Goal: Task Accomplishment & Management: Manage account settings

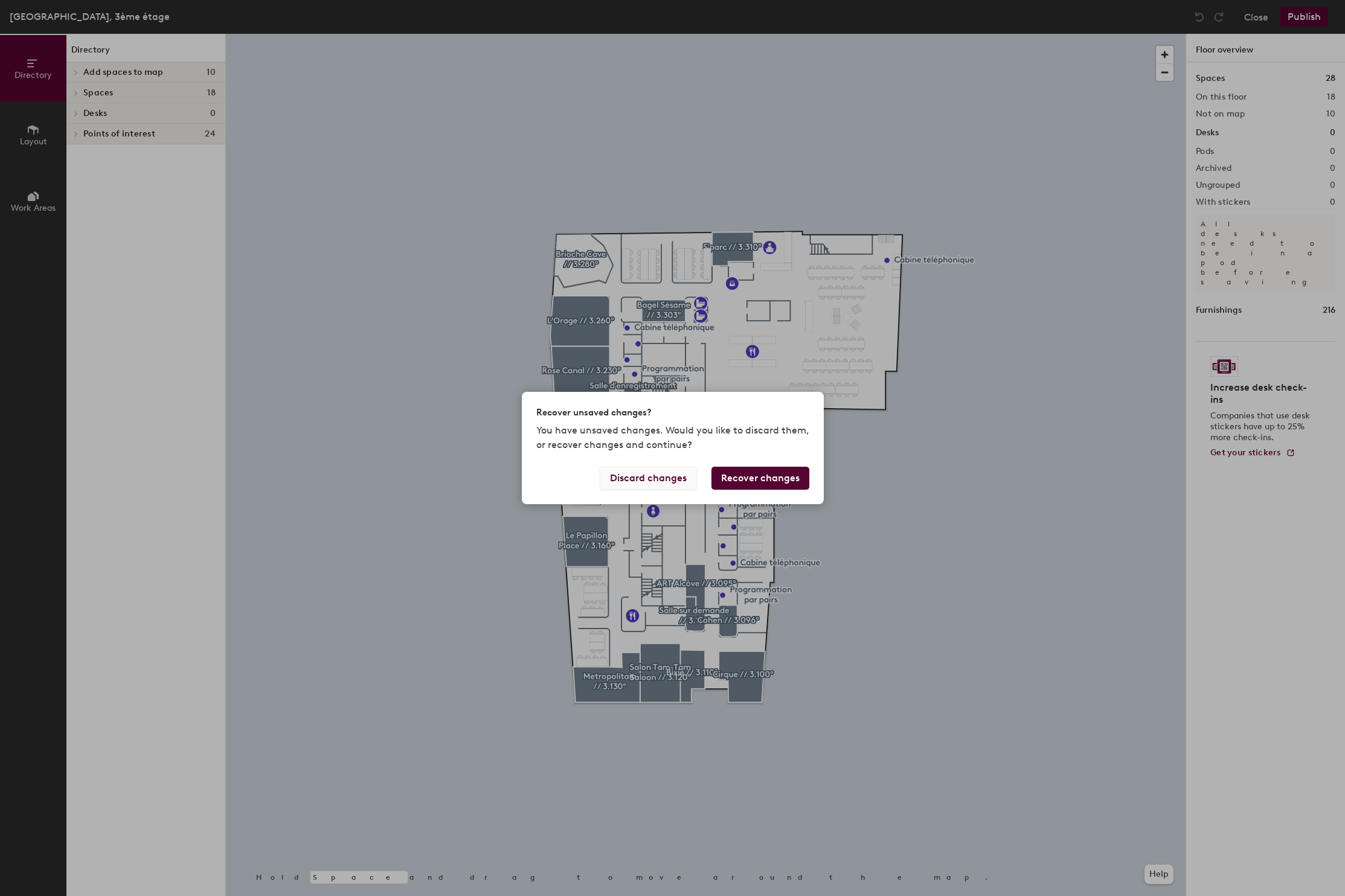
click at [643, 479] on button "Discard changes" at bounding box center [648, 478] width 97 height 23
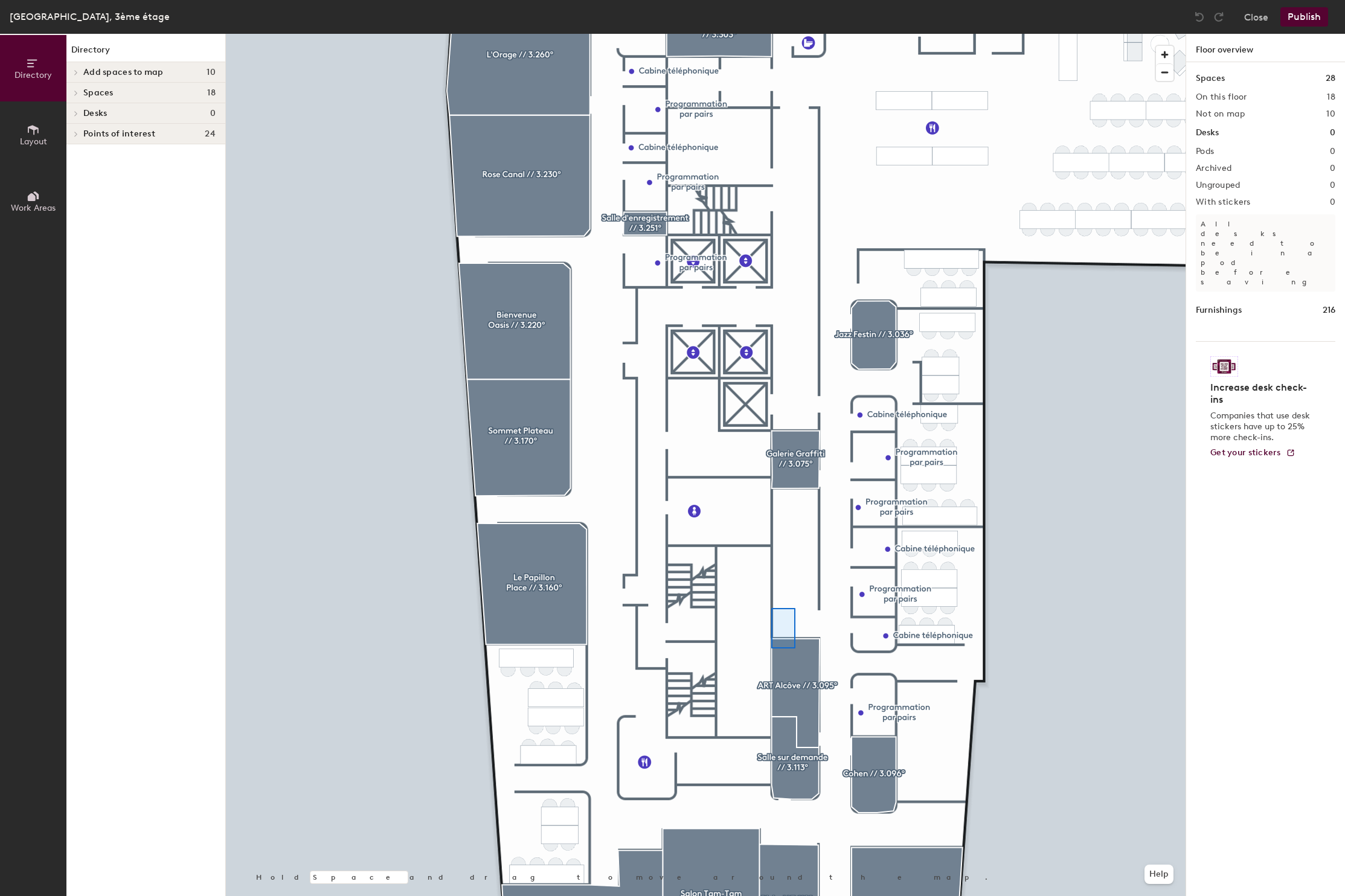
click at [771, 34] on div at bounding box center [705, 34] width 960 height 0
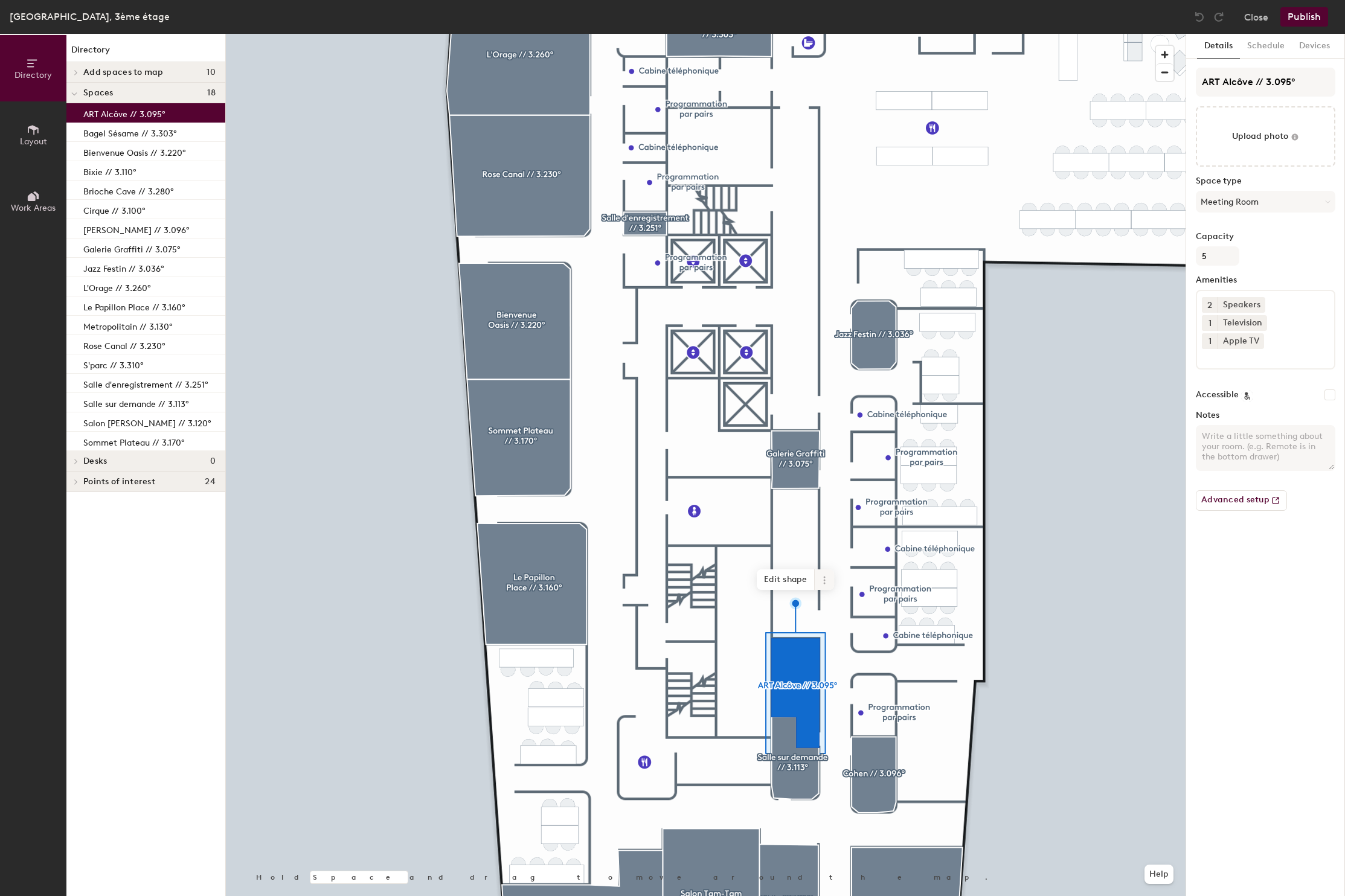
click at [1069, 34] on div at bounding box center [705, 34] width 960 height 0
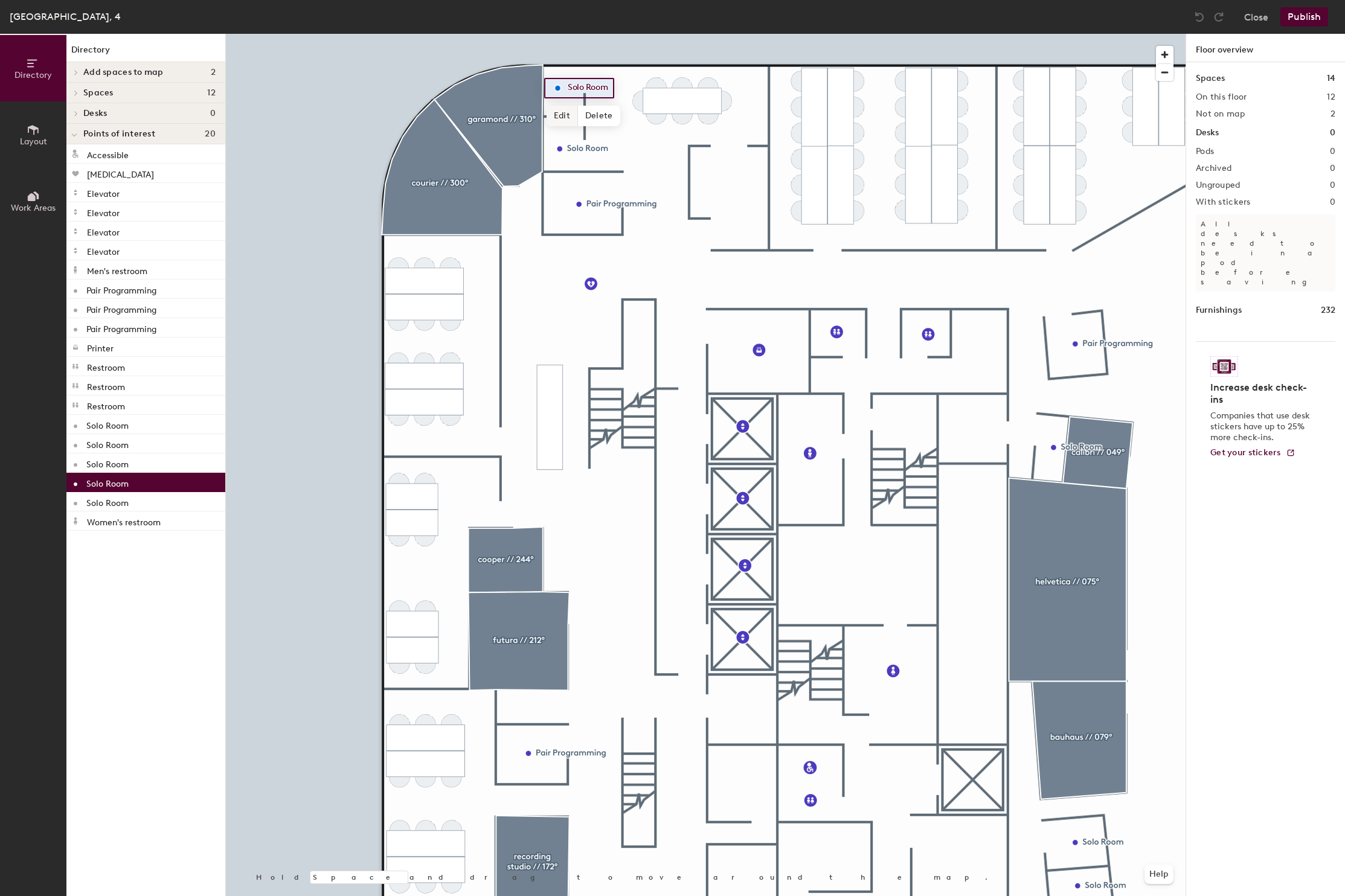
click at [560, 115] on span "Edit" at bounding box center [562, 115] width 32 height 20
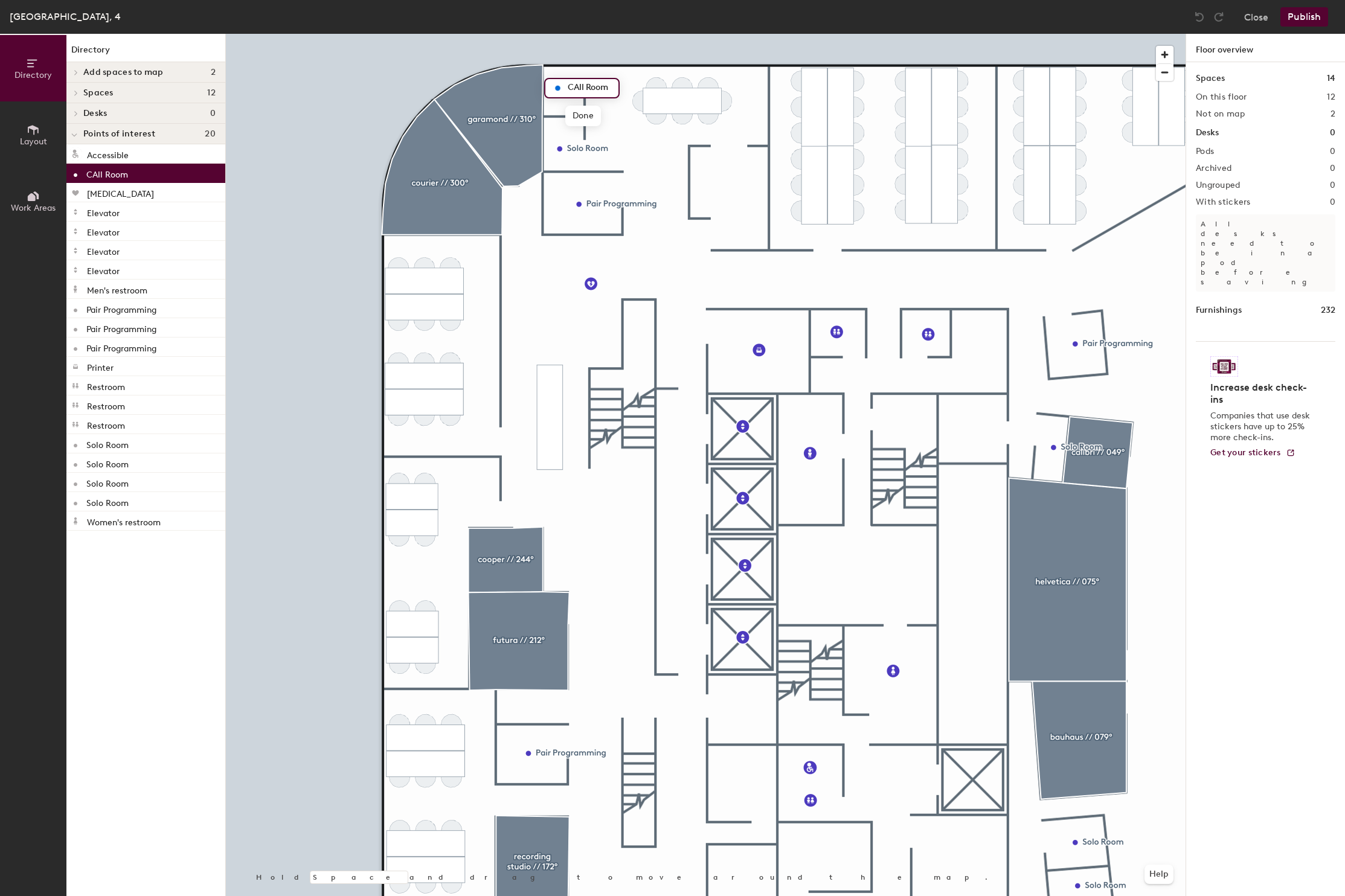
click at [577, 89] on input "CAll Room" at bounding box center [589, 88] width 49 height 17
drag, startPoint x: 609, startPoint y: 86, endPoint x: 573, endPoint y: 88, distance: 36.1
click at [567, 88] on input "Call Room" at bounding box center [589, 88] width 49 height 17
type input "Call Room"
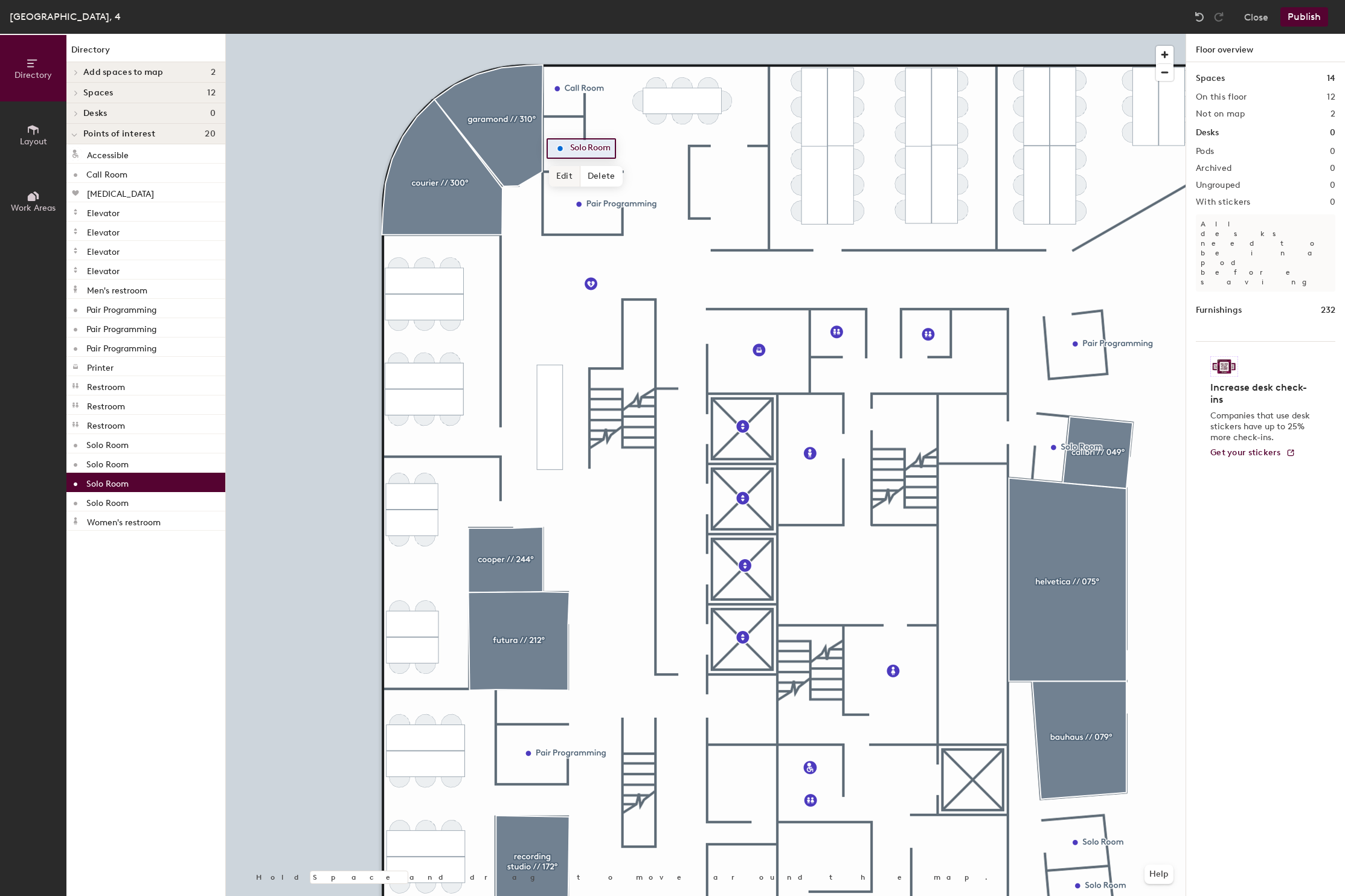
click at [562, 177] on span "Edit" at bounding box center [565, 176] width 32 height 20
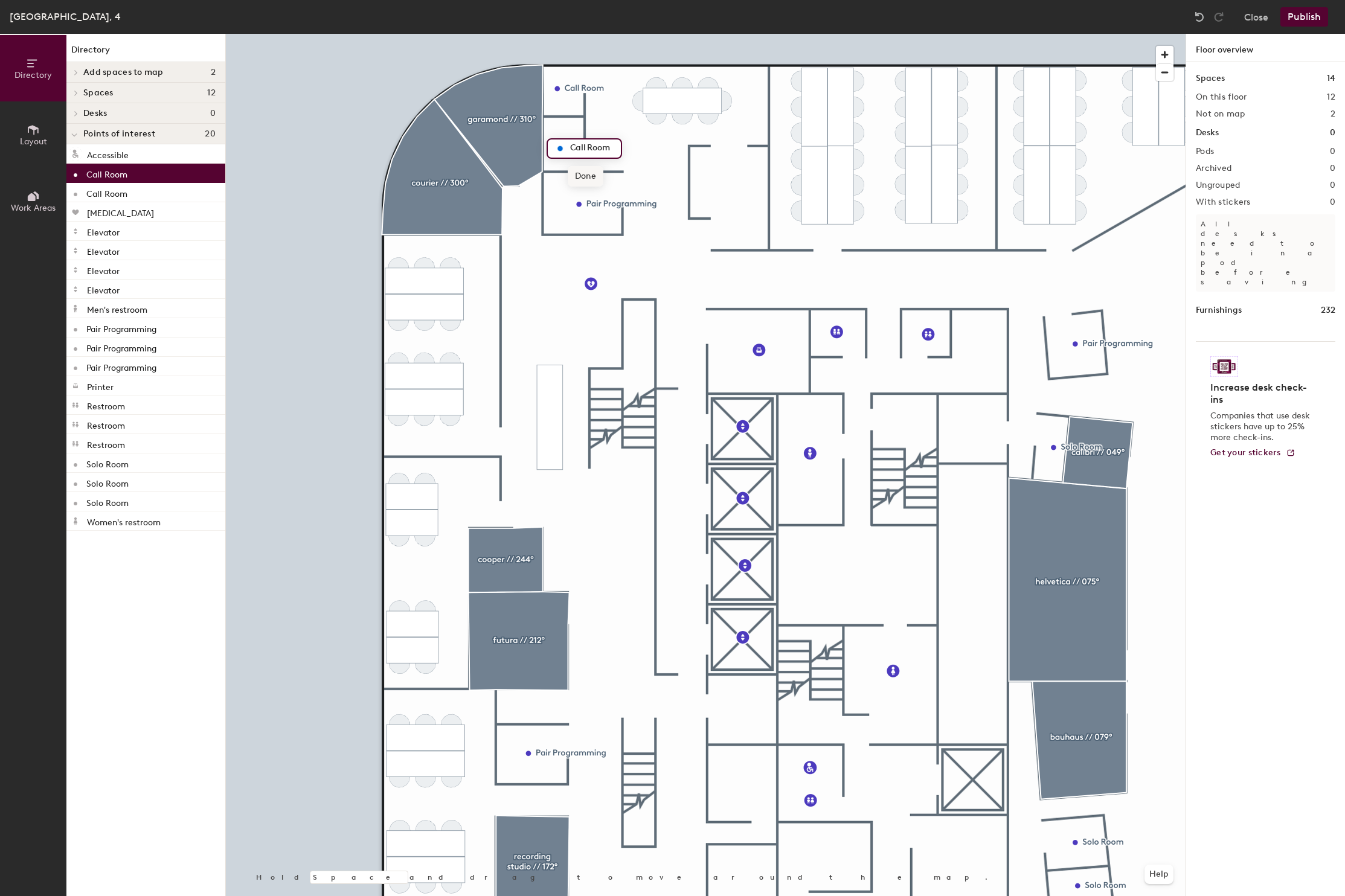
type input "Call Room"
click at [583, 175] on span "Done" at bounding box center [585, 176] width 36 height 20
click at [567, 34] on div at bounding box center [705, 34] width 960 height 0
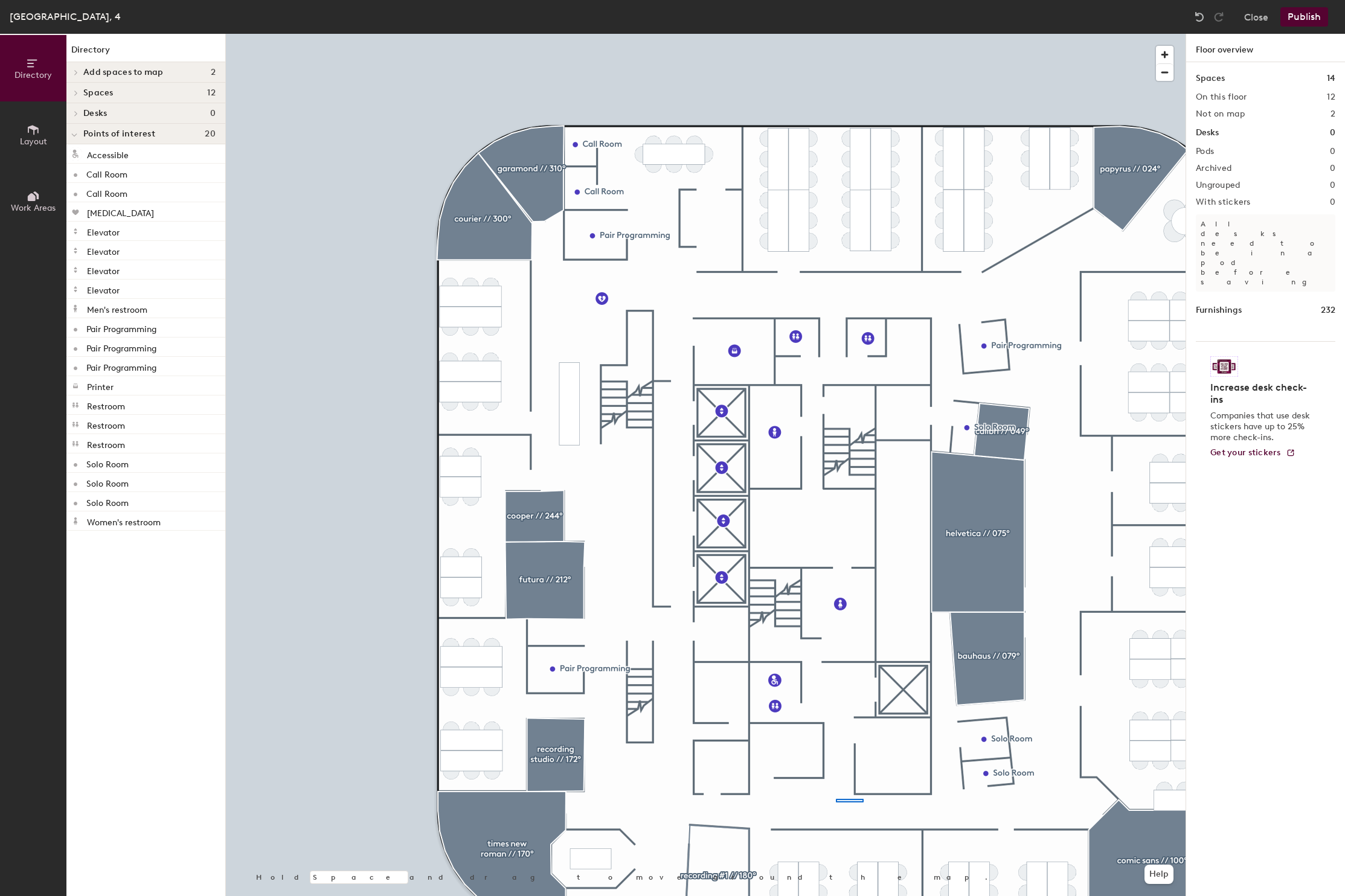
click at [836, 34] on div at bounding box center [705, 34] width 960 height 0
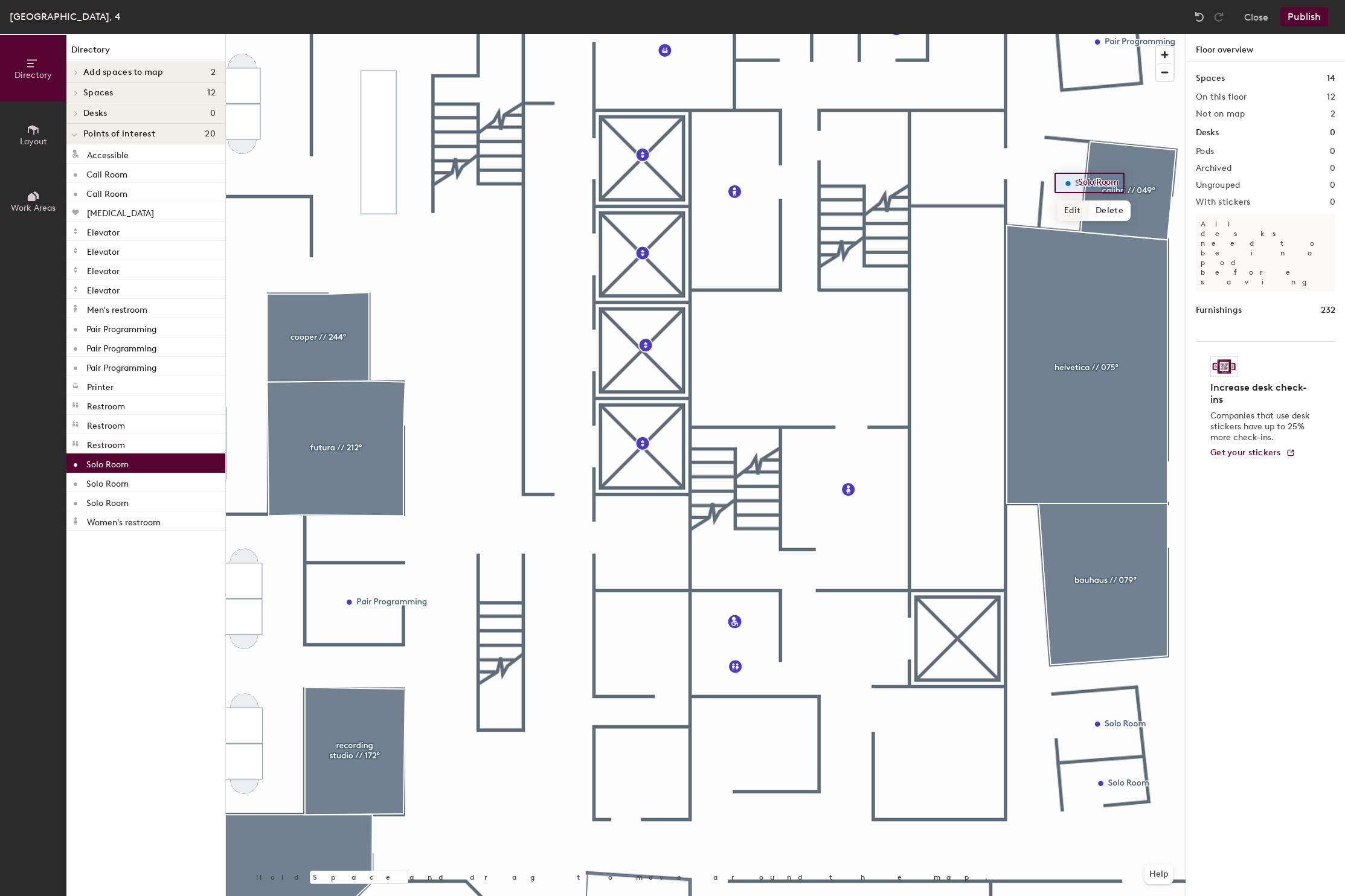
click at [1070, 212] on span "Edit" at bounding box center [1073, 210] width 32 height 20
click at [1086, 181] on input "Solo Room" at bounding box center [1099, 183] width 49 height 17
drag, startPoint x: 1079, startPoint y: 182, endPoint x: 1117, endPoint y: 181, distance: 38.0
click at [1117, 181] on input "Solo Room" at bounding box center [1099, 183] width 49 height 17
paste input "Call"
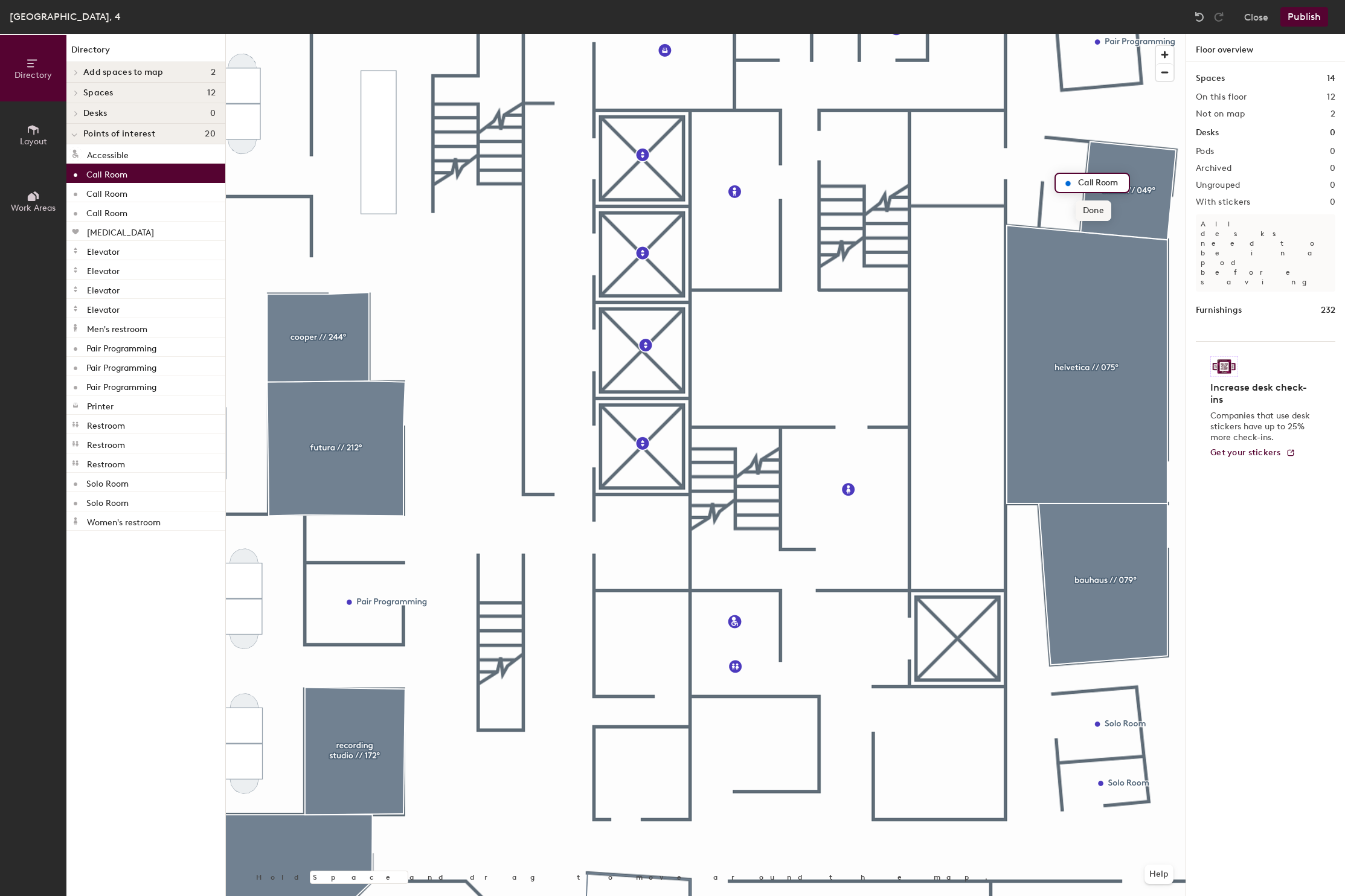
type input "Call Room"
click at [1086, 210] on span "Done" at bounding box center [1094, 210] width 36 height 20
click at [917, 34] on div at bounding box center [705, 34] width 960 height 0
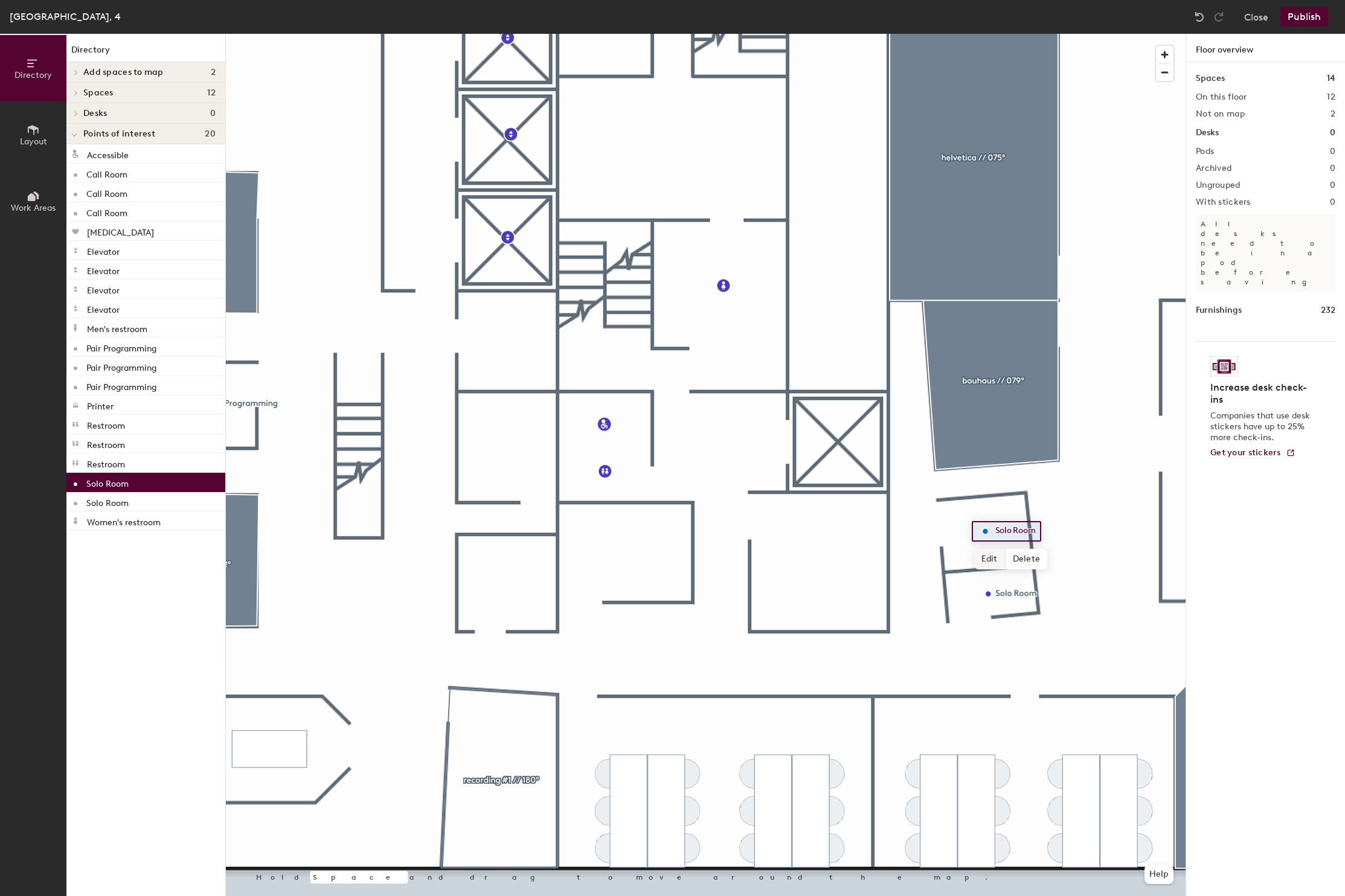
click at [985, 559] on span "Edit" at bounding box center [990, 559] width 32 height 20
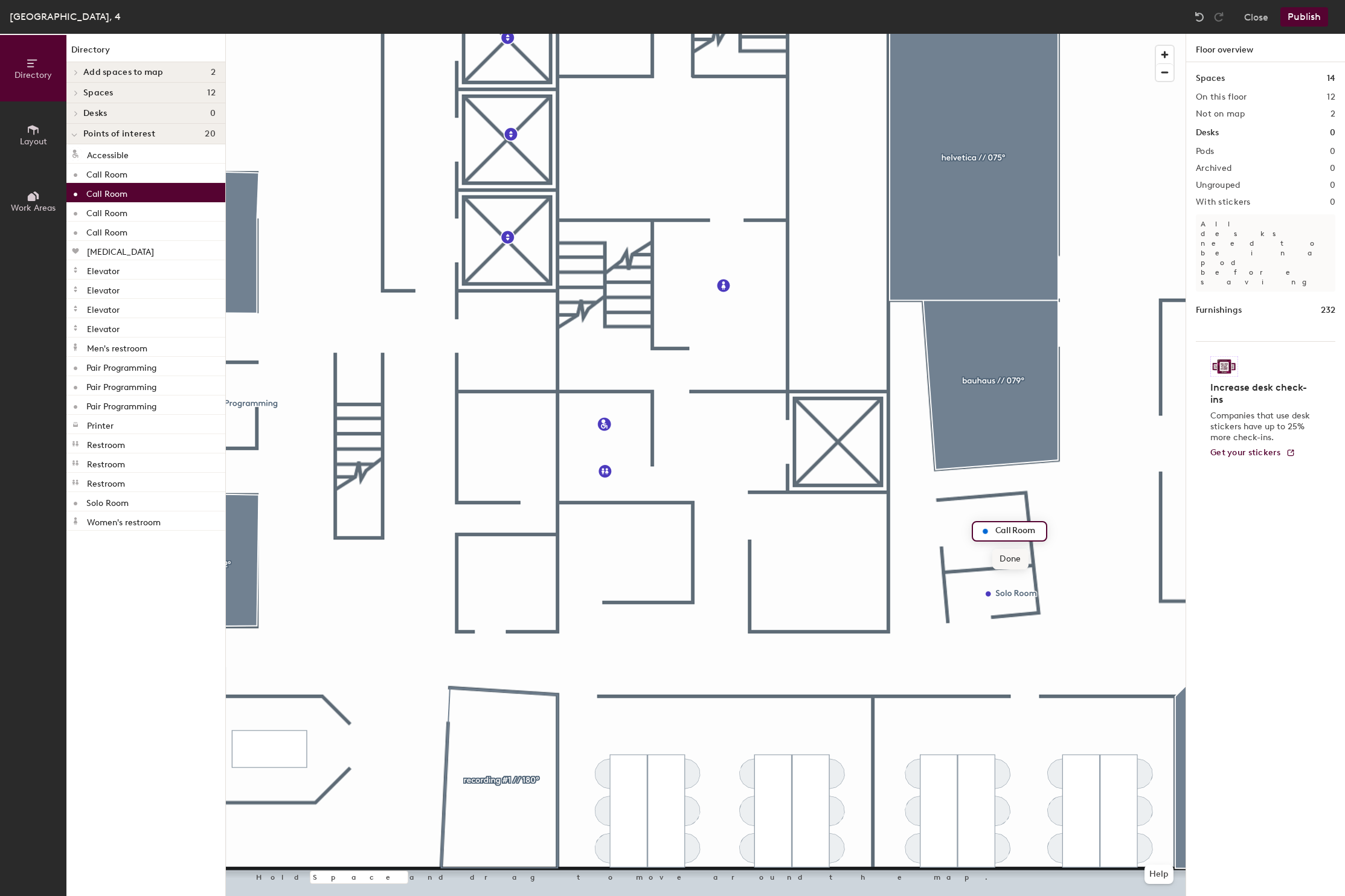
type input "Call Room"
click at [1006, 559] on span "Done" at bounding box center [1010, 559] width 36 height 20
click at [1005, 34] on div at bounding box center [705, 34] width 960 height 0
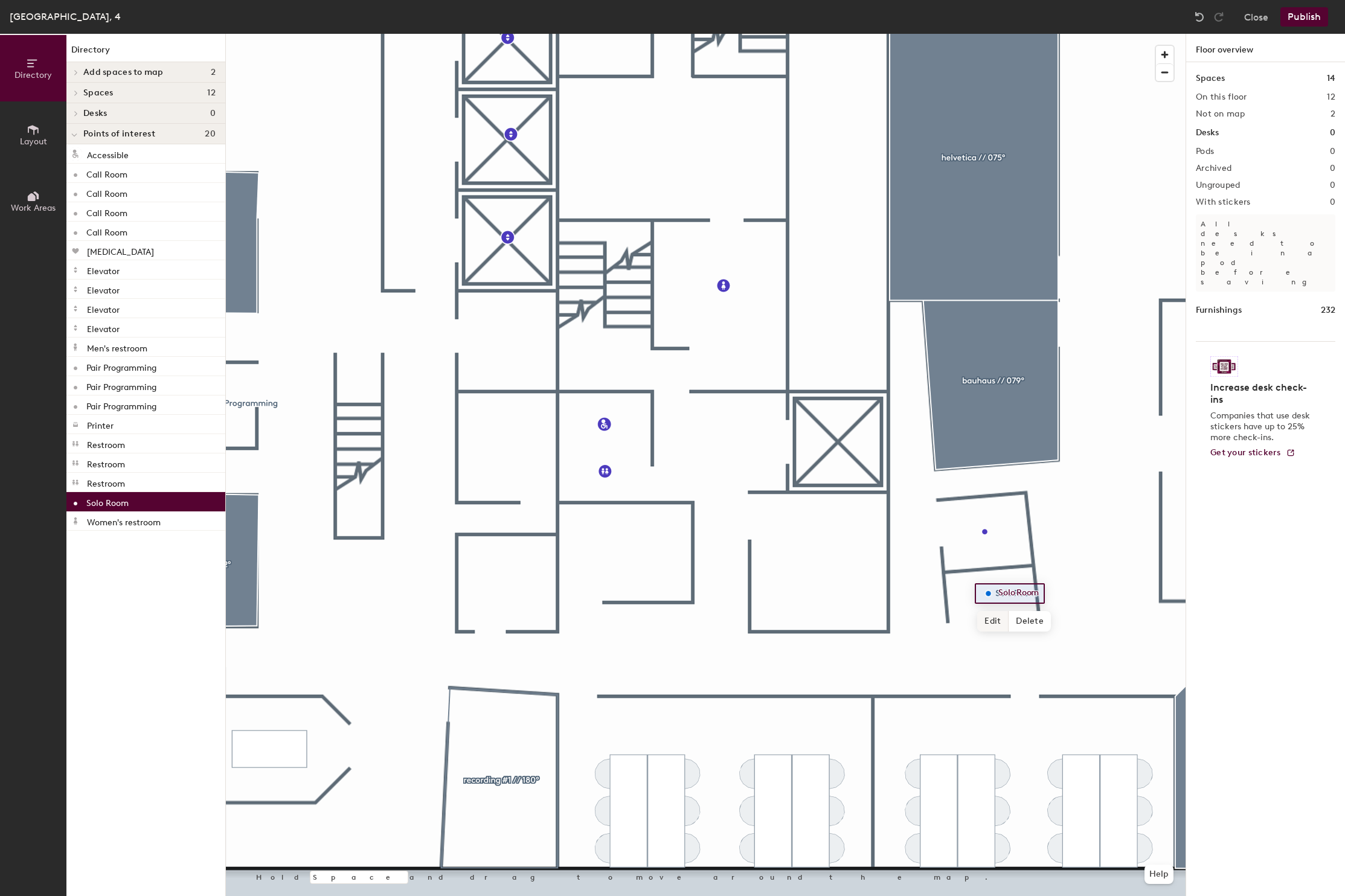
click at [994, 624] on span "Edit" at bounding box center [993, 621] width 32 height 20
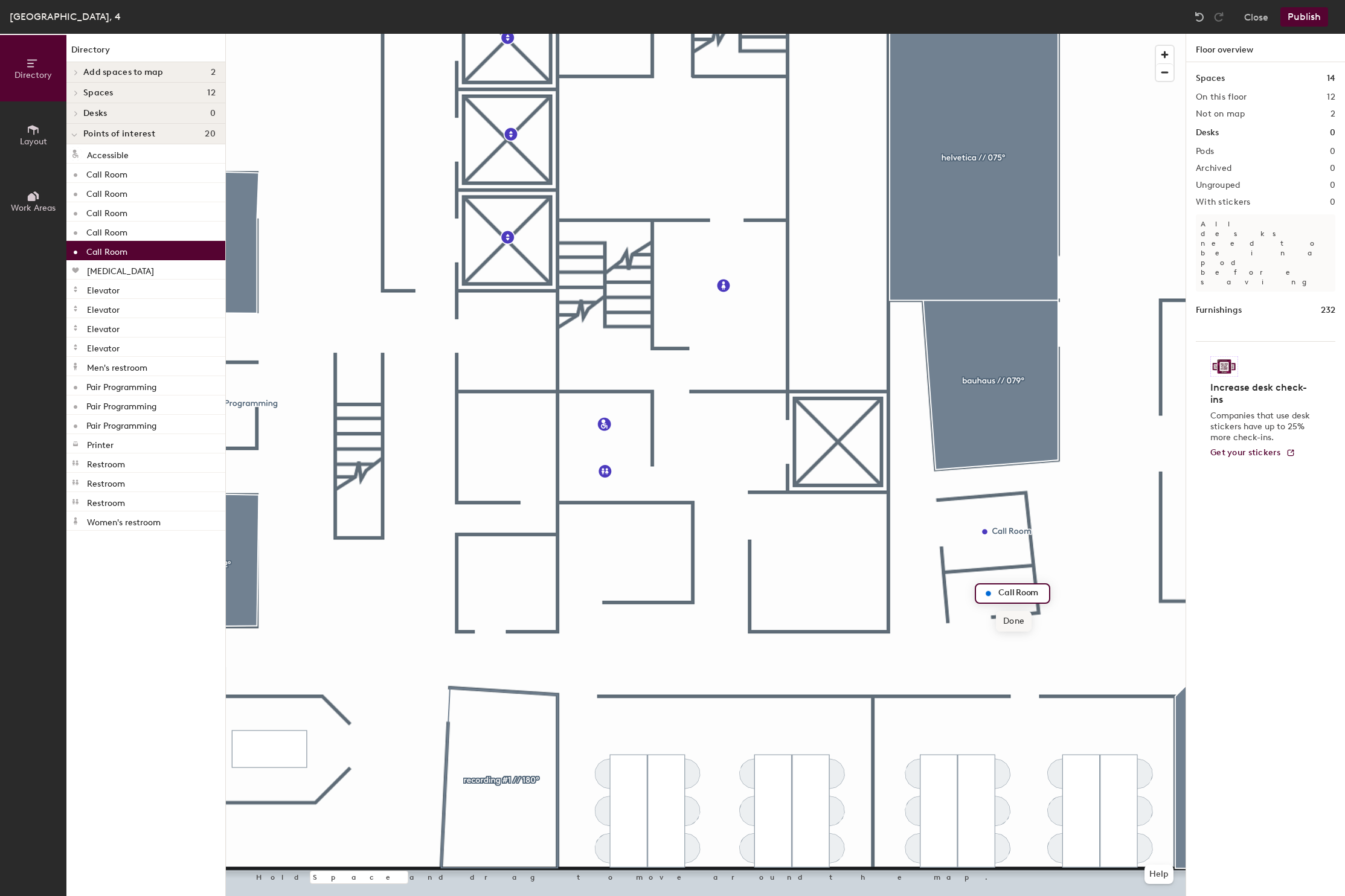
type input "Call Room"
click at [1016, 623] on span "Done" at bounding box center [1014, 621] width 36 height 20
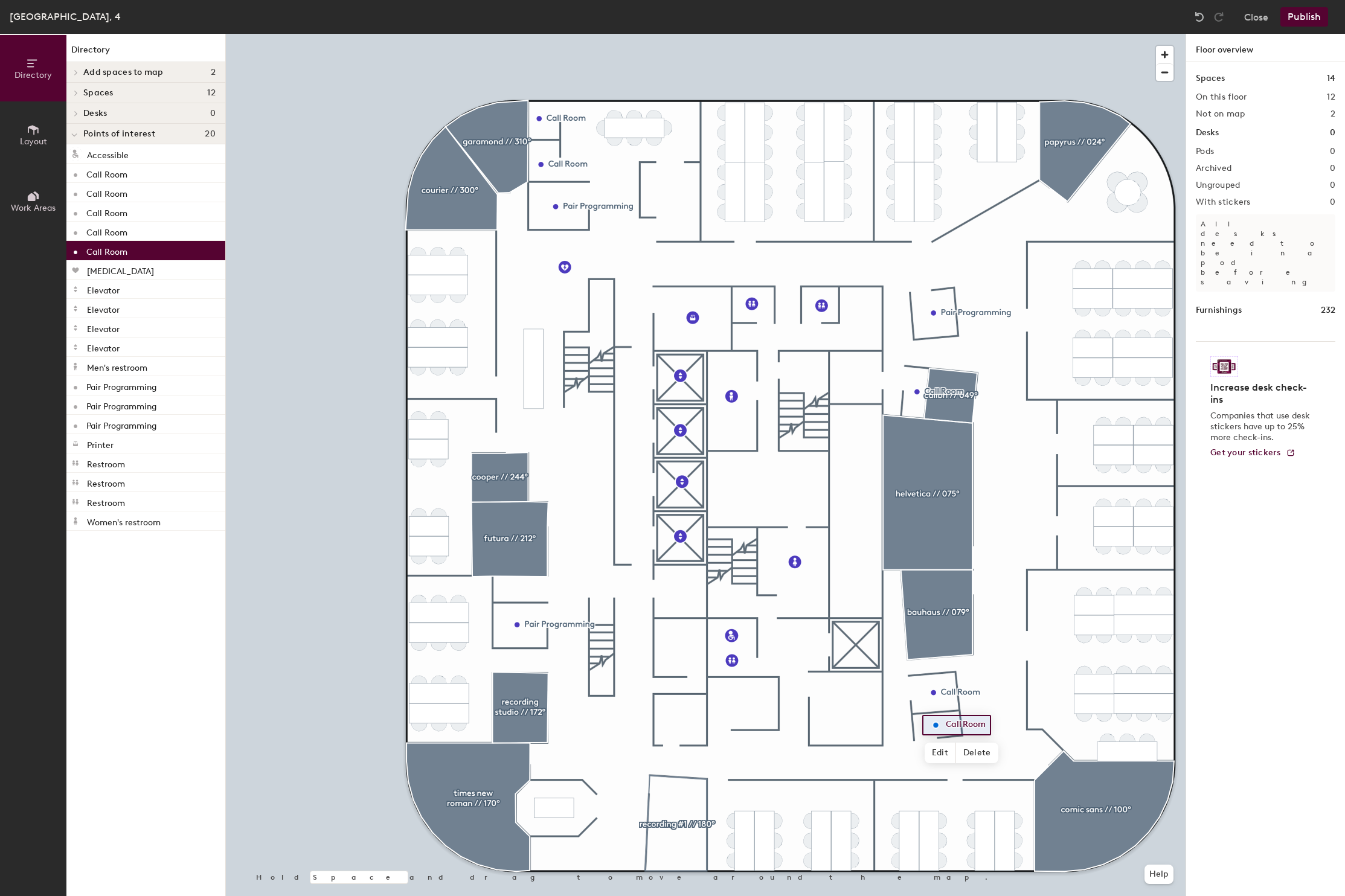
click at [1302, 21] on button "Publish" at bounding box center [1304, 16] width 48 height 19
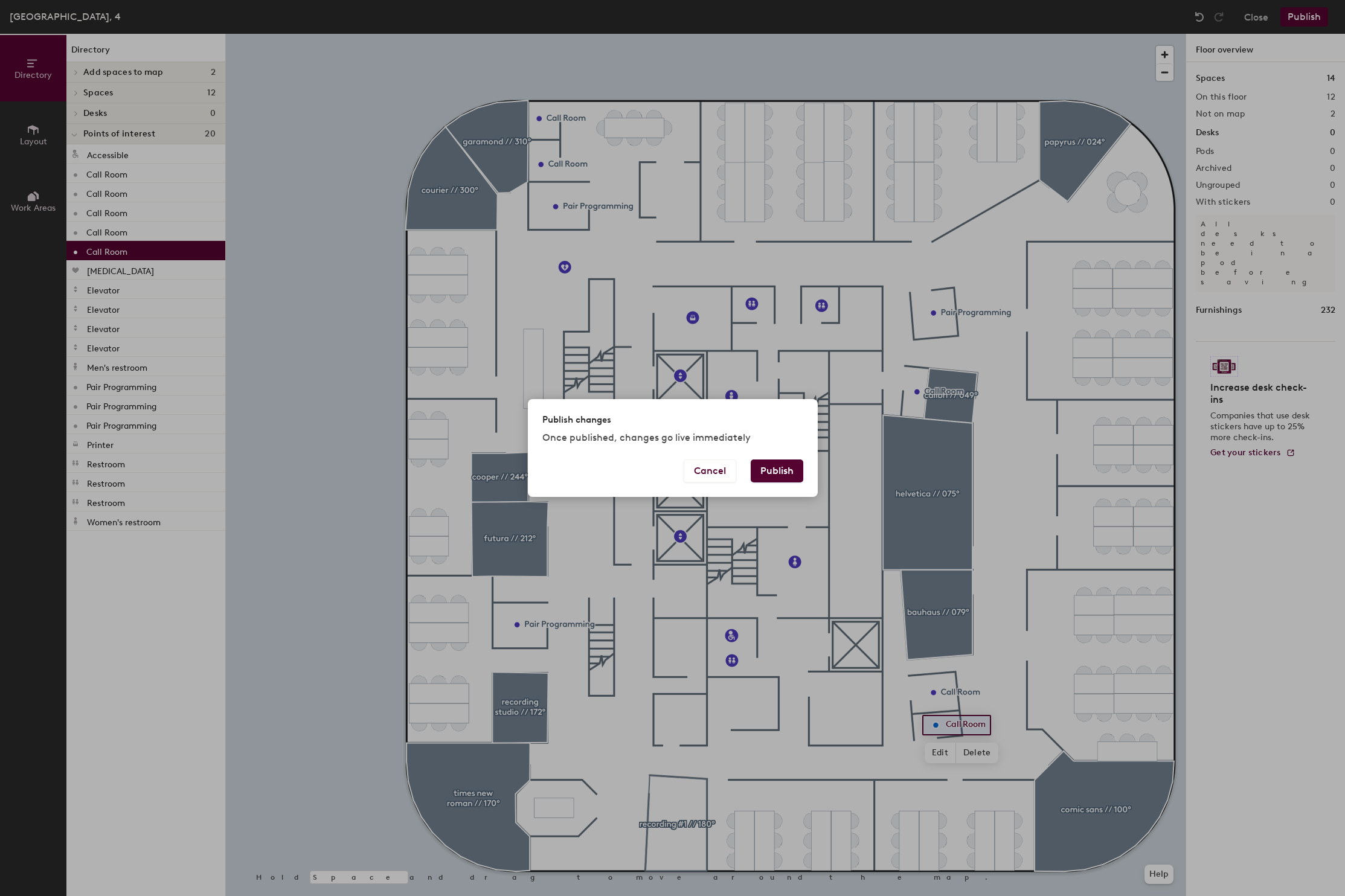
click at [781, 464] on button "Publish" at bounding box center [777, 471] width 53 height 23
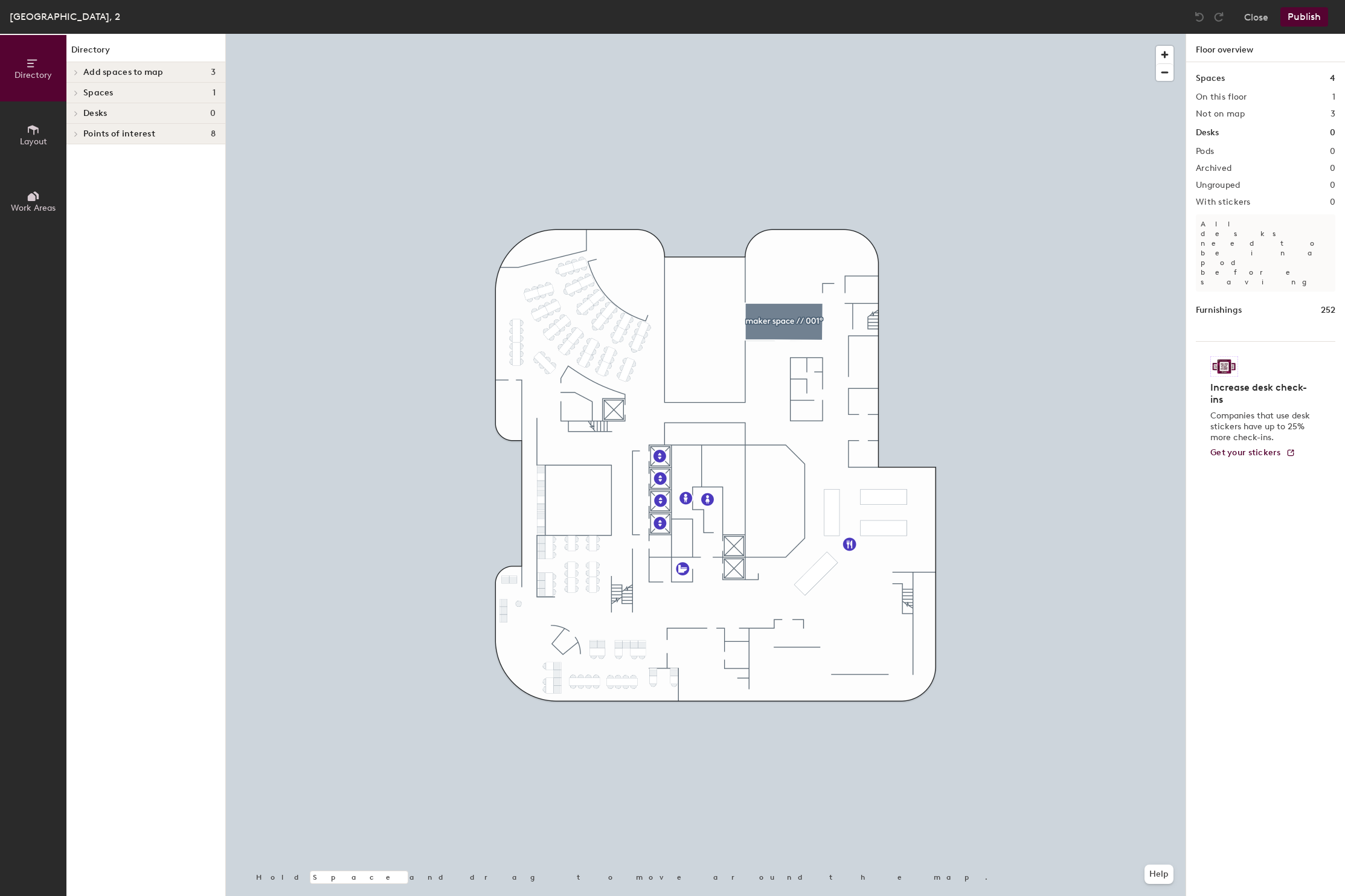
click at [79, 91] on icon at bounding box center [76, 92] width 5 height 6
click at [73, 94] on icon at bounding box center [74, 94] width 6 height 5
click at [77, 131] on icon at bounding box center [76, 134] width 5 height 6
click at [1249, 17] on button "Close" at bounding box center [1257, 16] width 24 height 19
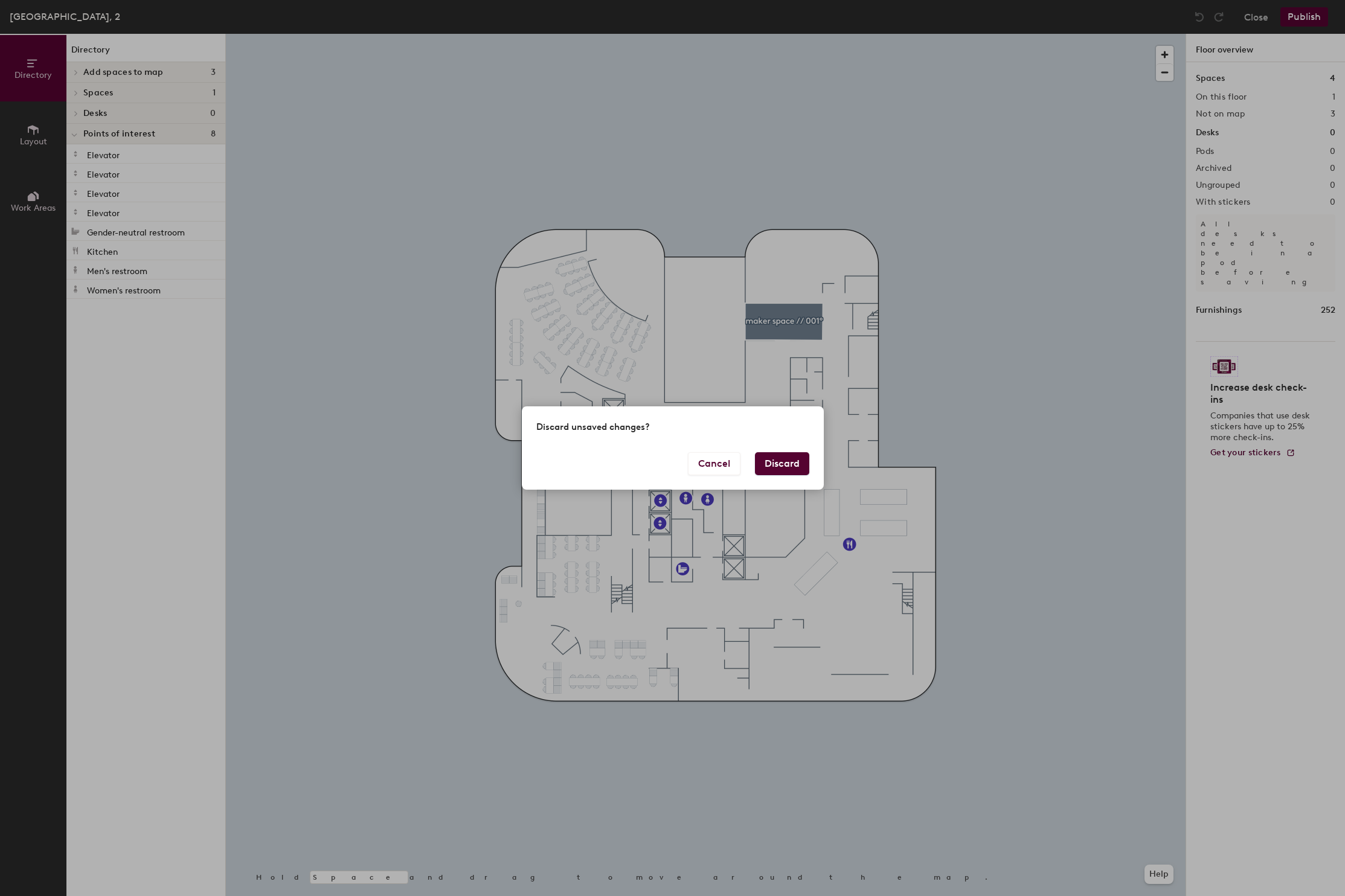
click at [787, 463] on button "Discard" at bounding box center [782, 464] width 54 height 23
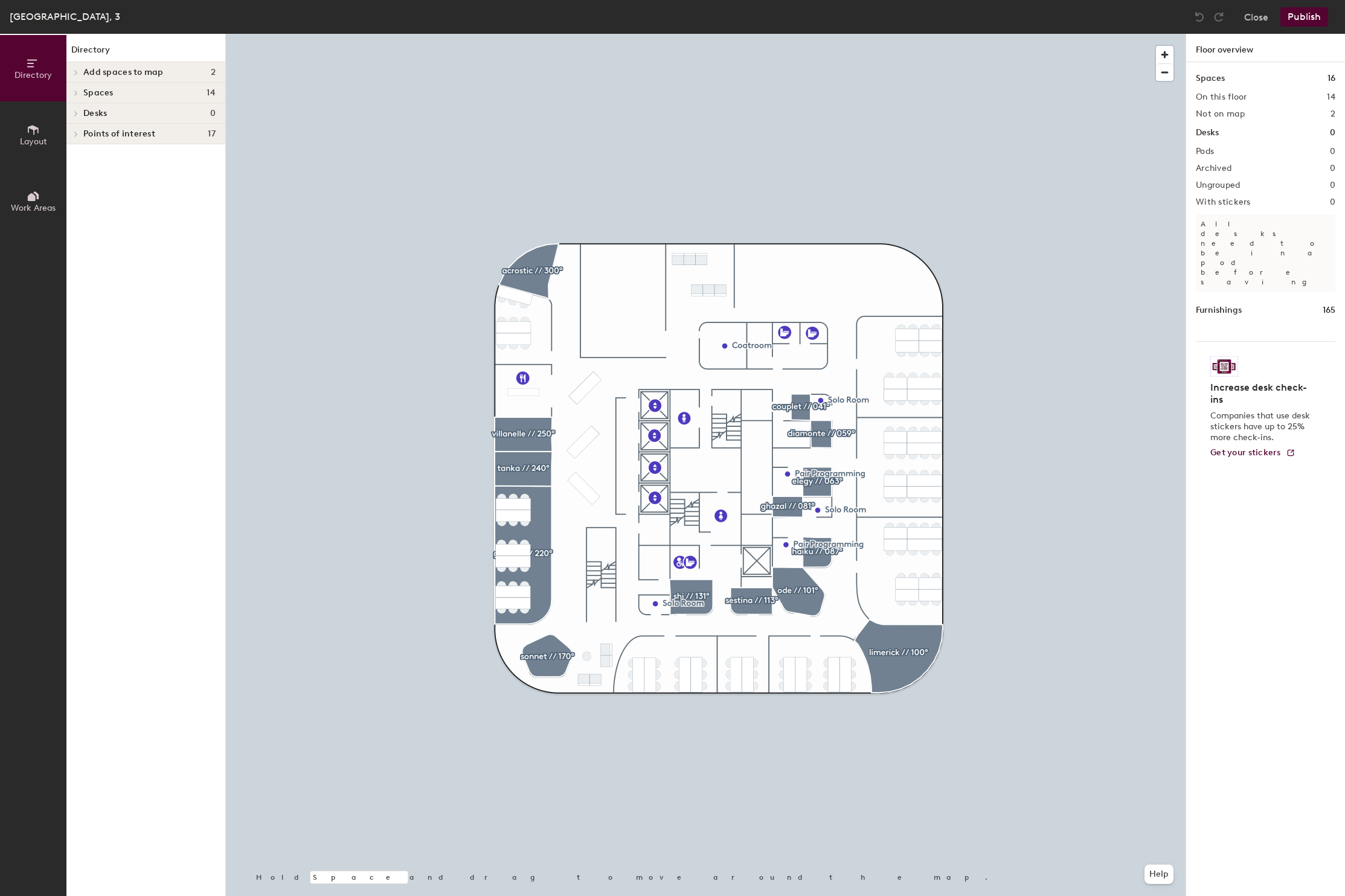
click at [78, 95] on icon at bounding box center [76, 92] width 5 height 6
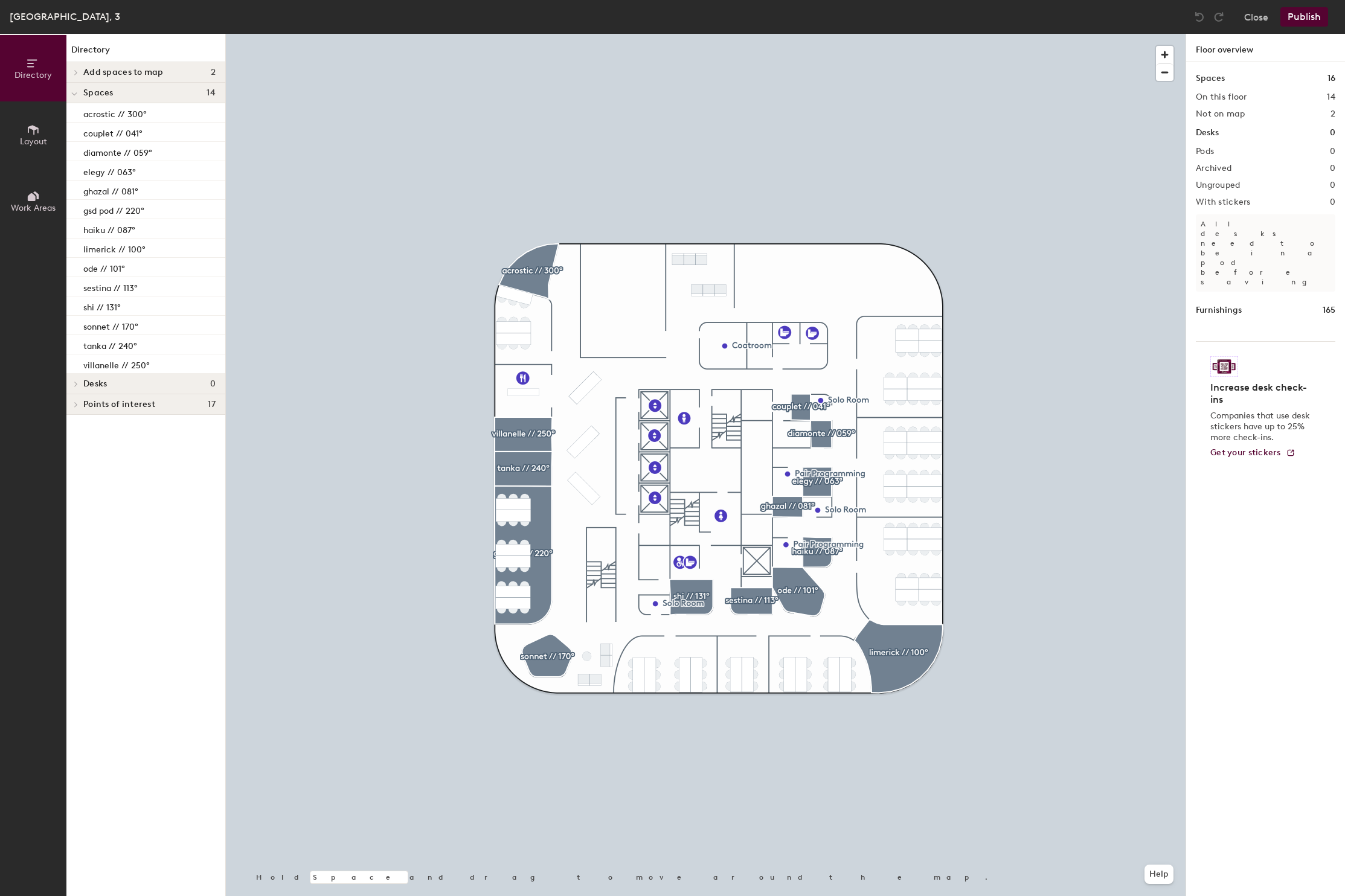
click at [78, 95] on div at bounding box center [75, 92] width 16 height 20
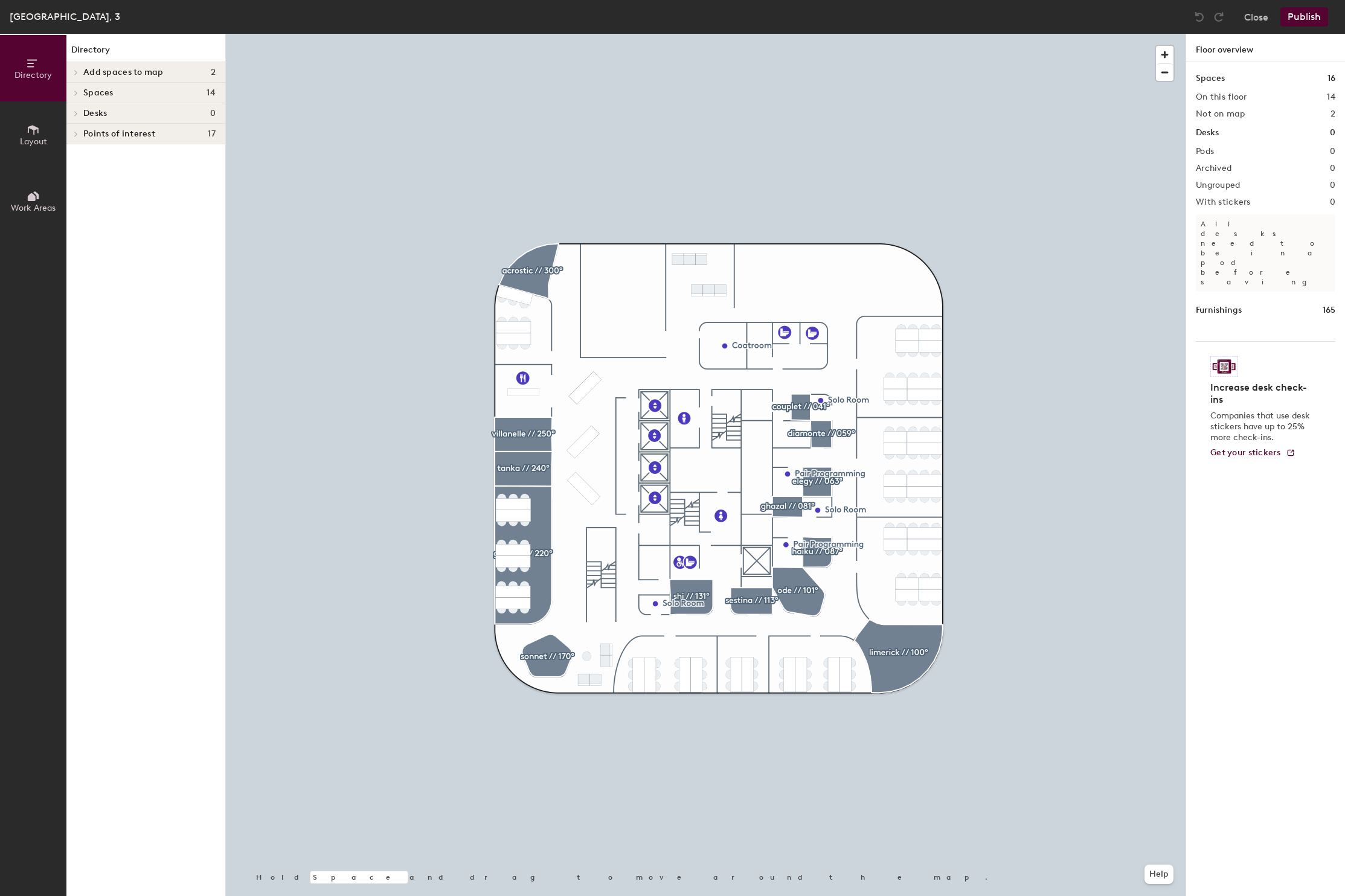
click at [75, 92] on icon at bounding box center [76, 92] width 5 height 6
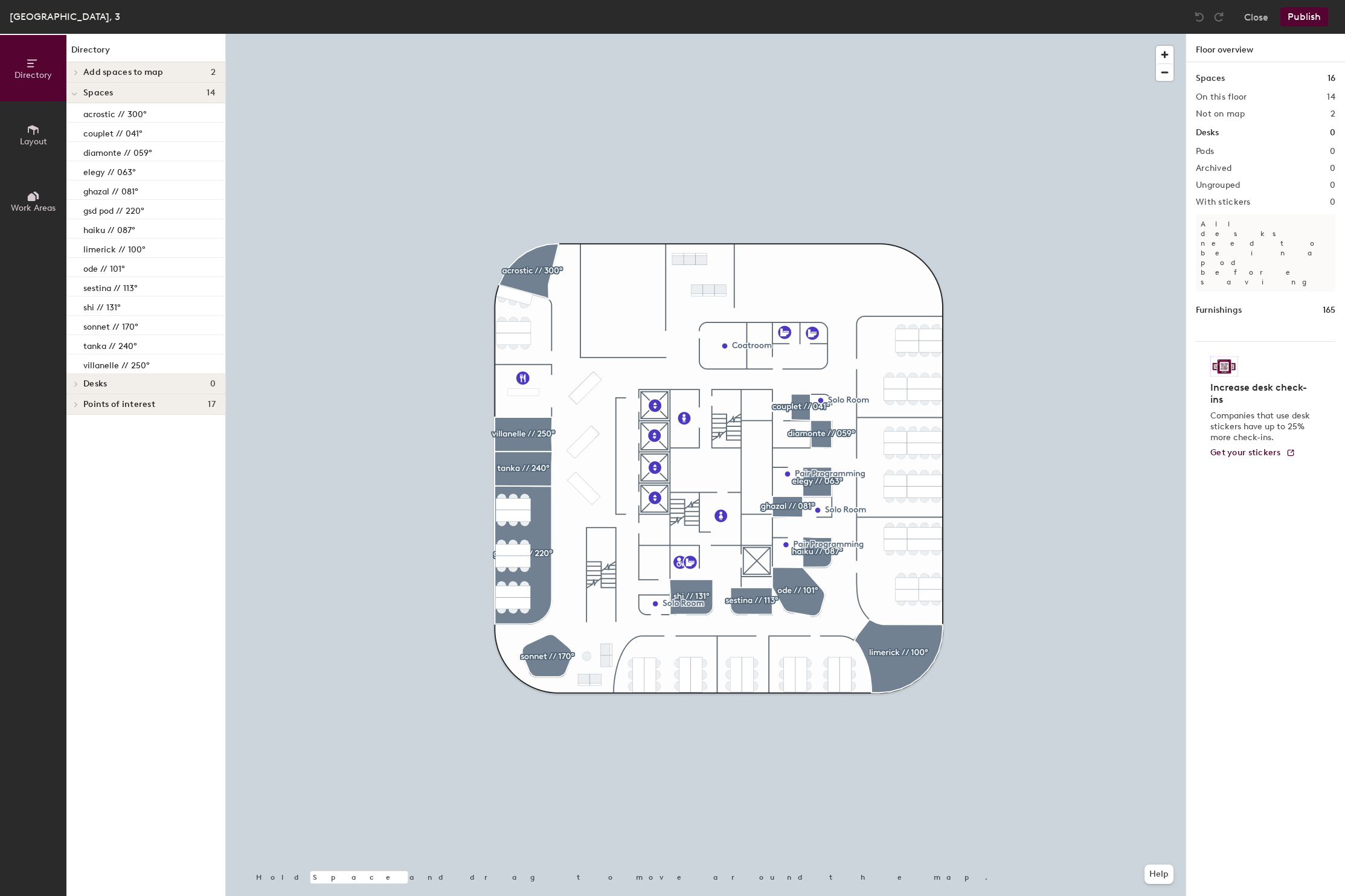
click at [75, 92] on icon at bounding box center [74, 94] width 6 height 5
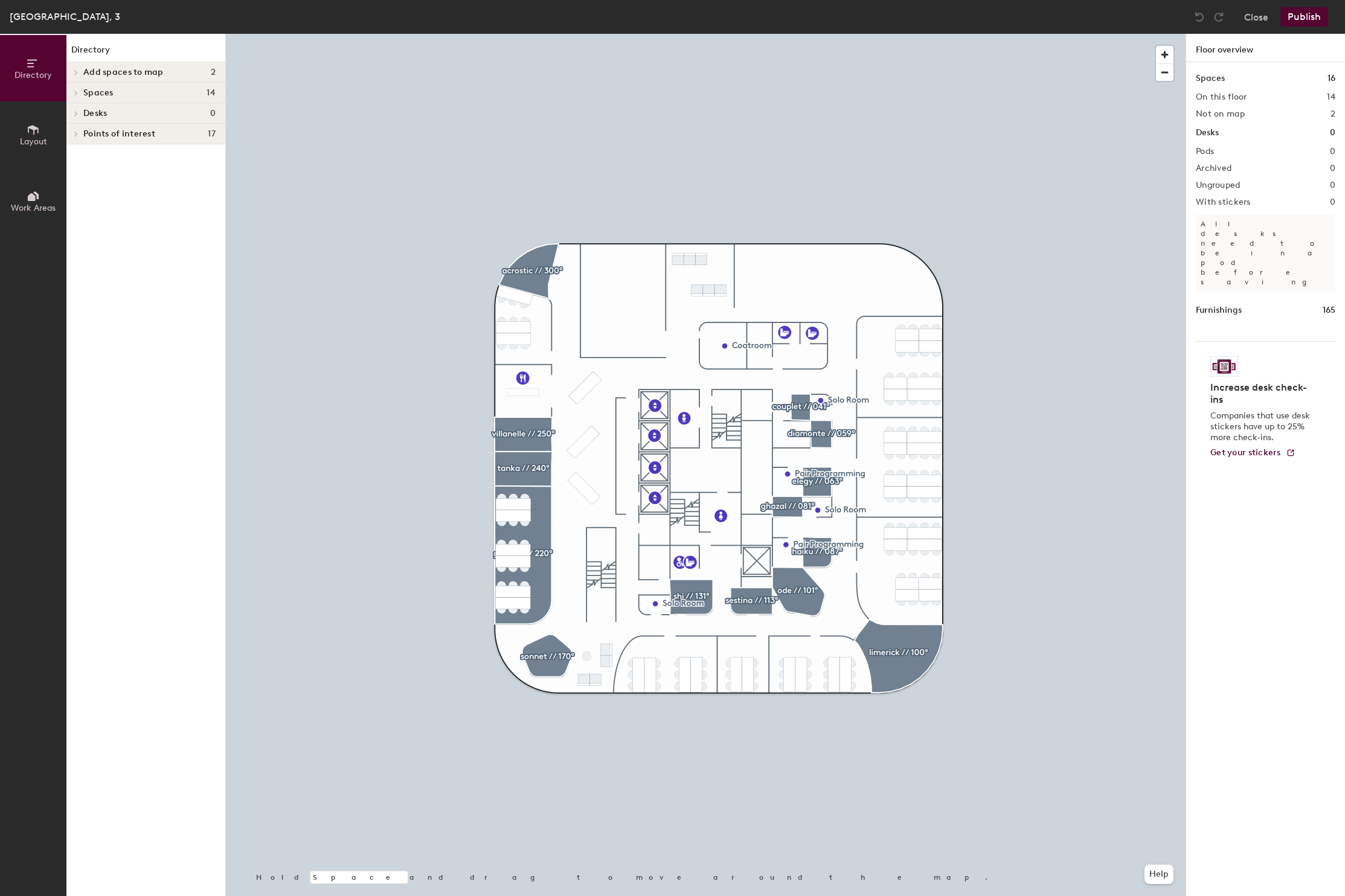
click at [77, 137] on div at bounding box center [75, 134] width 16 height 20
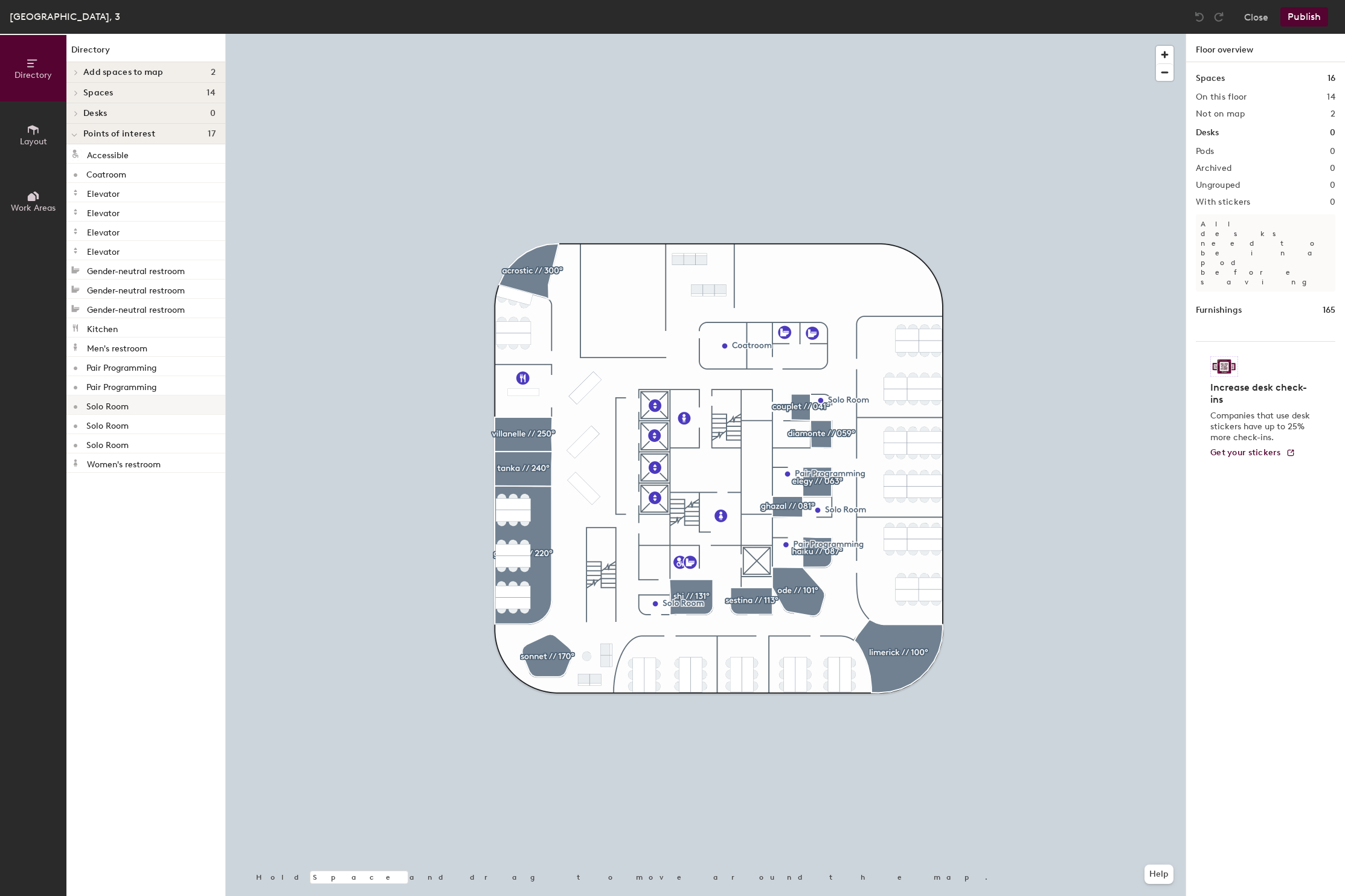
click at [125, 412] on div "Solo Room" at bounding box center [146, 405] width 159 height 19
click at [824, 538] on span "Edit" at bounding box center [823, 537] width 32 height 20
type input "Call Room"
click at [844, 541] on span "Done" at bounding box center [843, 537] width 36 height 20
click at [113, 429] on p "Solo Room" at bounding box center [108, 424] width 42 height 14
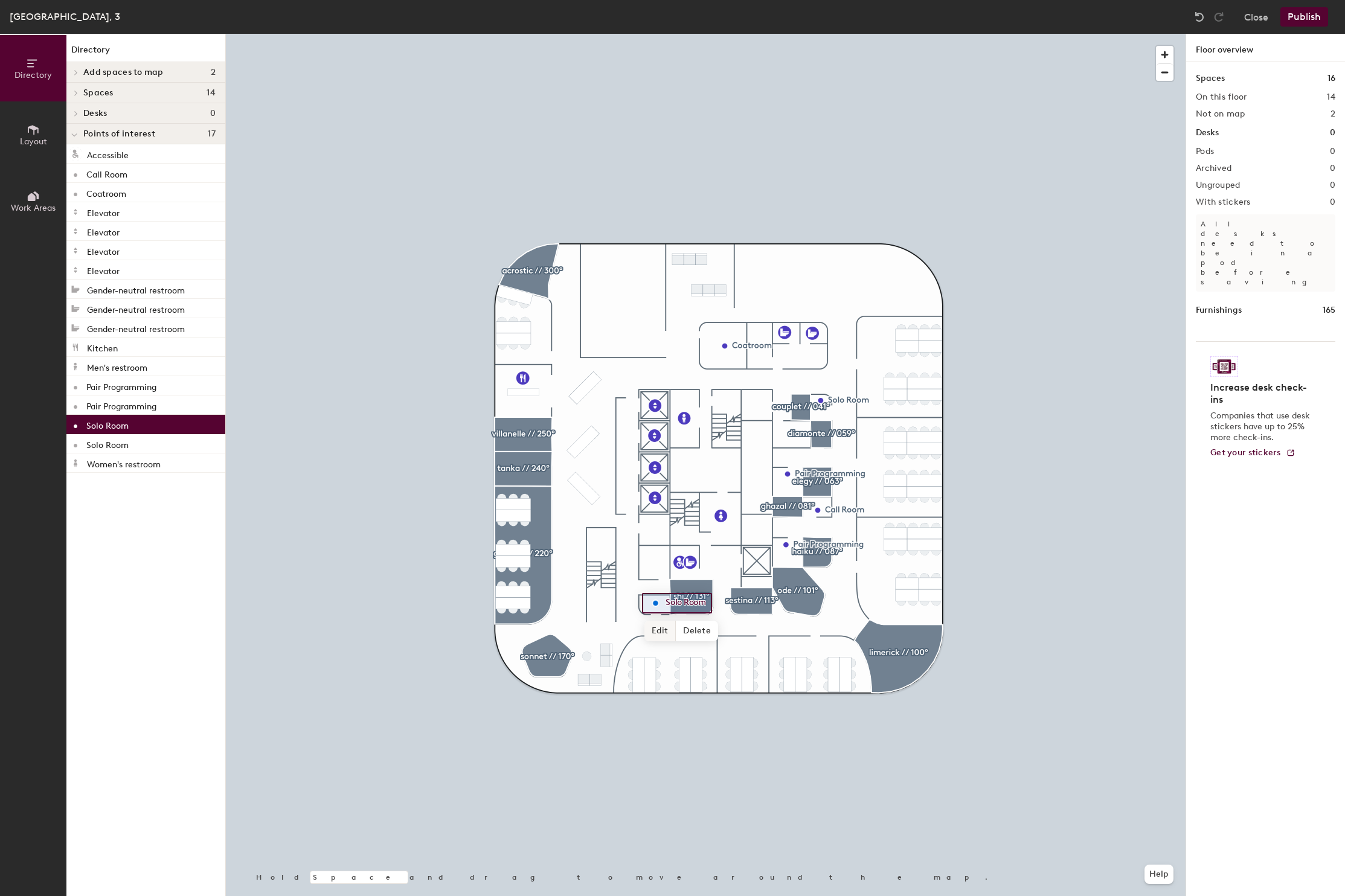
click at [663, 634] on span "Edit" at bounding box center [661, 631] width 32 height 20
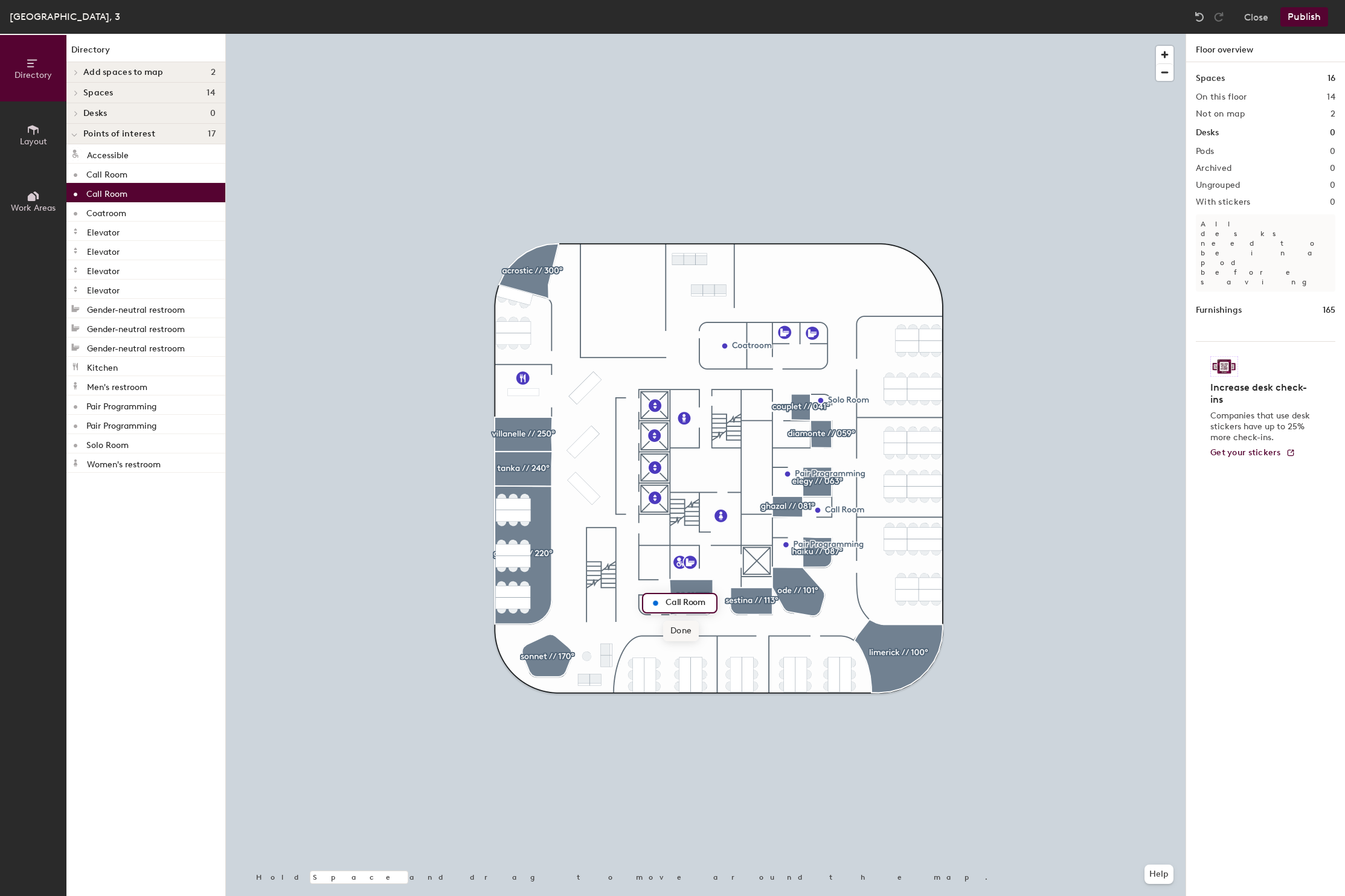
type input "Call Room"
click at [681, 635] on span "Done" at bounding box center [681, 631] width 36 height 20
click at [102, 445] on p "Solo Room" at bounding box center [108, 443] width 42 height 14
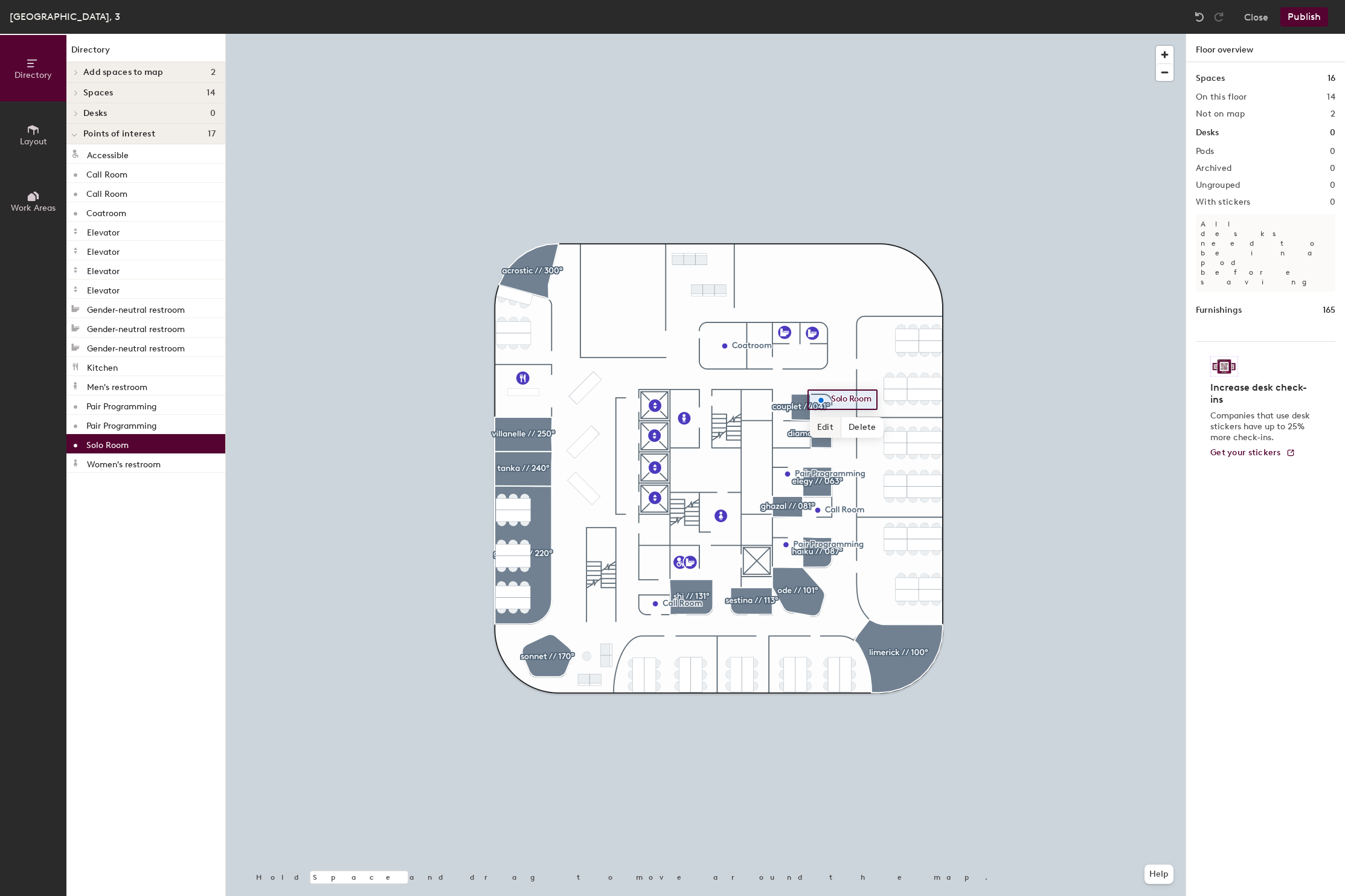
click at [825, 430] on span "Edit" at bounding box center [826, 427] width 32 height 20
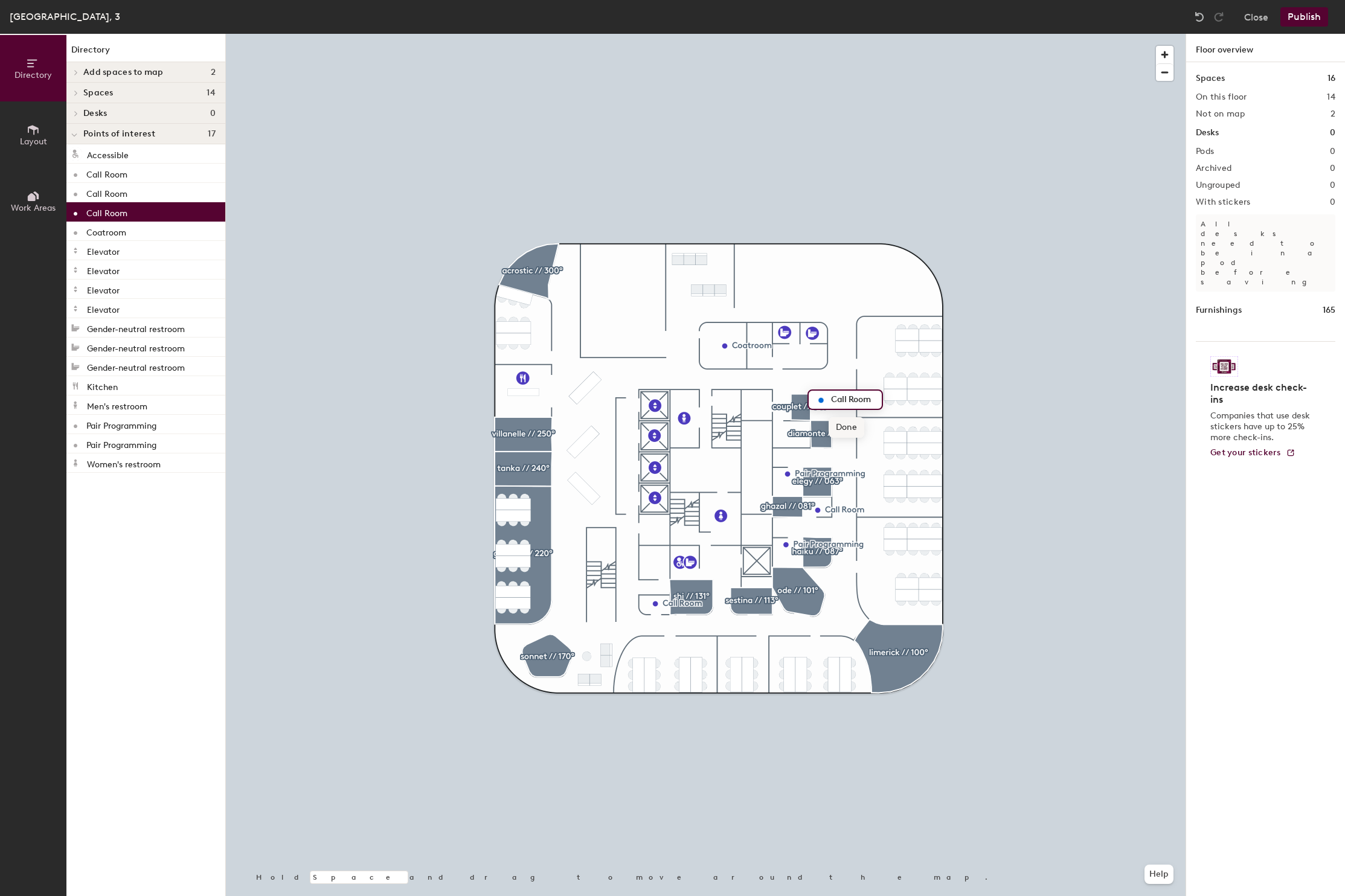
type input "Call Room"
click at [847, 430] on span "Done" at bounding box center [847, 427] width 36 height 20
click at [1093, 34] on div at bounding box center [705, 34] width 960 height 0
click at [1298, 19] on button "Publish" at bounding box center [1304, 16] width 48 height 19
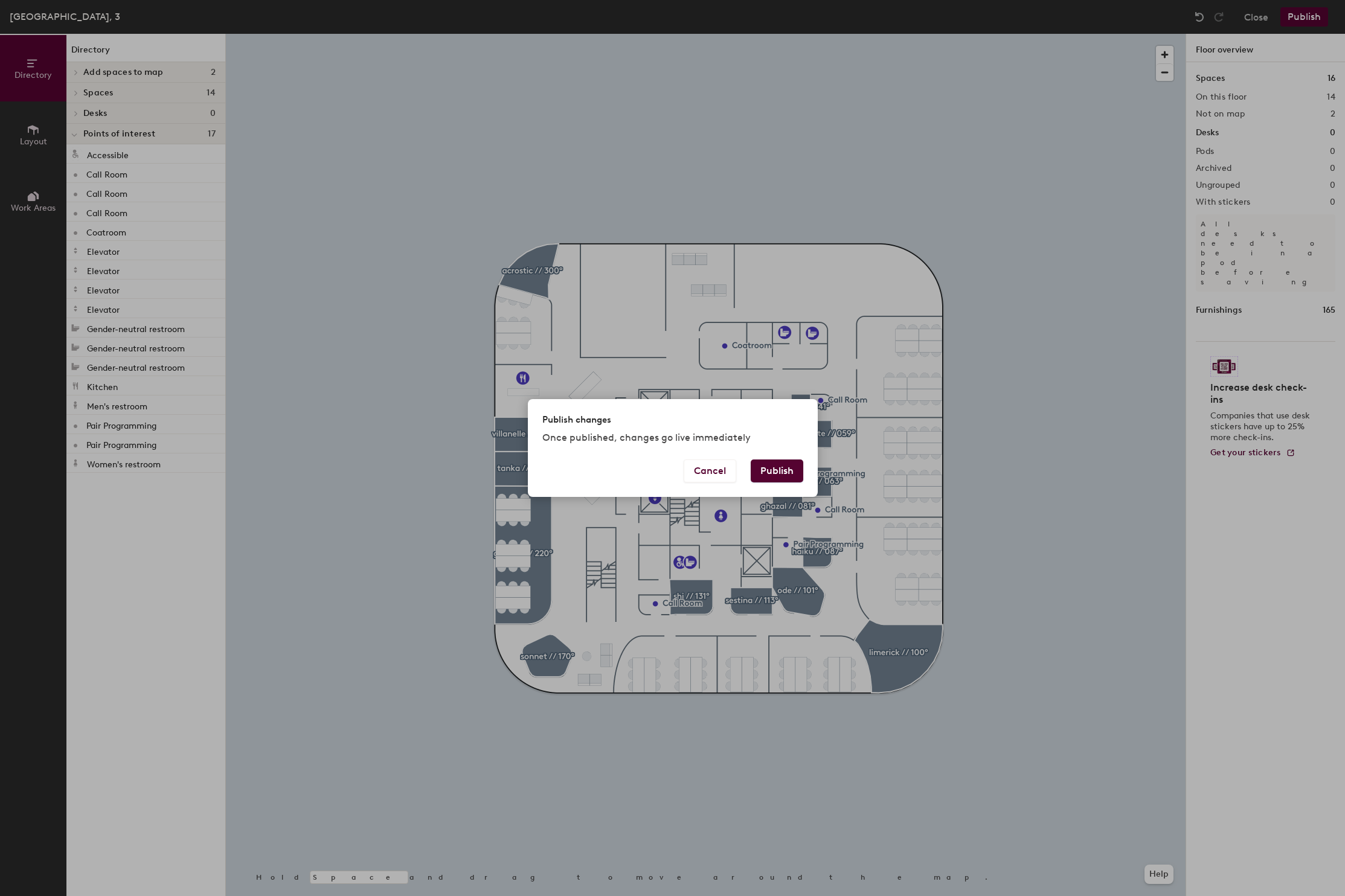
click at [774, 480] on button "Publish" at bounding box center [777, 471] width 53 height 23
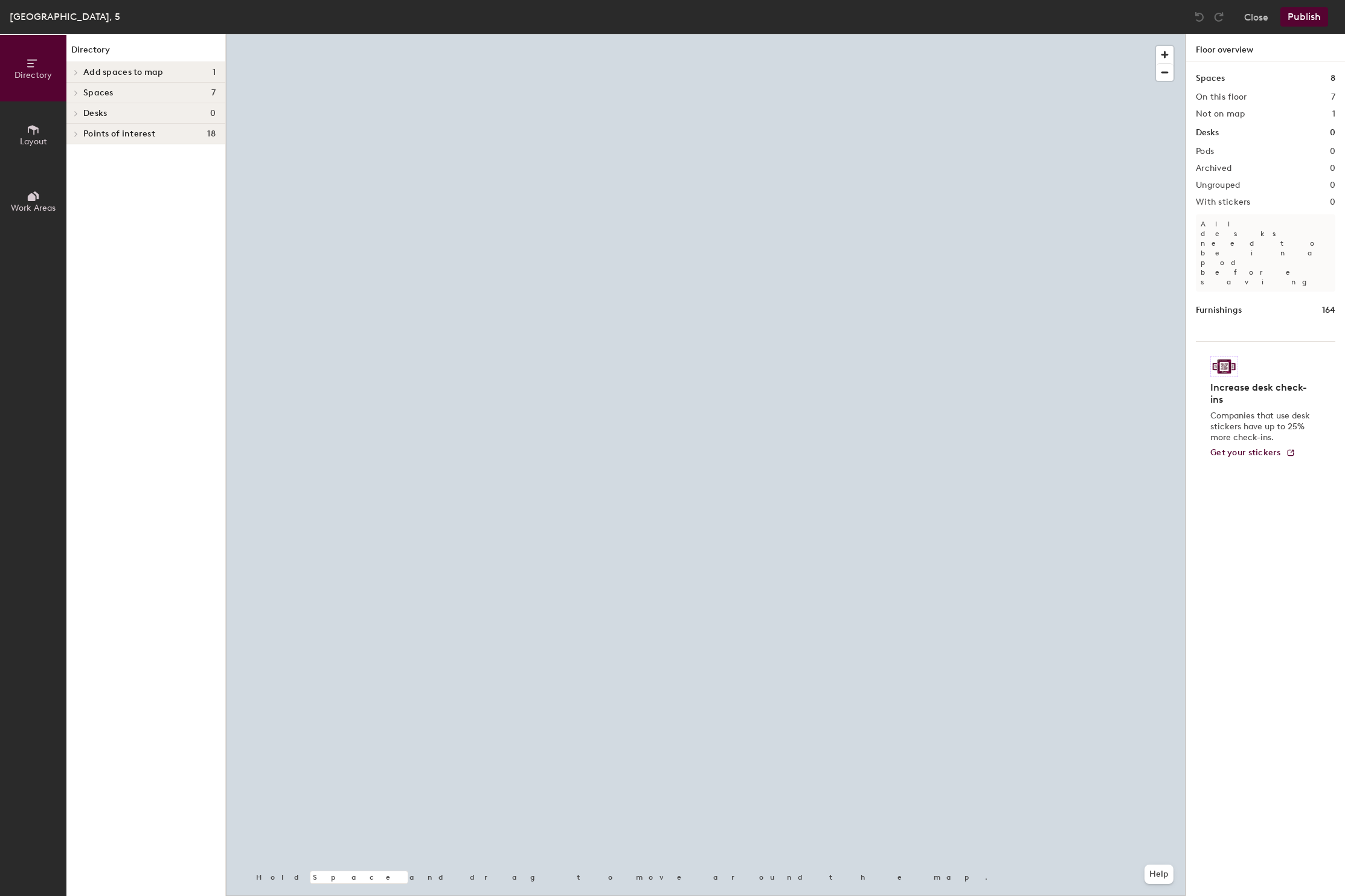
click at [119, 136] on span "Points of interest" at bounding box center [119, 134] width 72 height 10
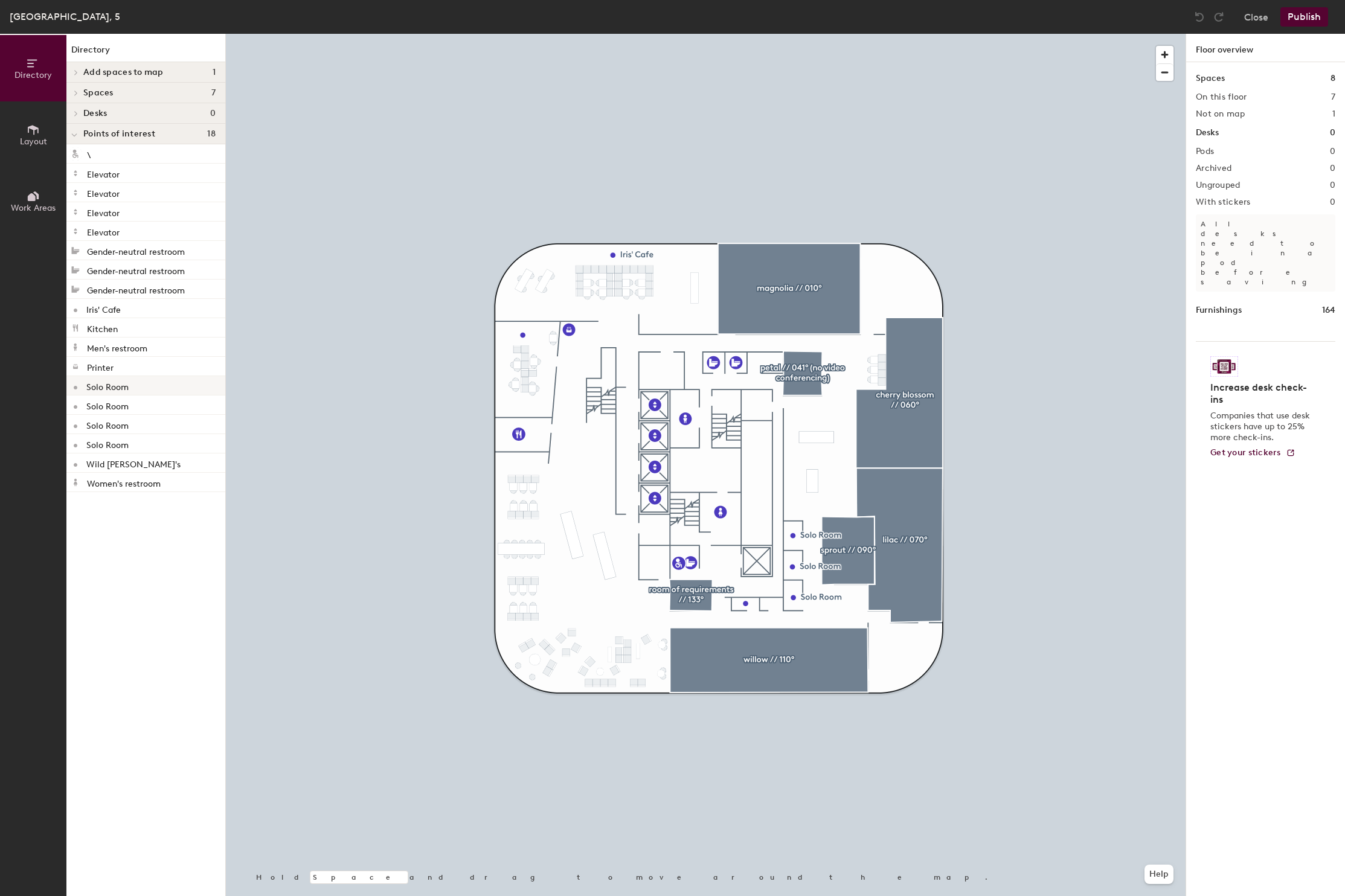
click at [127, 391] on p "Solo Room" at bounding box center [108, 385] width 42 height 14
click at [107, 389] on p "Solo Room" at bounding box center [108, 385] width 42 height 14
click at [801, 563] on span "Edit" at bounding box center [798, 563] width 32 height 20
type input "Call Room"
click at [817, 565] on span "Done" at bounding box center [819, 563] width 36 height 20
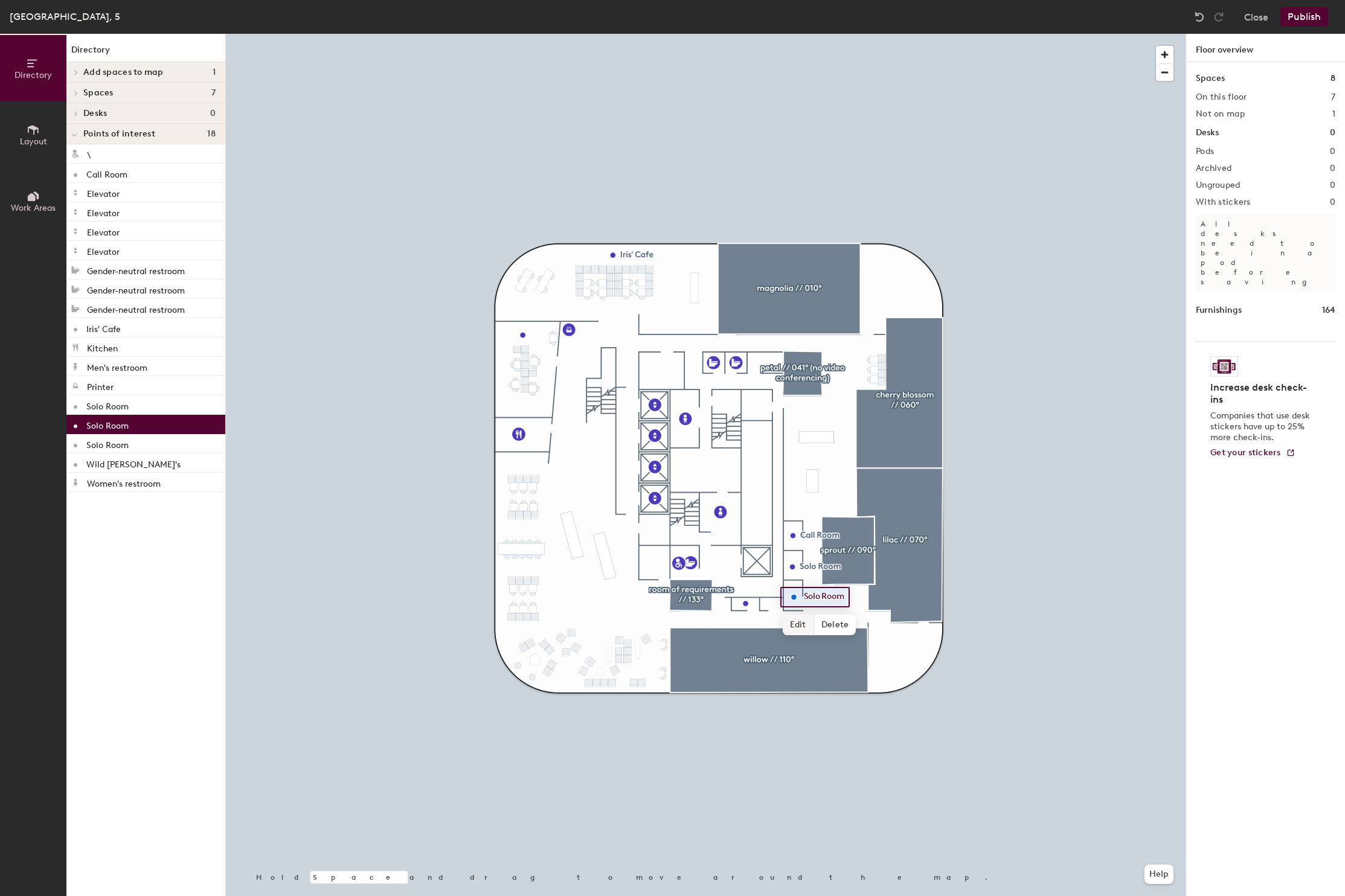
click at [792, 626] on span "Edit" at bounding box center [799, 625] width 32 height 20
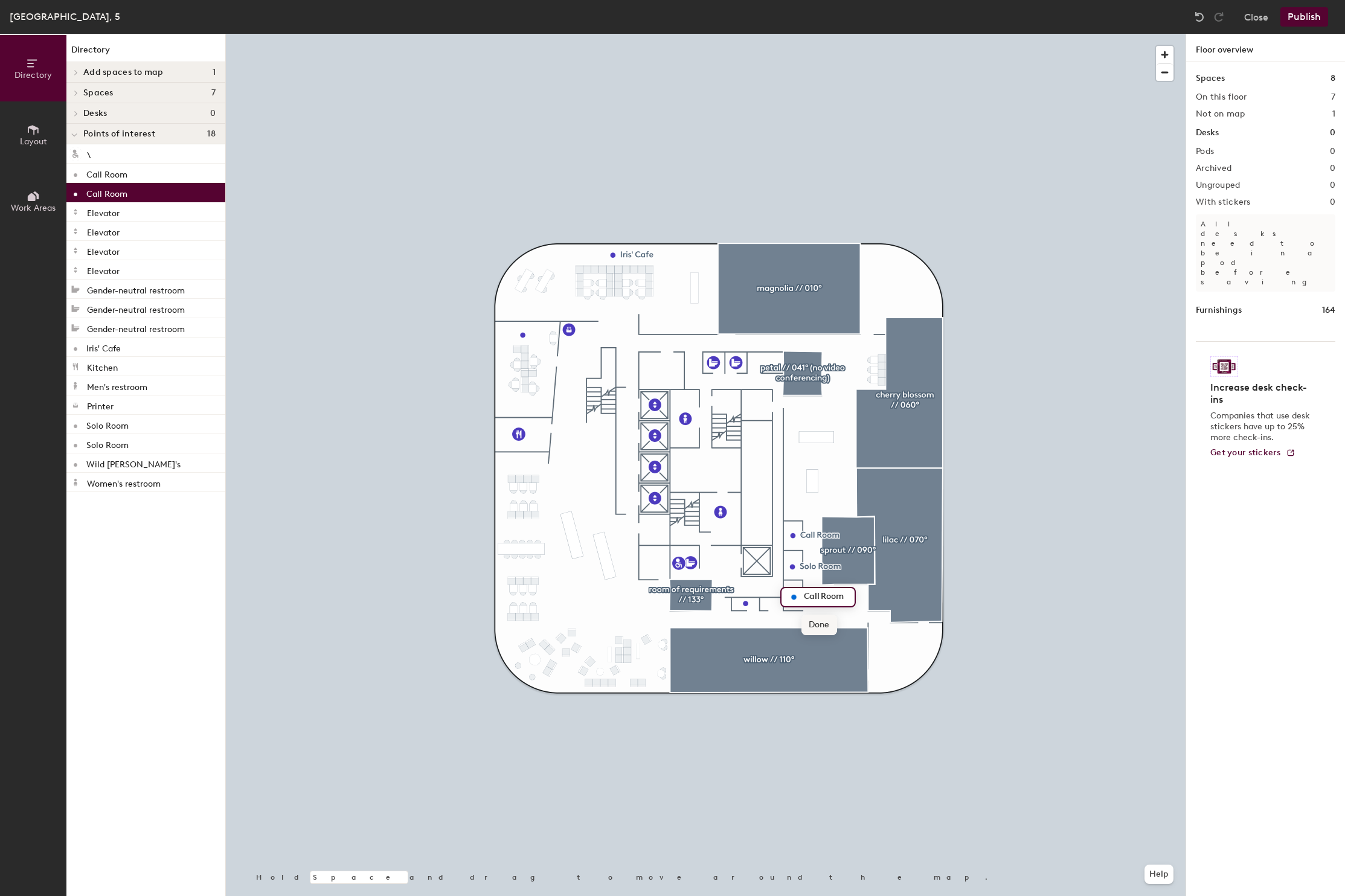
type input "Call Room"
click at [822, 626] on span "Done" at bounding box center [820, 625] width 36 height 20
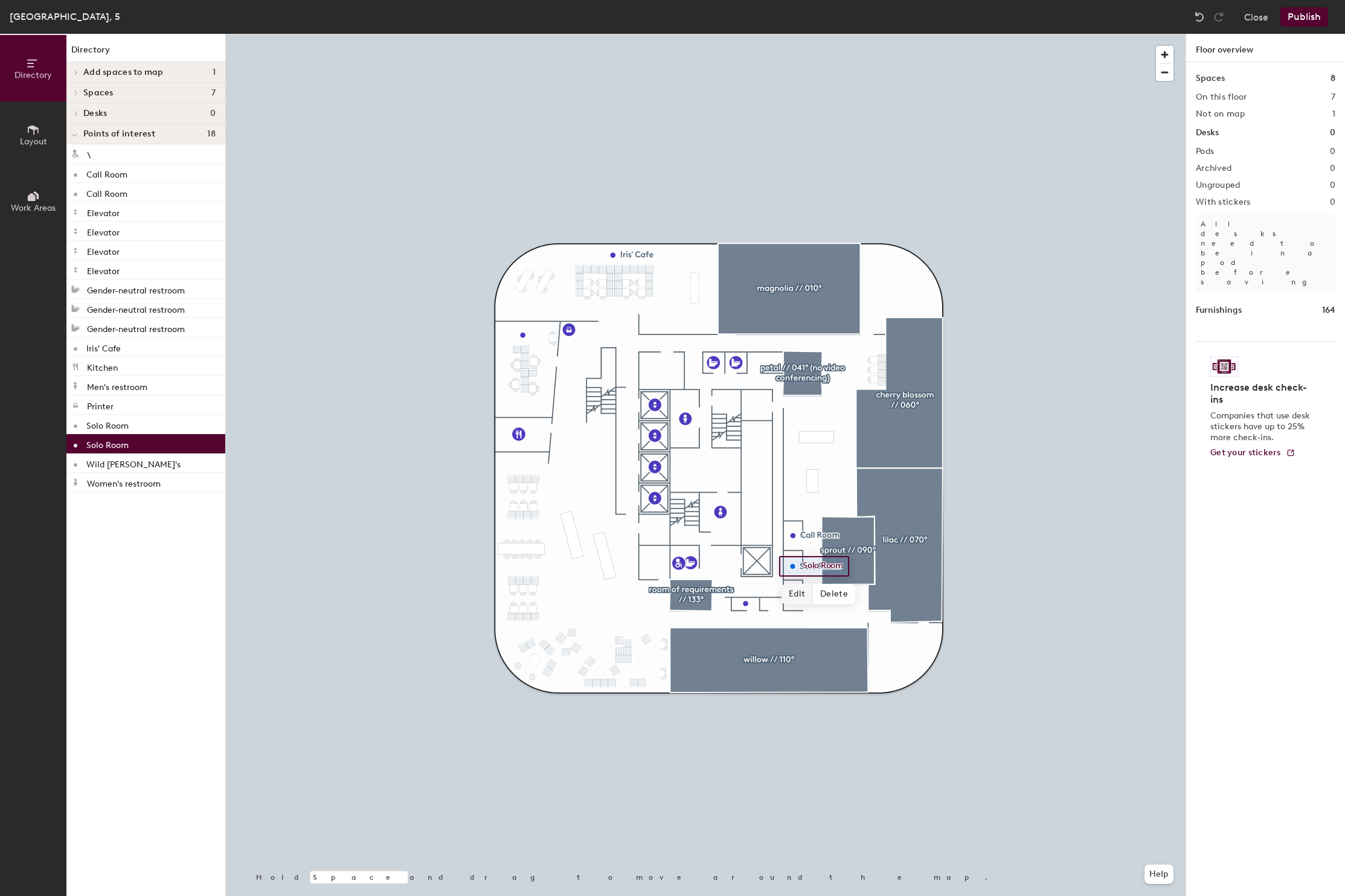
click at [801, 597] on span "Edit" at bounding box center [797, 594] width 32 height 20
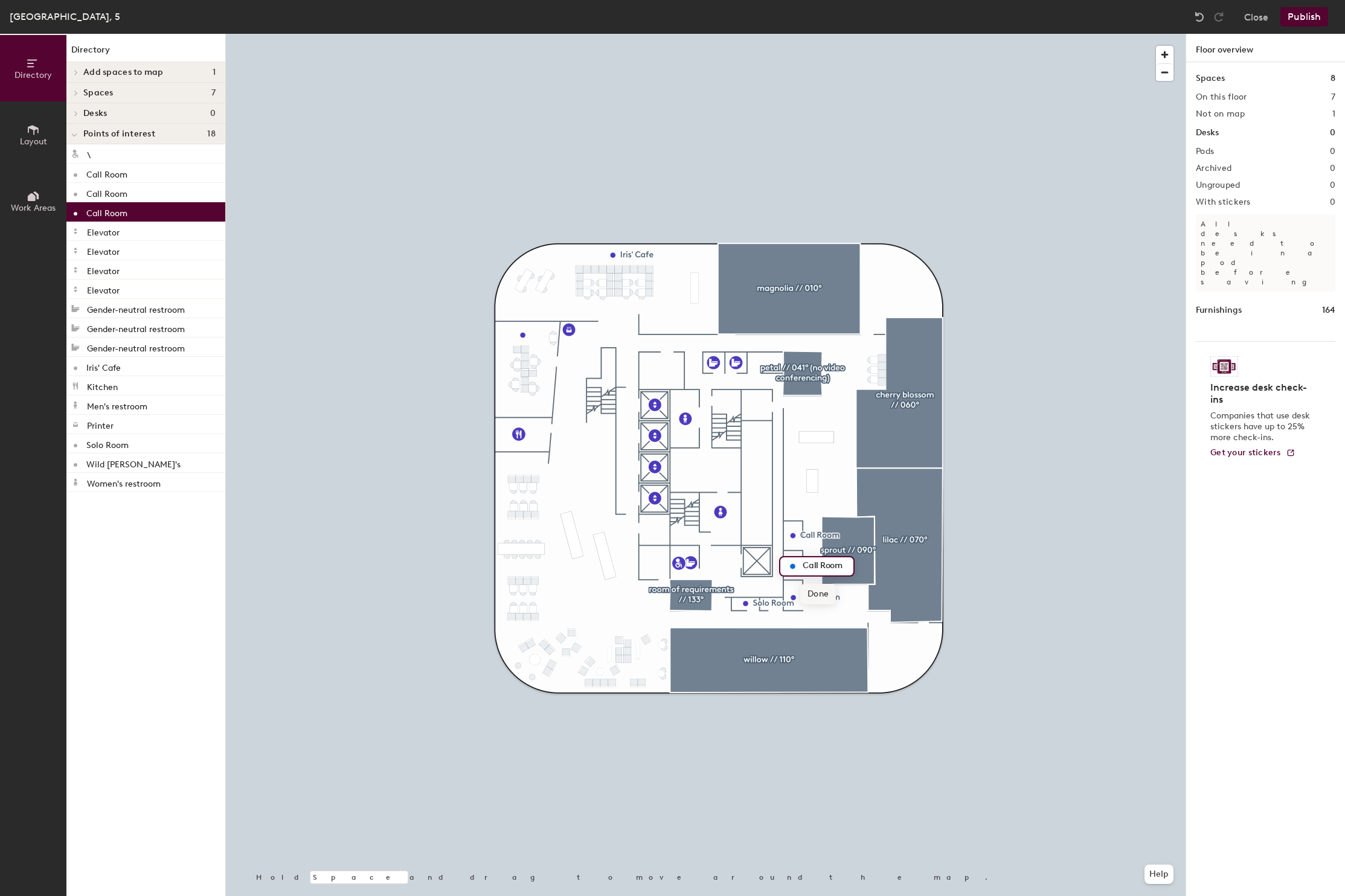
type input "Call Room"
click at [819, 596] on span "Done" at bounding box center [818, 594] width 36 height 20
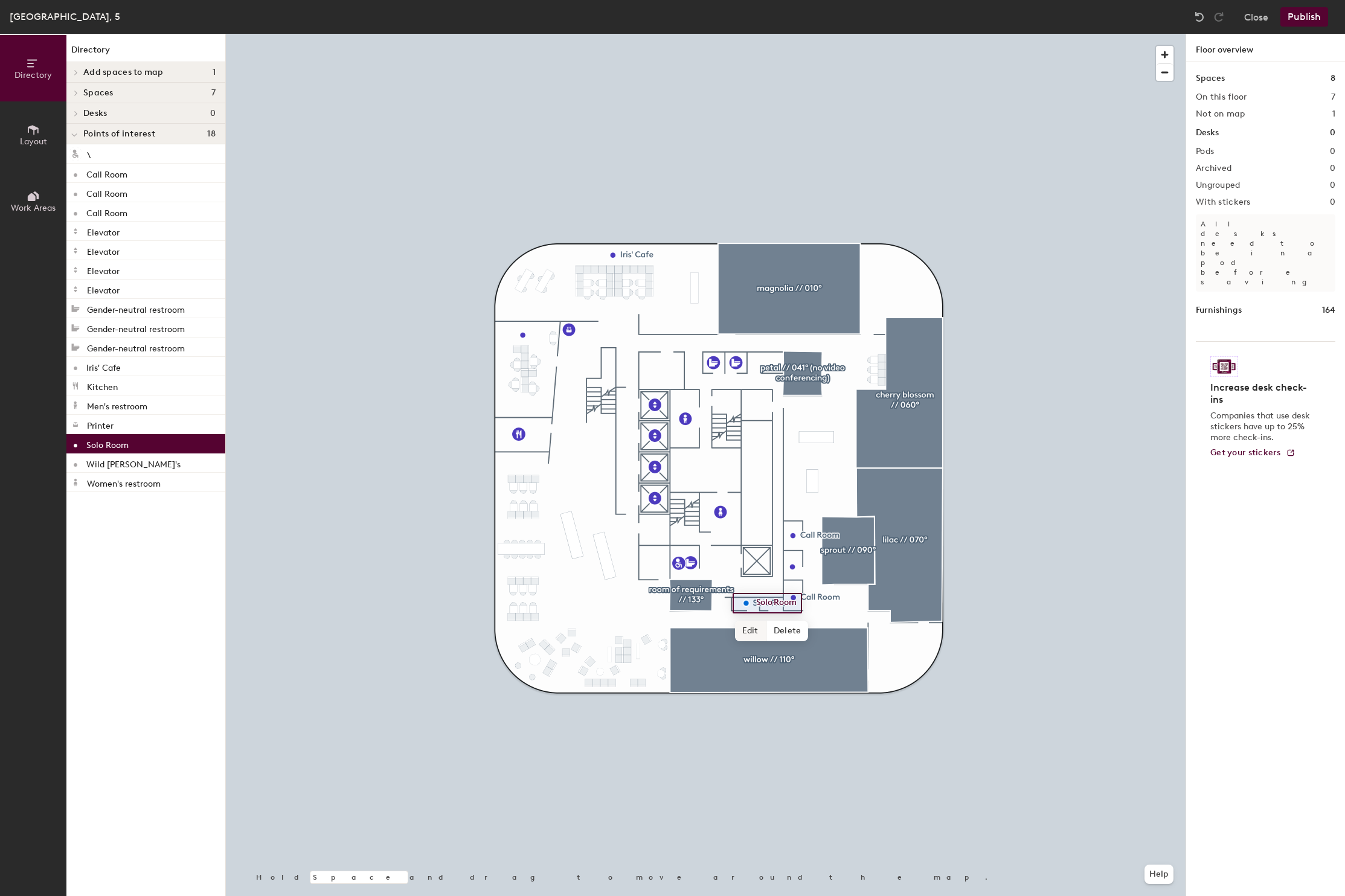
click at [748, 632] on span "Edit" at bounding box center [751, 631] width 32 height 20
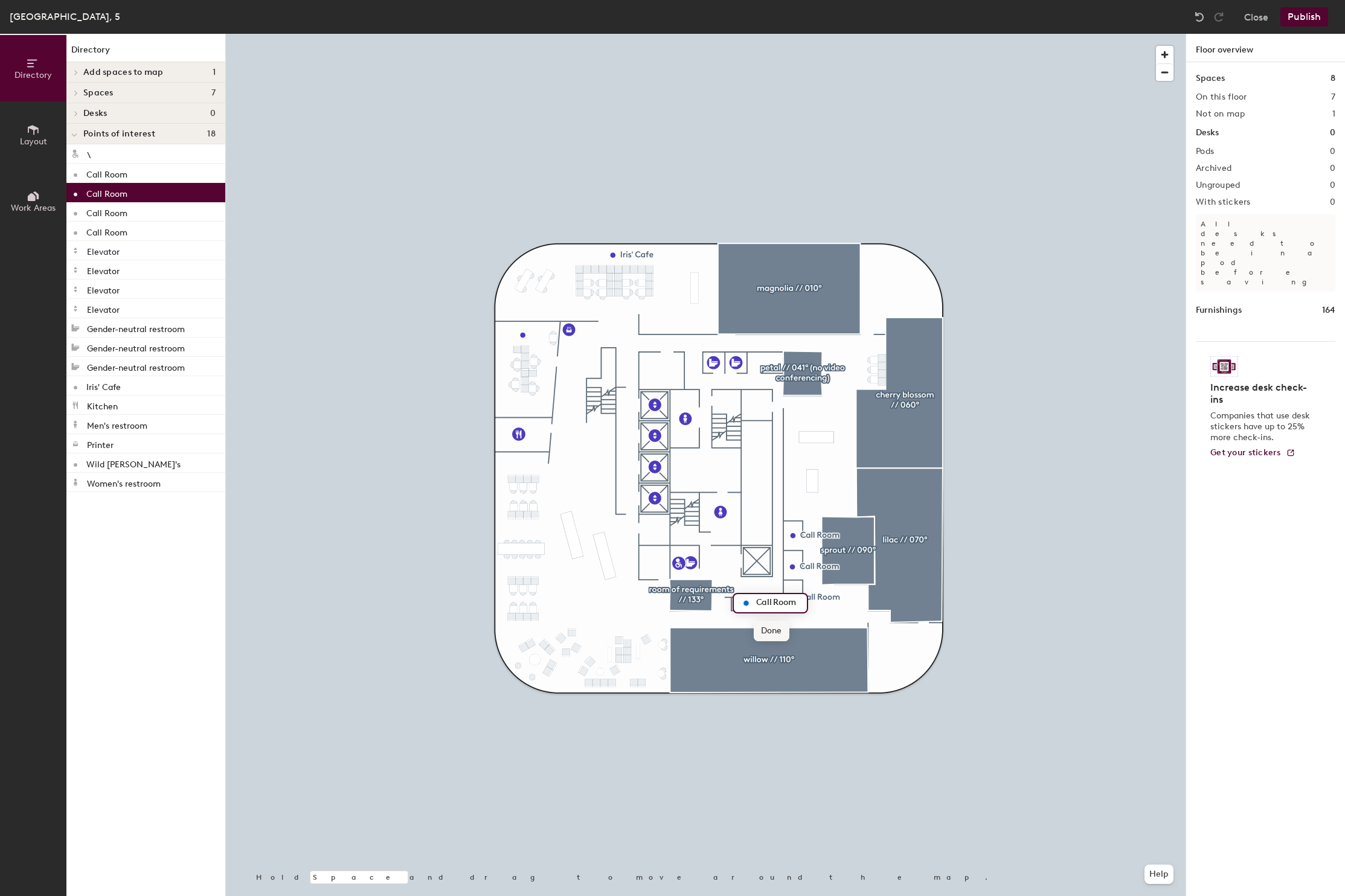
type input "Call Room"
click at [771, 630] on span "Done" at bounding box center [771, 631] width 36 height 20
click at [1316, 18] on button "Publish" at bounding box center [1304, 16] width 48 height 19
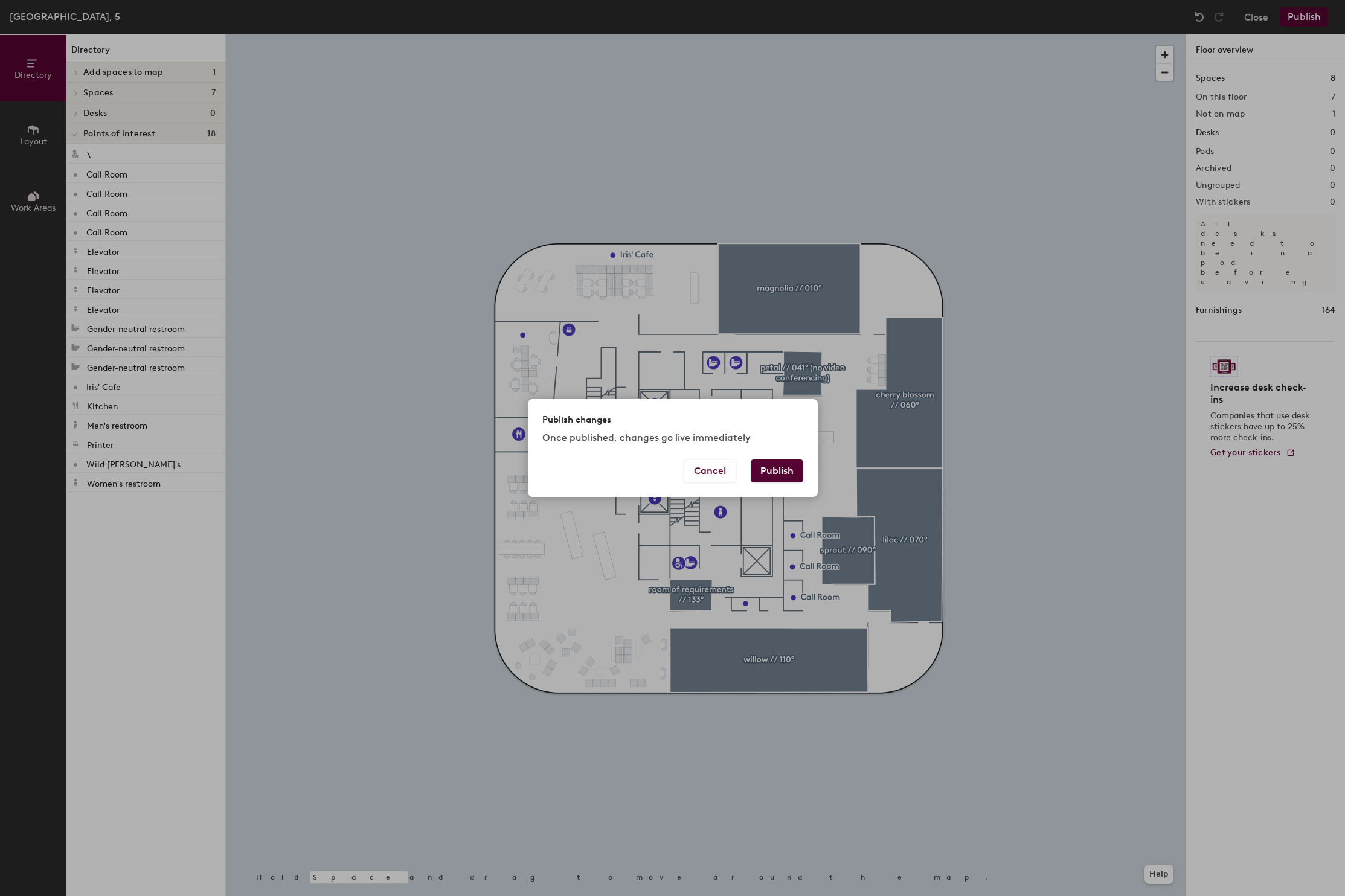
click at [793, 472] on button "Publish" at bounding box center [777, 471] width 53 height 23
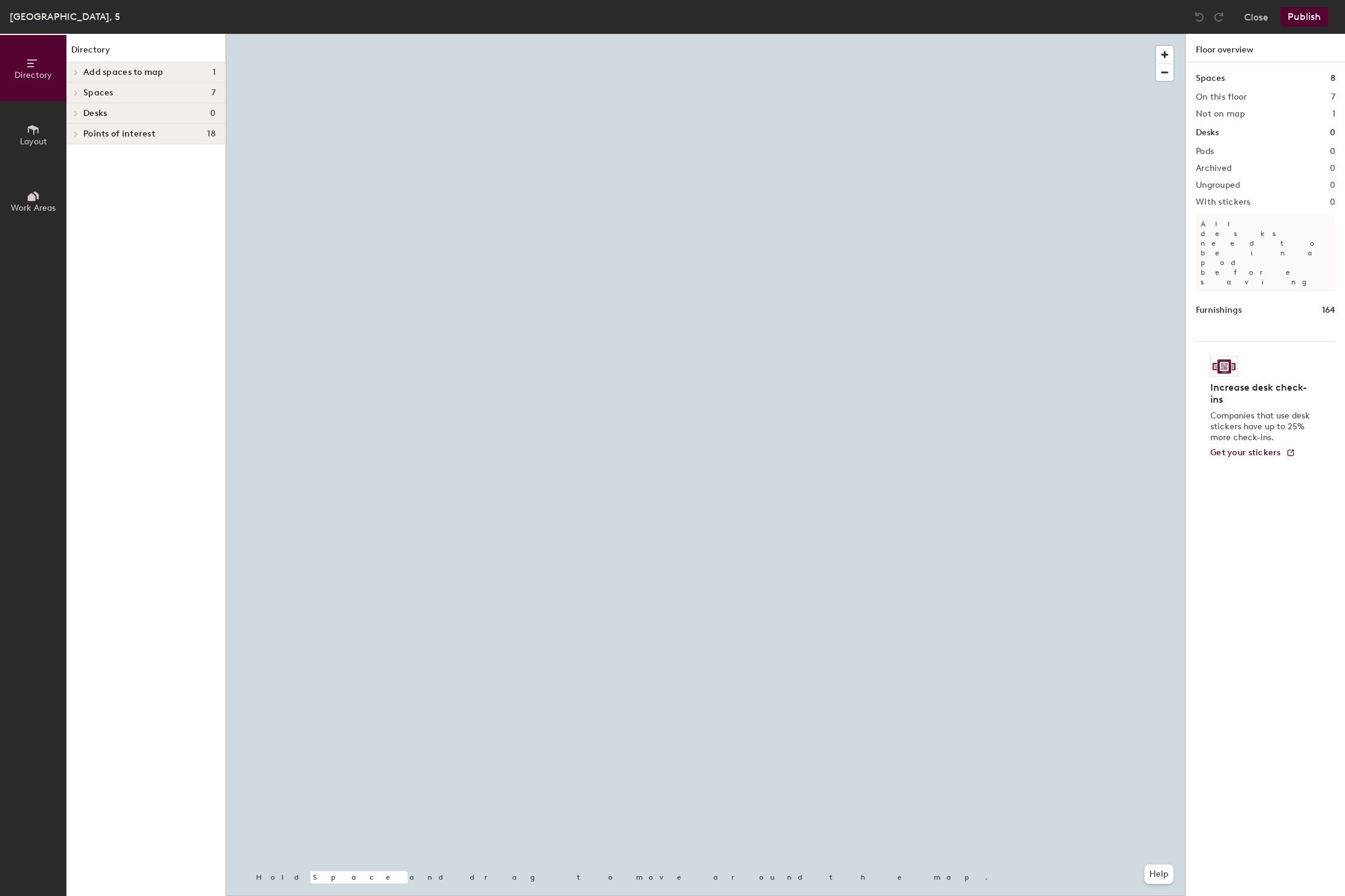
click at [82, 132] on div "Points of interest 18" at bounding box center [146, 134] width 159 height 20
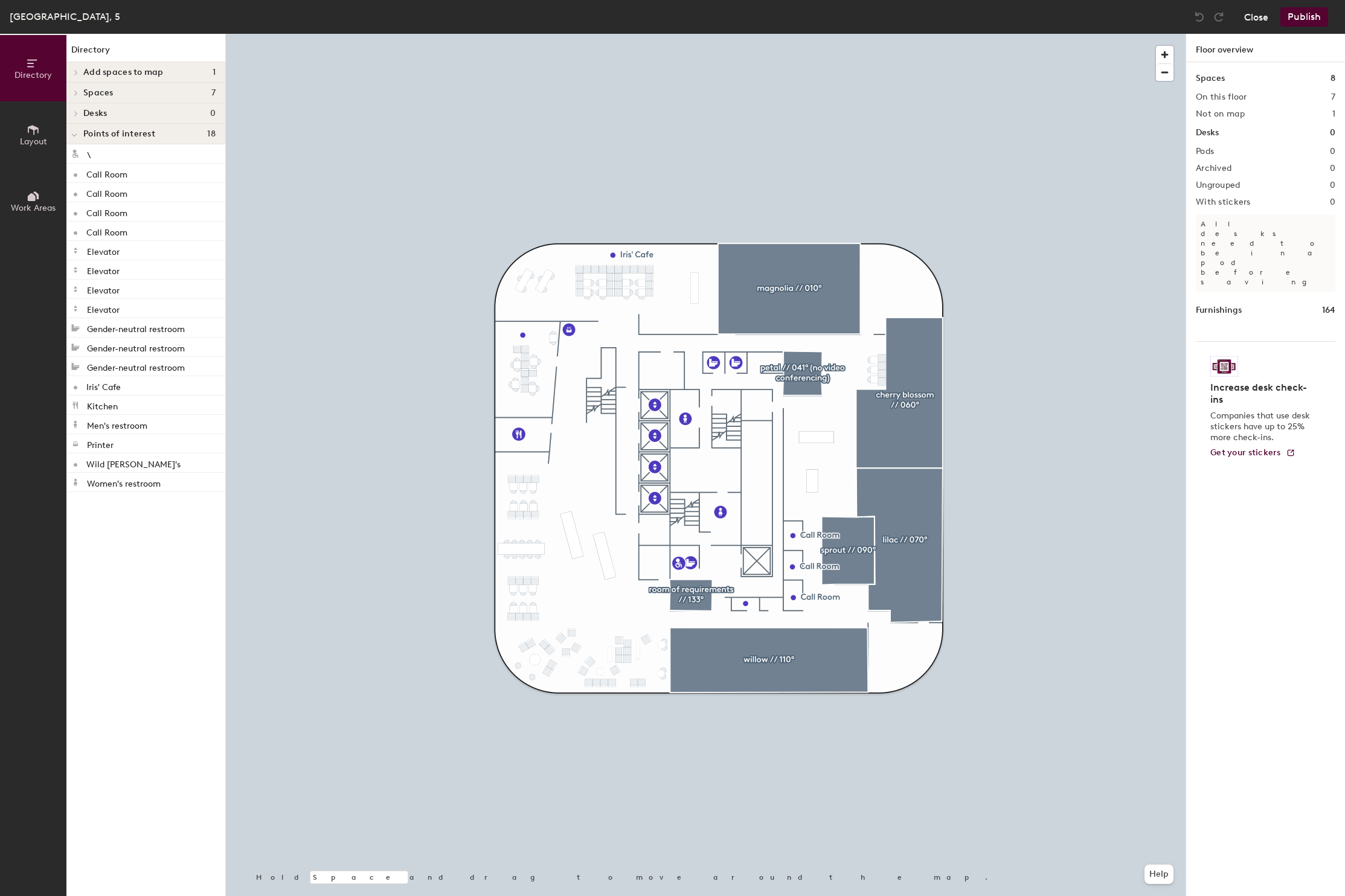
click at [1257, 18] on button "Close" at bounding box center [1257, 16] width 24 height 19
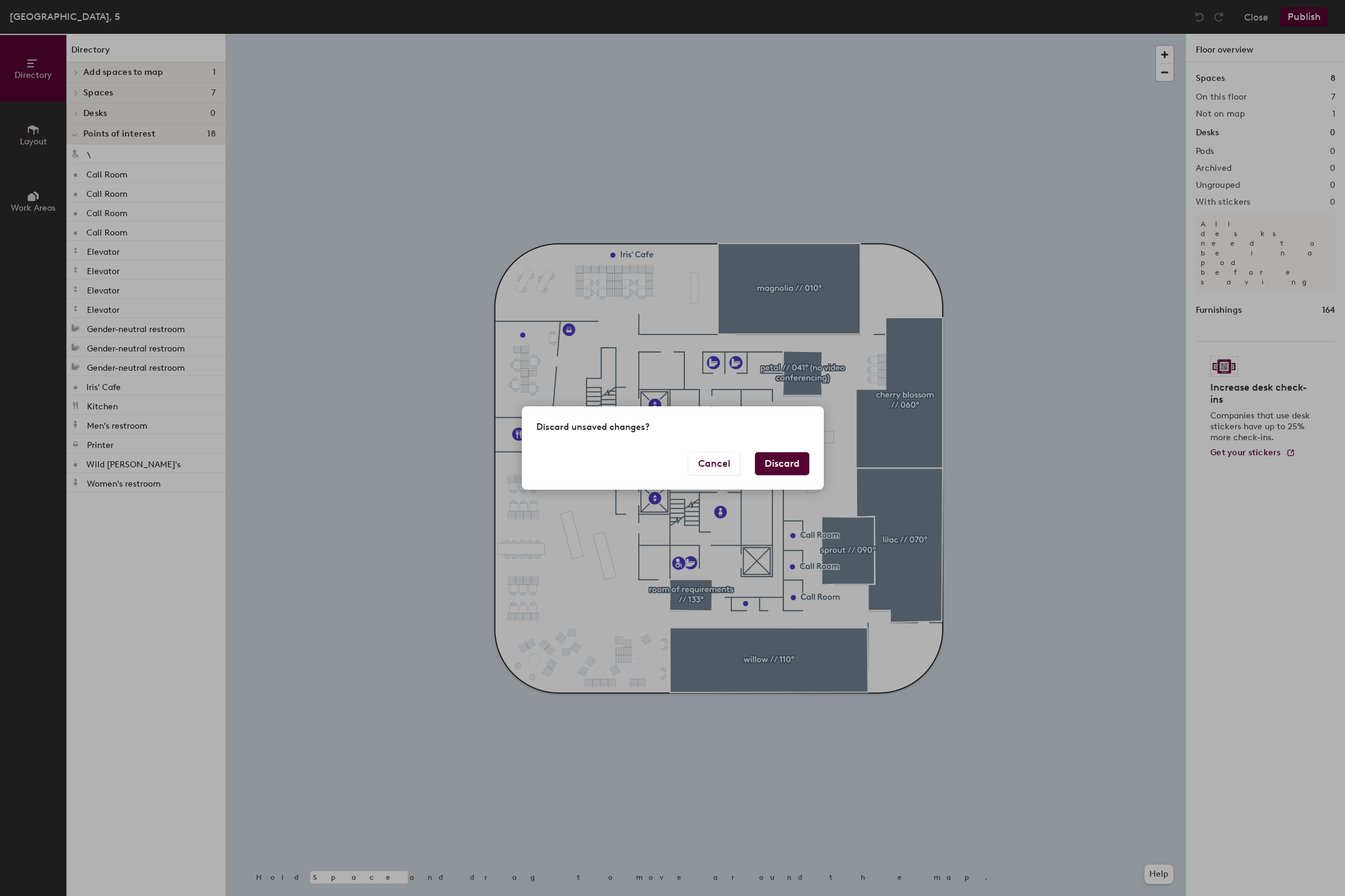
click at [769, 470] on button "Discard" at bounding box center [782, 464] width 54 height 23
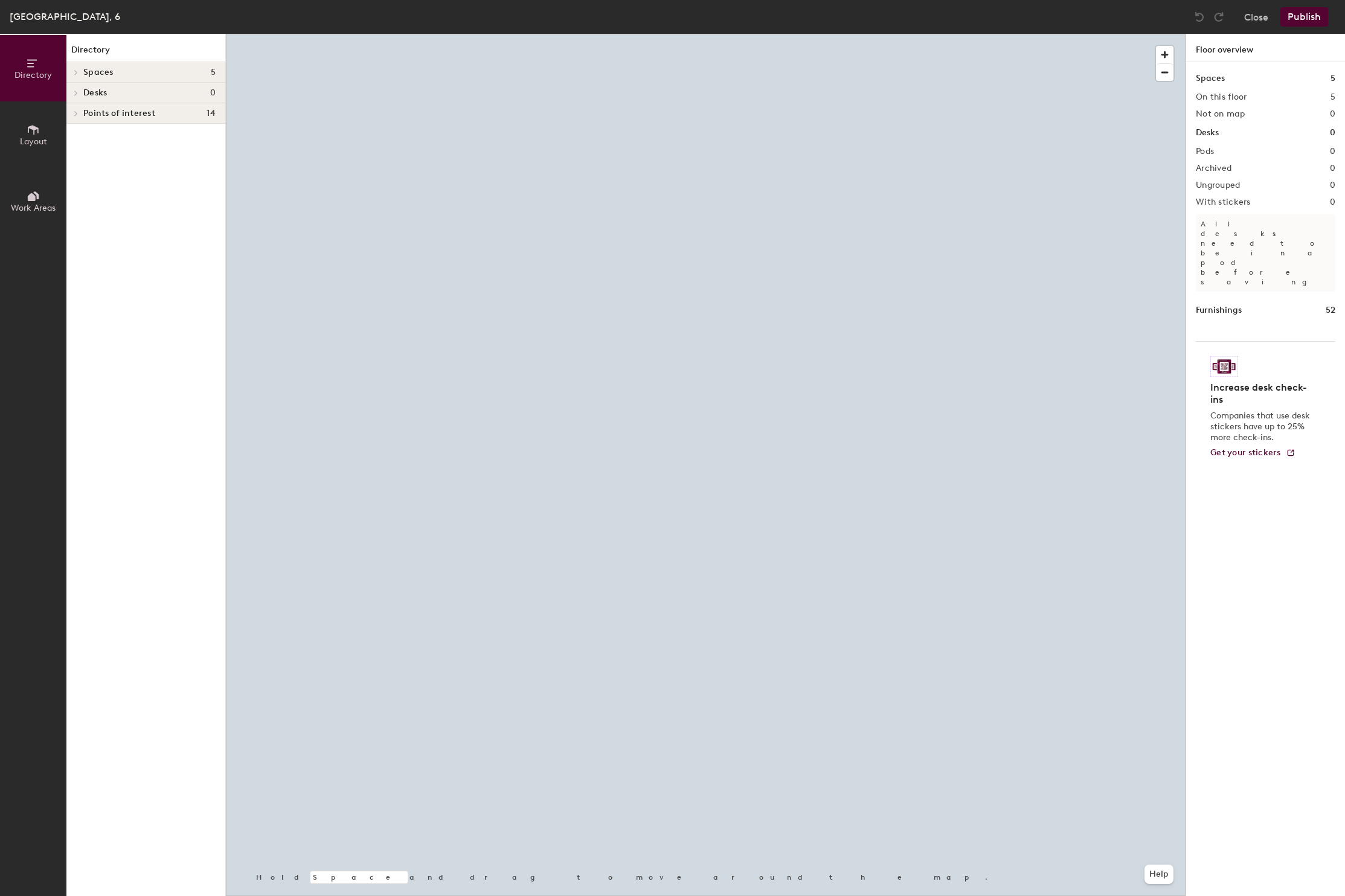
click at [79, 111] on icon at bounding box center [76, 113] width 5 height 6
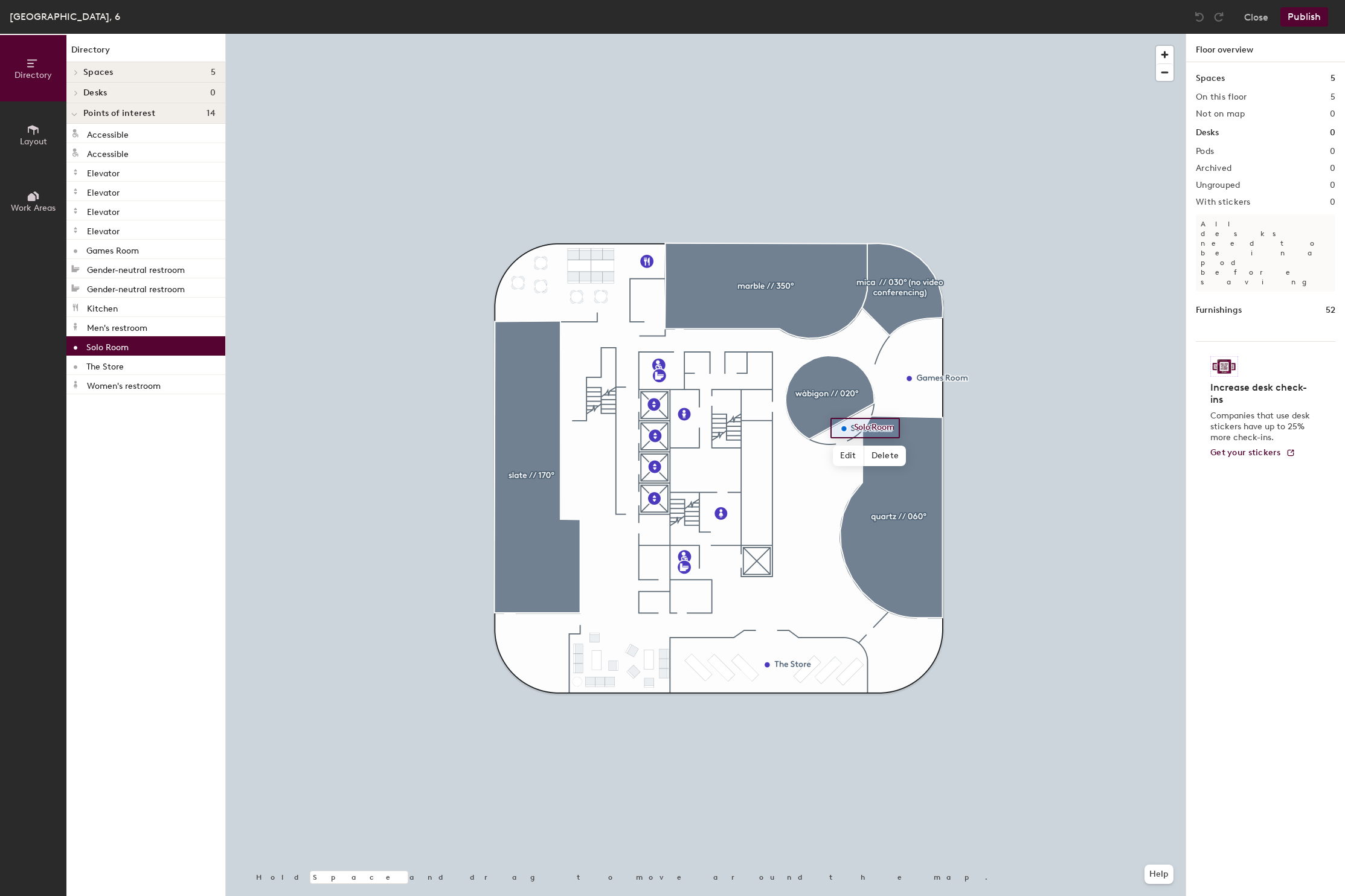
click at [112, 341] on p "Solo Room" at bounding box center [108, 345] width 42 height 14
click at [853, 459] on span "Edit" at bounding box center [849, 456] width 32 height 20
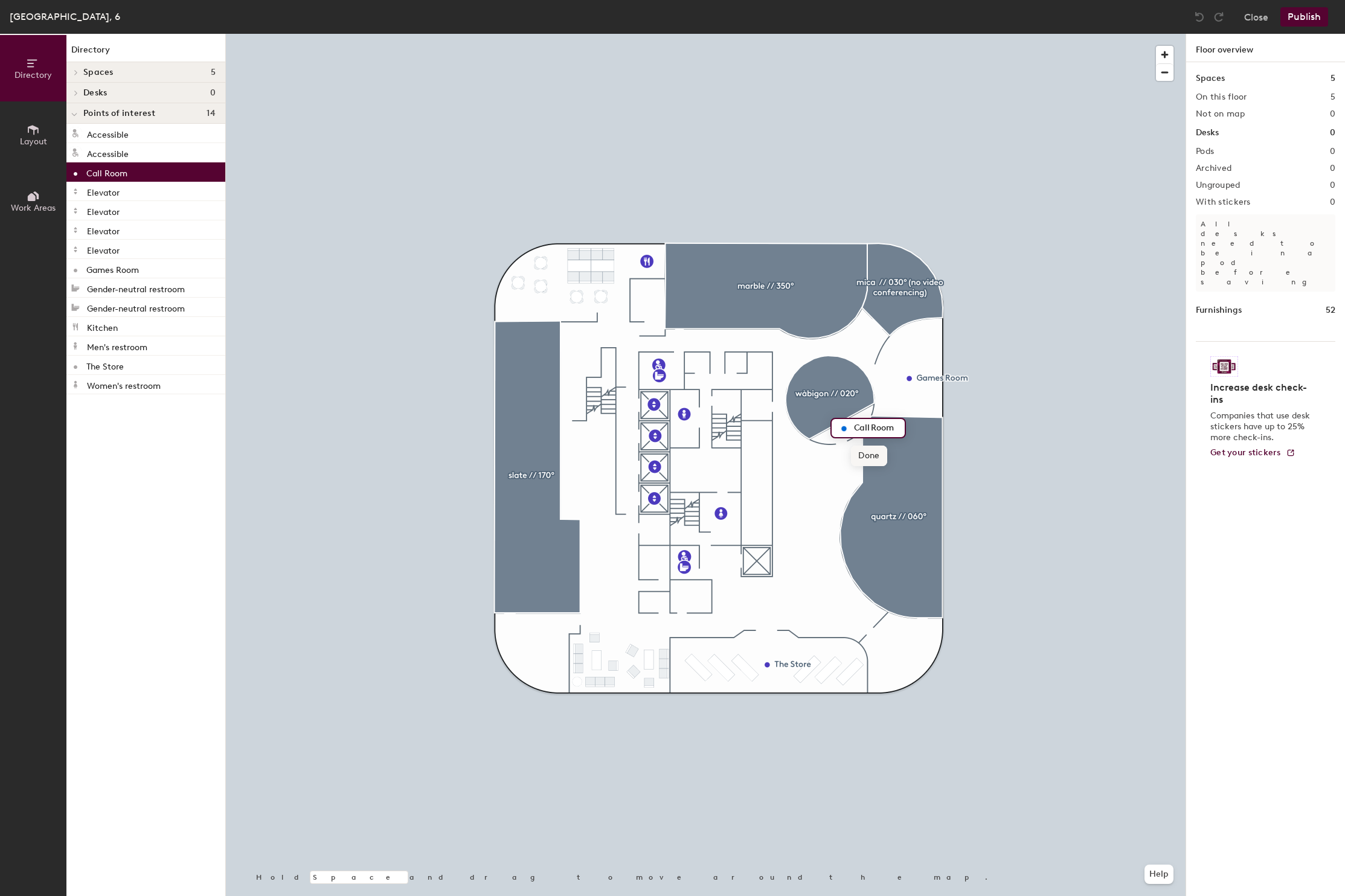
type input "Call Room"
click at [865, 458] on span "Done" at bounding box center [869, 456] width 36 height 20
click at [821, 34] on div at bounding box center [705, 34] width 960 height 0
click at [1311, 16] on button "Publish" at bounding box center [1304, 16] width 48 height 19
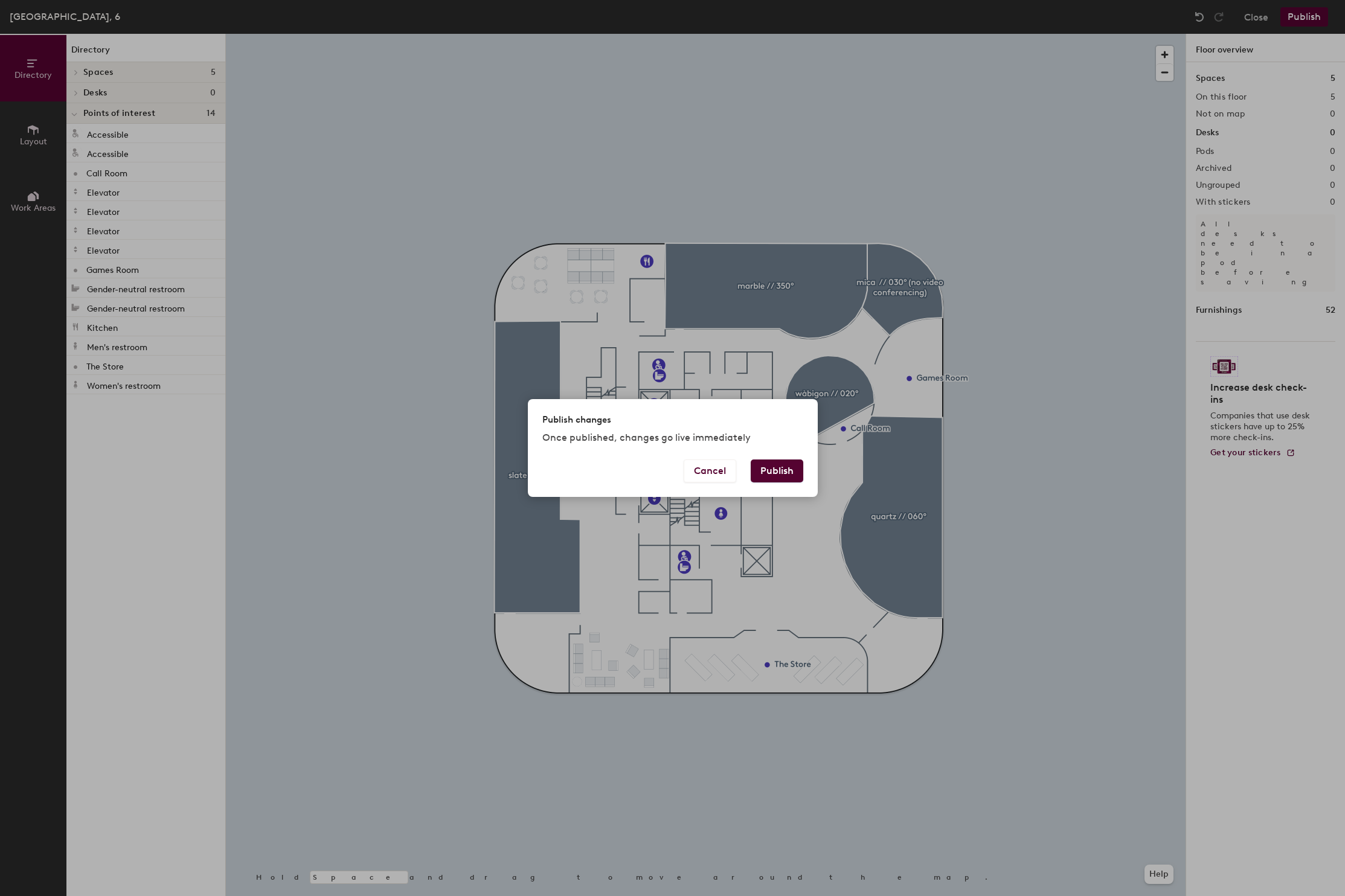
click at [779, 474] on button "Publish" at bounding box center [777, 471] width 53 height 23
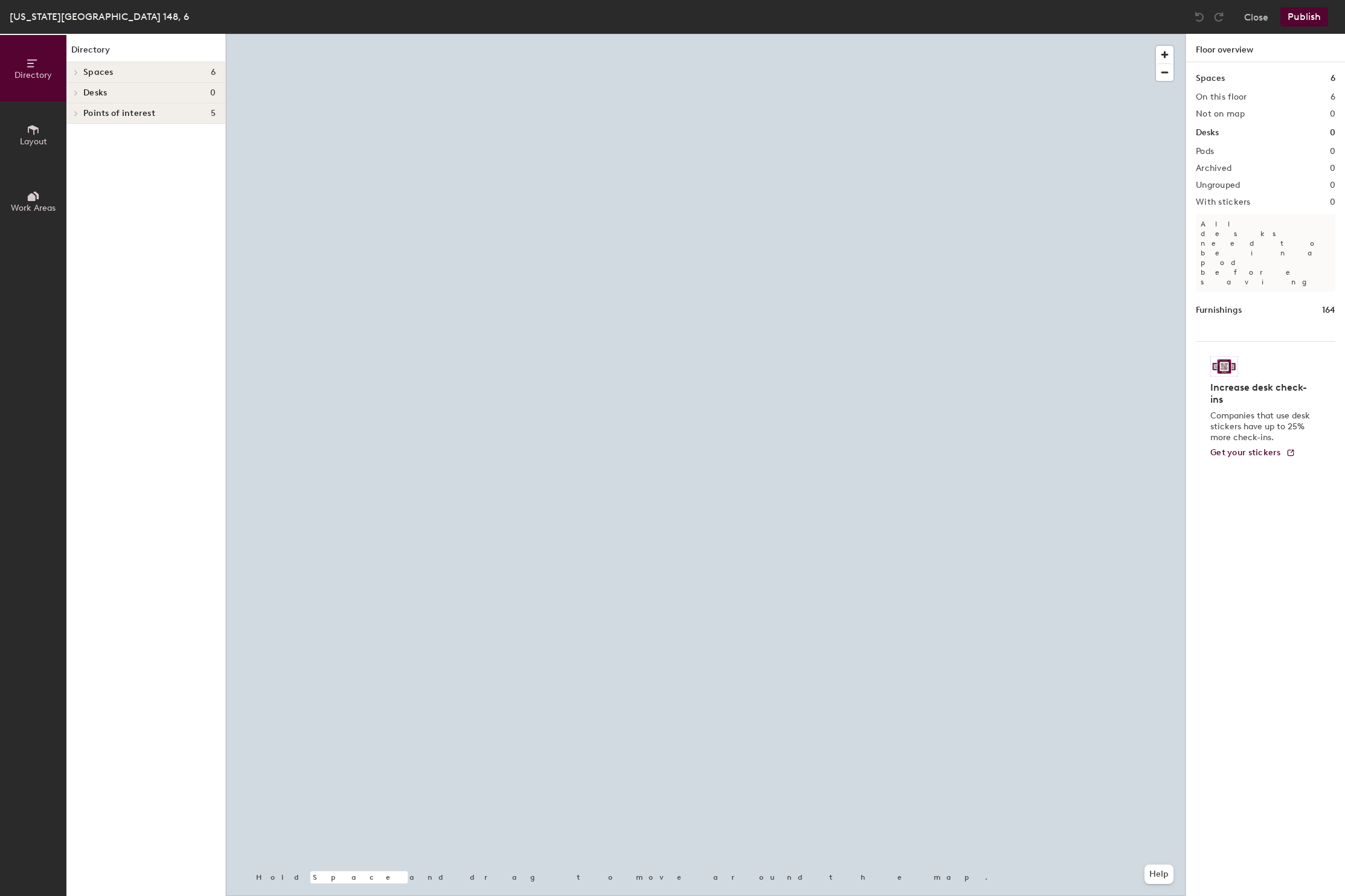
click at [75, 113] on icon at bounding box center [76, 113] width 5 height 6
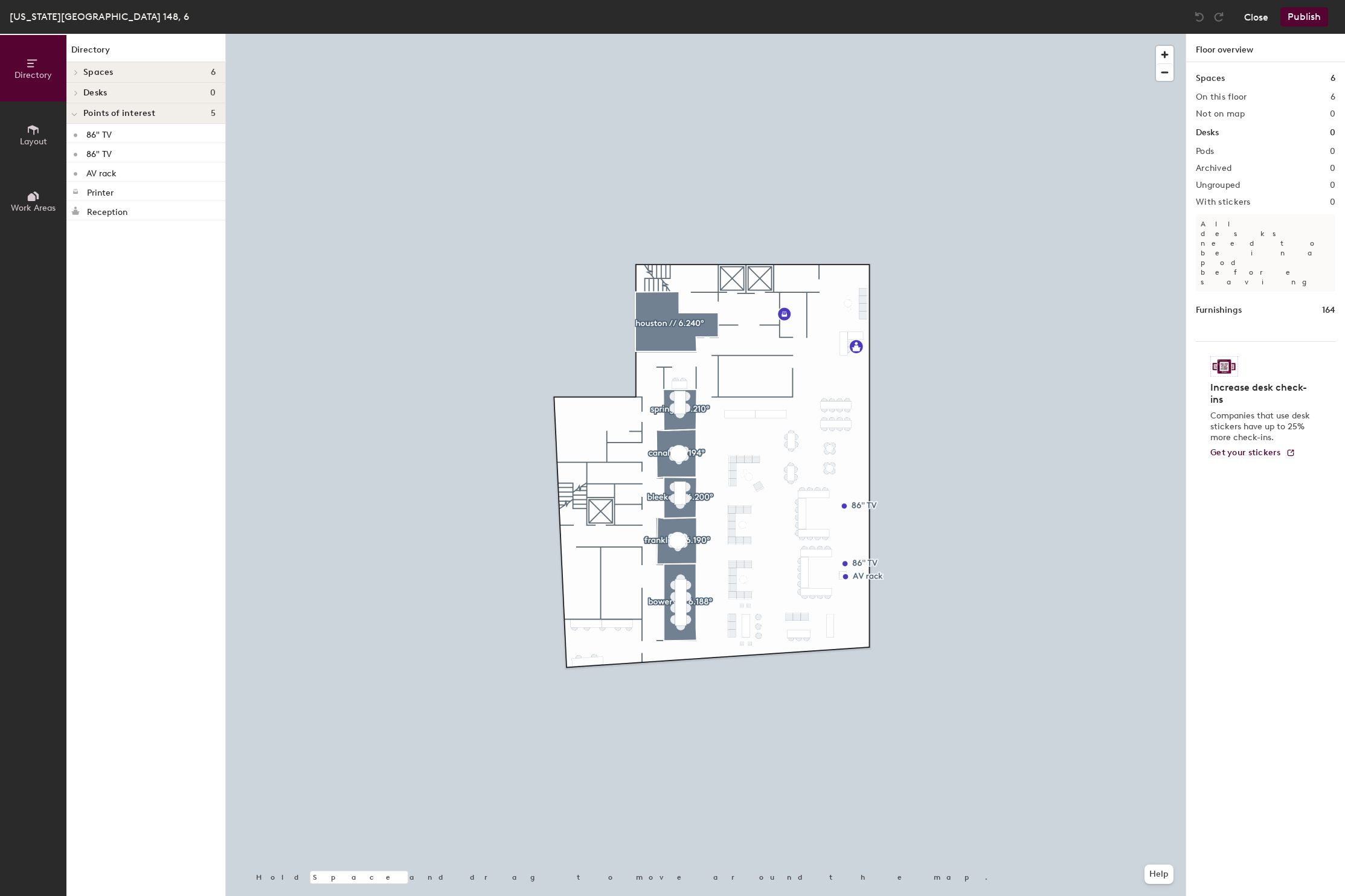
click at [1253, 20] on button "Close" at bounding box center [1257, 16] width 24 height 19
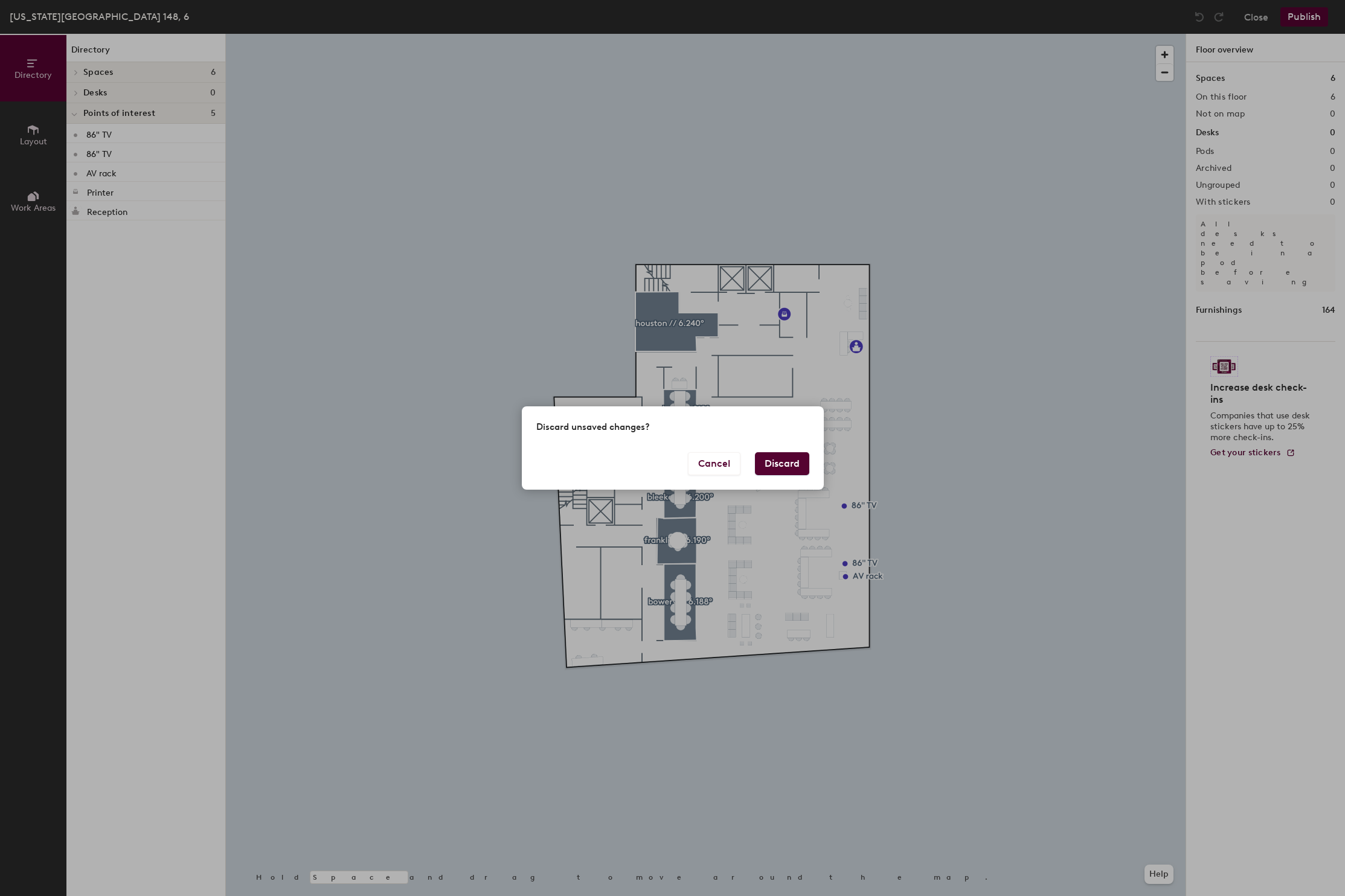
click at [785, 459] on button "Discard" at bounding box center [782, 464] width 54 height 23
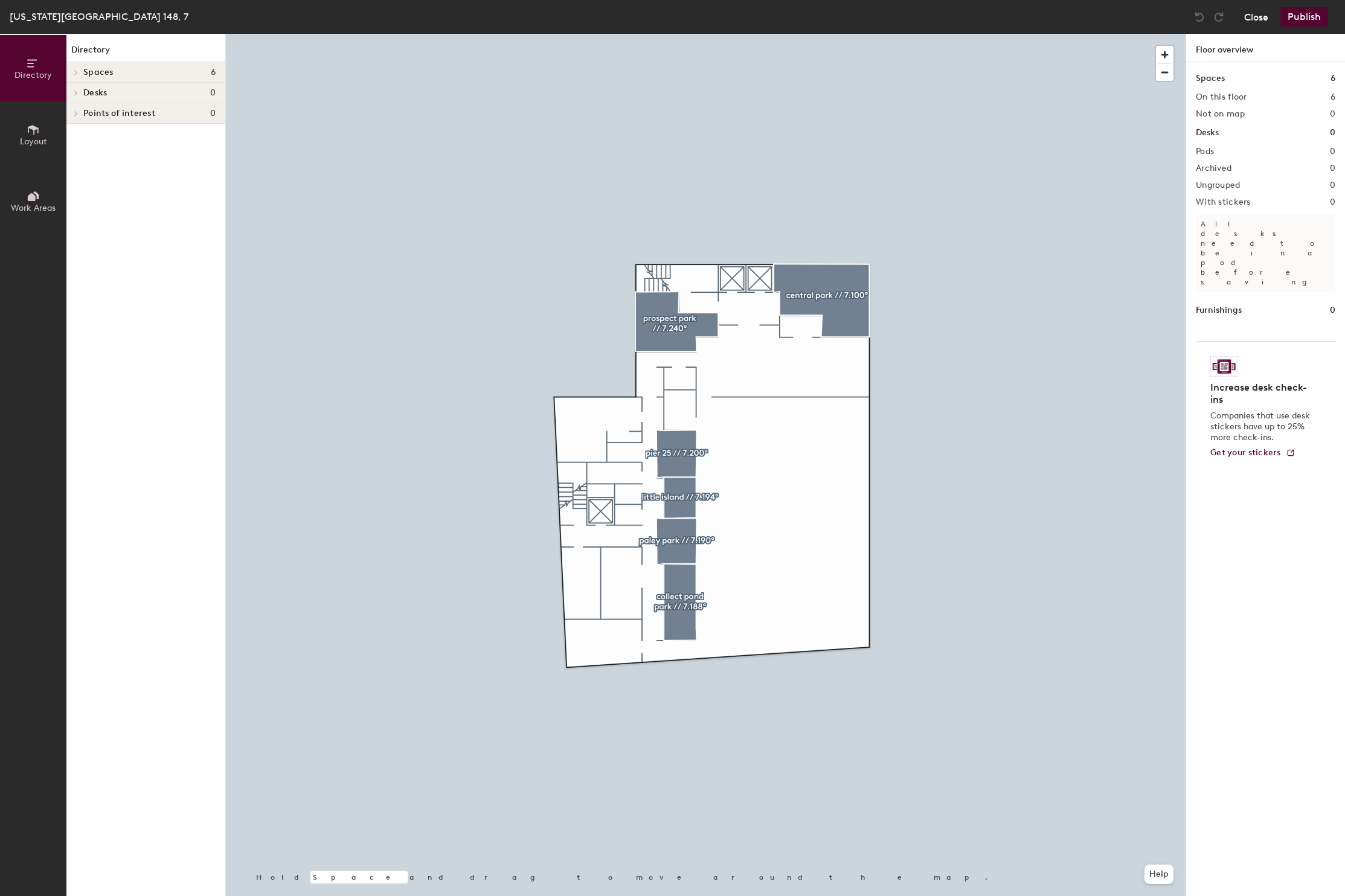
click at [1260, 20] on button "Close" at bounding box center [1257, 16] width 24 height 19
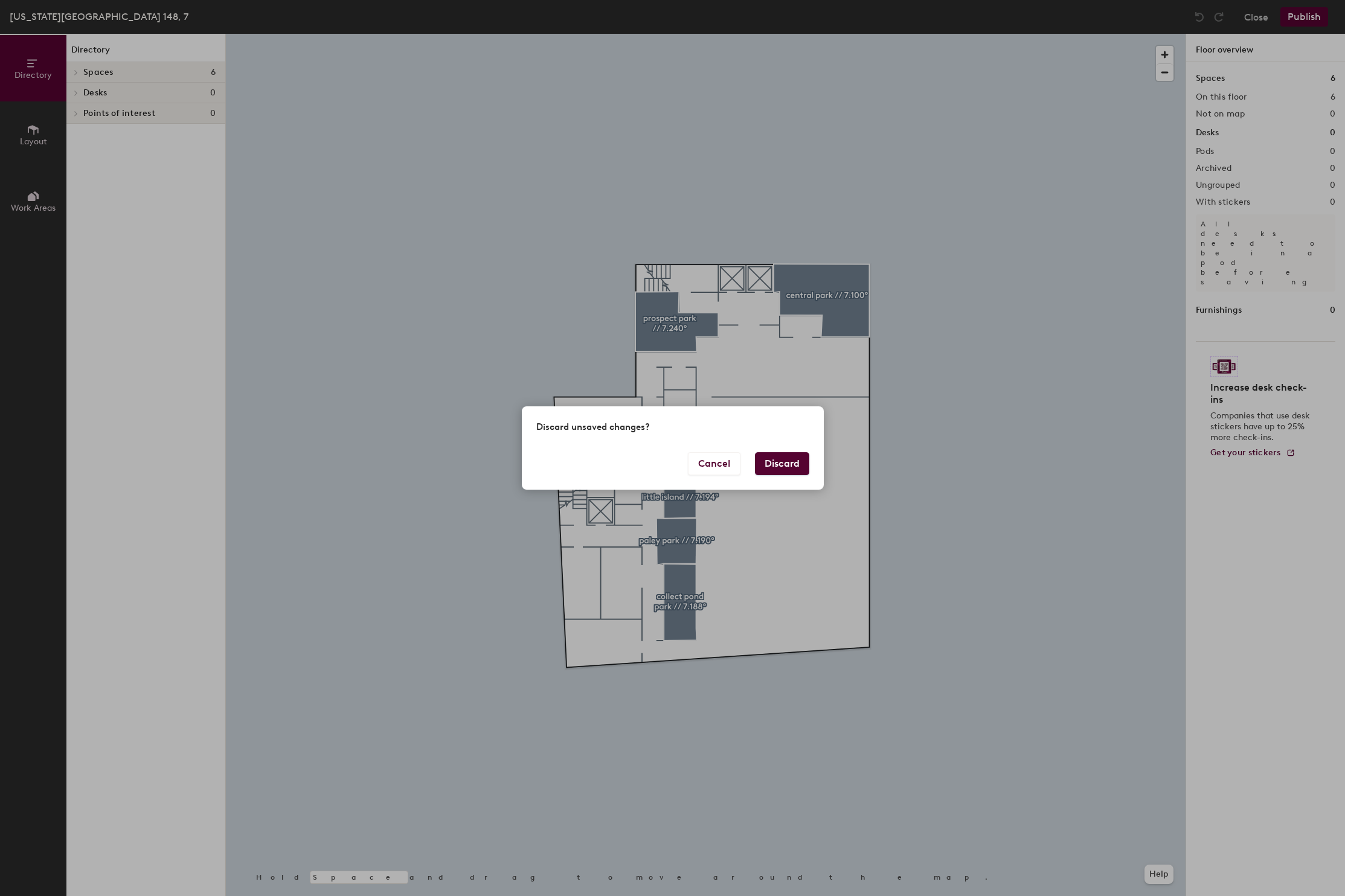
click at [769, 457] on button "Discard" at bounding box center [782, 464] width 54 height 23
click at [0, 0] on div at bounding box center [0, 0] width 0 height 0
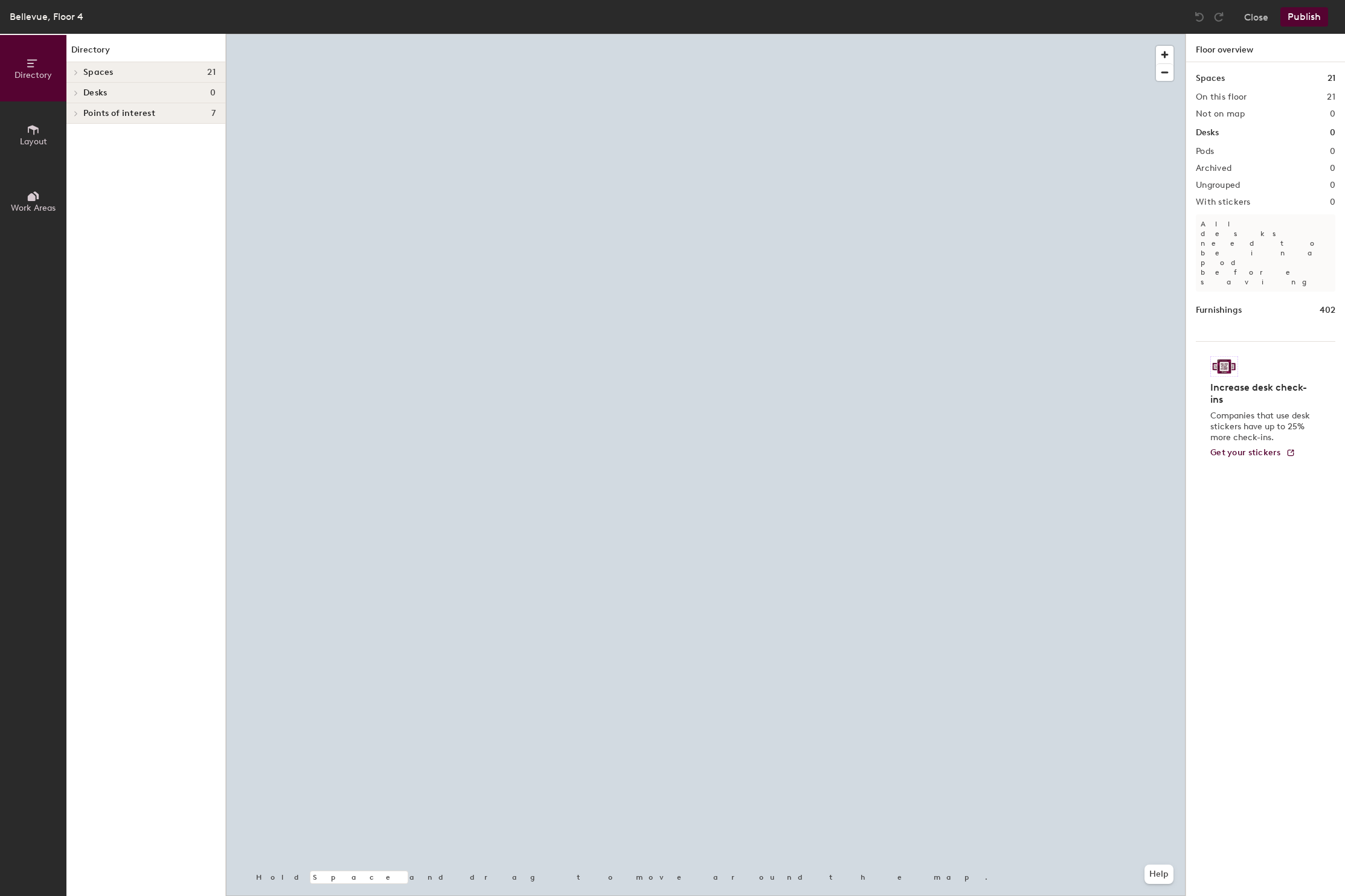
click at [79, 113] on span at bounding box center [75, 113] width 11 height 6
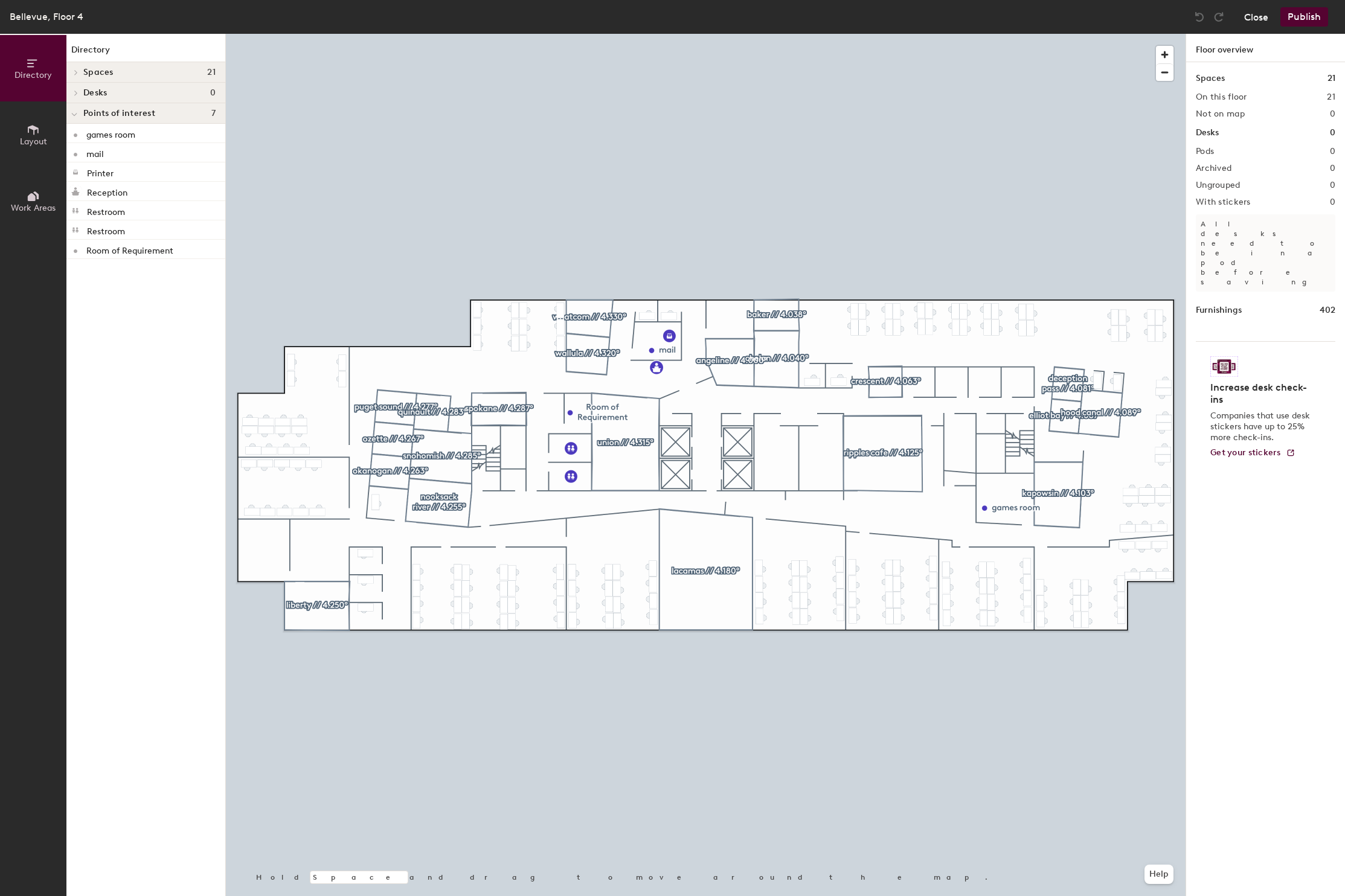
click at [1253, 18] on button "Close" at bounding box center [1257, 16] width 24 height 19
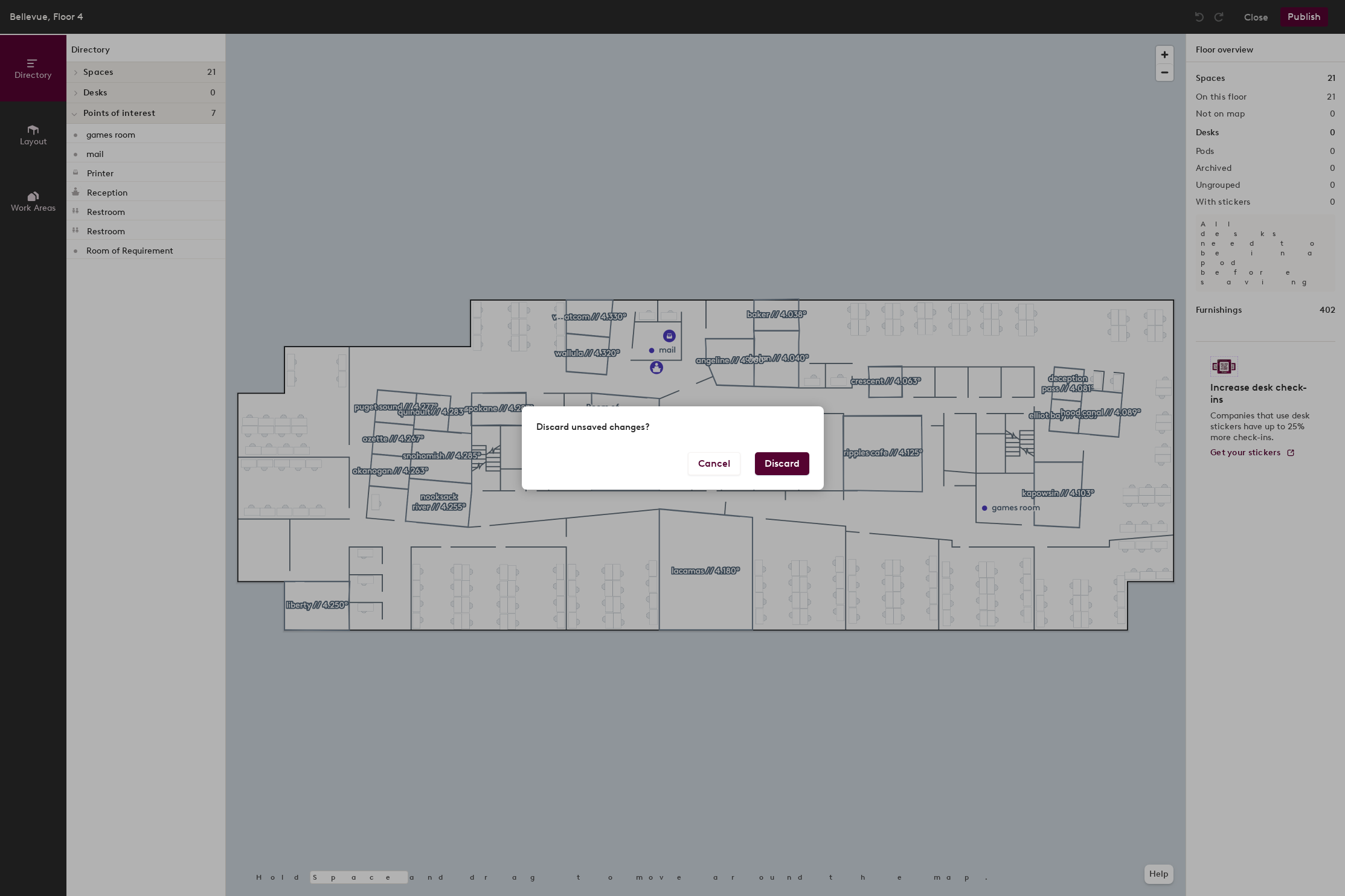
click at [774, 462] on button "Discard" at bounding box center [782, 464] width 54 height 23
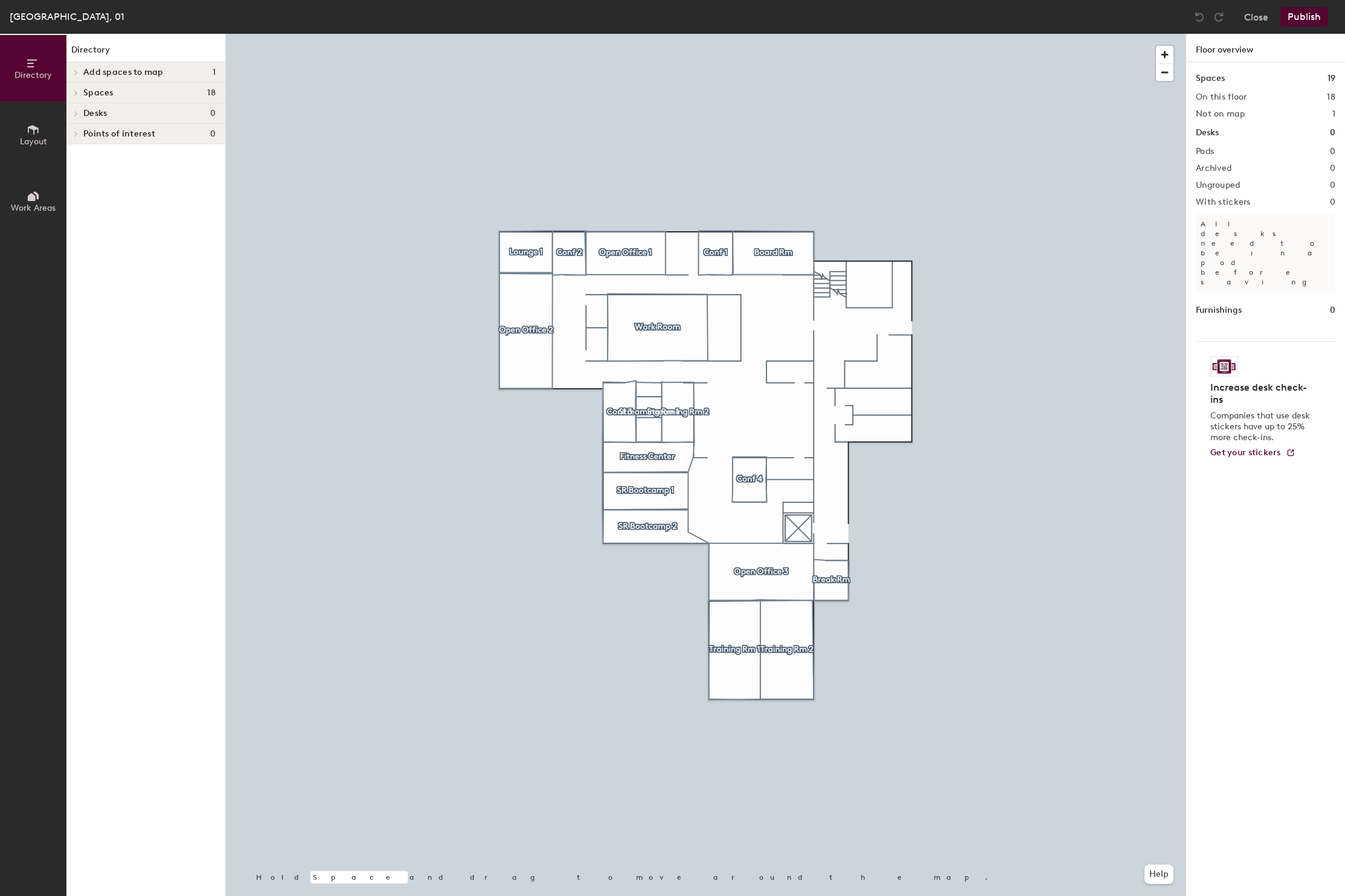
click at [1241, 15] on div "Close Publish" at bounding box center [1263, 16] width 146 height 19
click at [1257, 16] on button "Close" at bounding box center [1257, 16] width 24 height 19
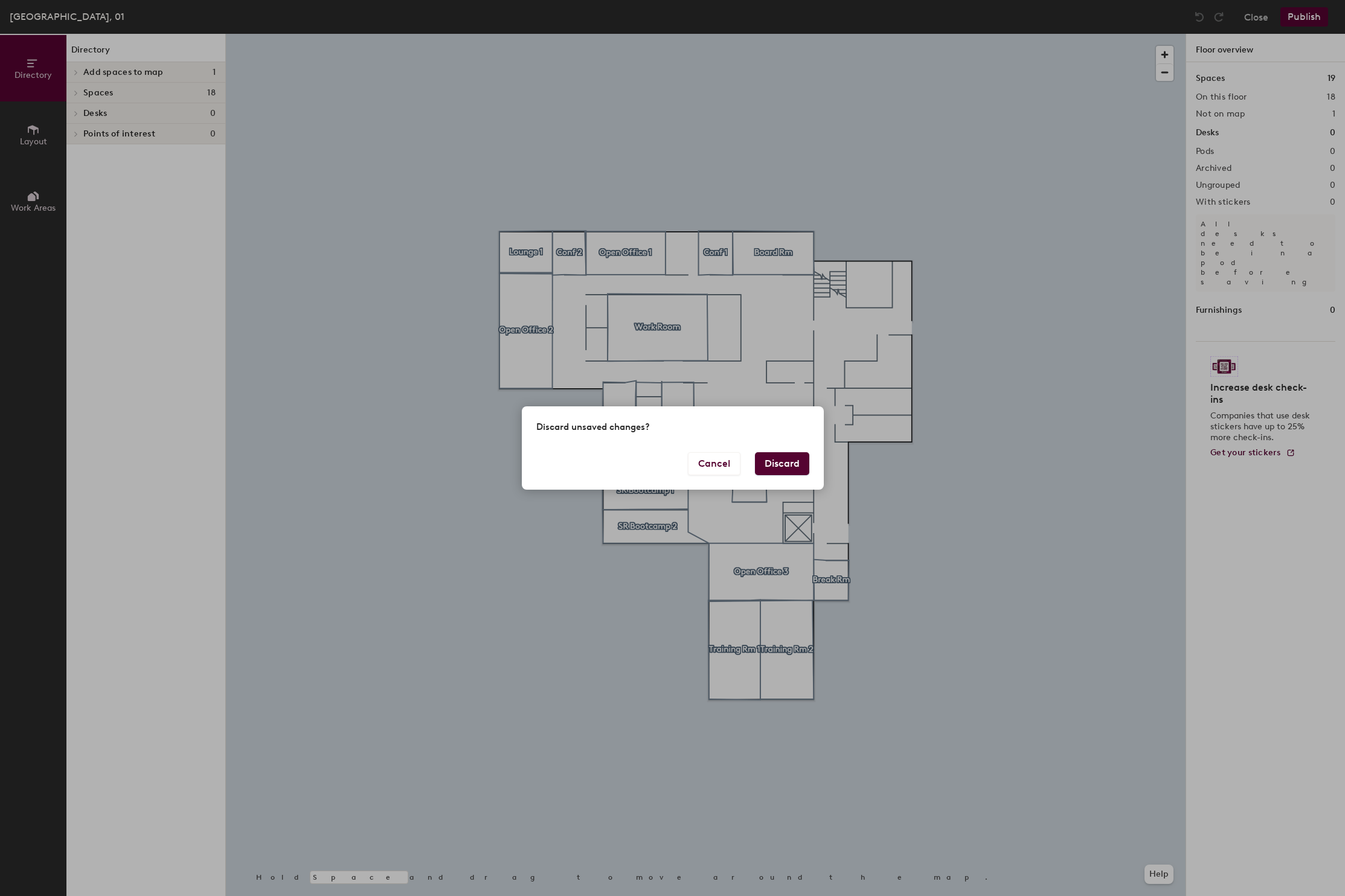
click at [776, 460] on button "Discard" at bounding box center [782, 464] width 54 height 23
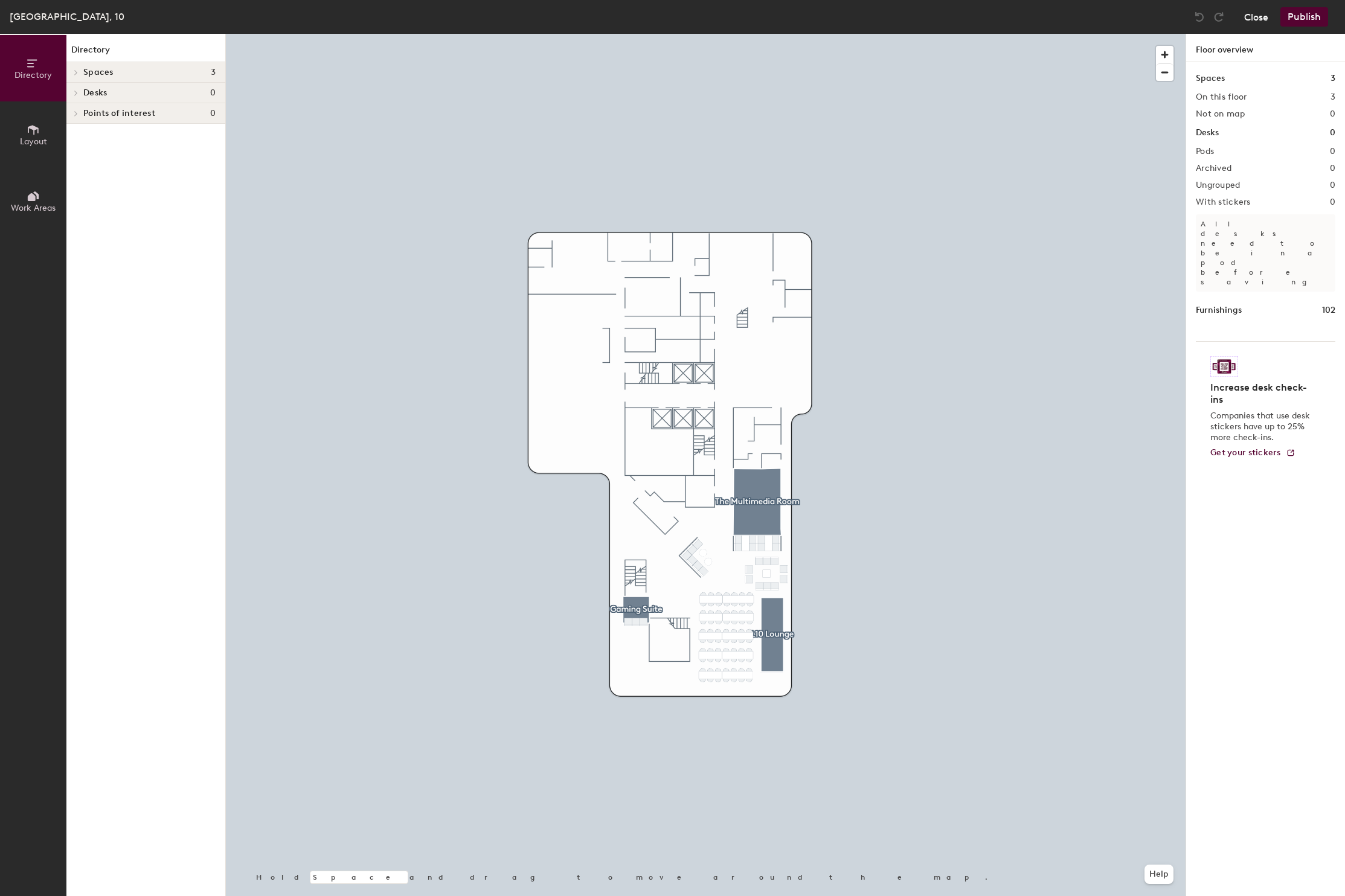
click at [1248, 18] on button "Close" at bounding box center [1257, 16] width 24 height 19
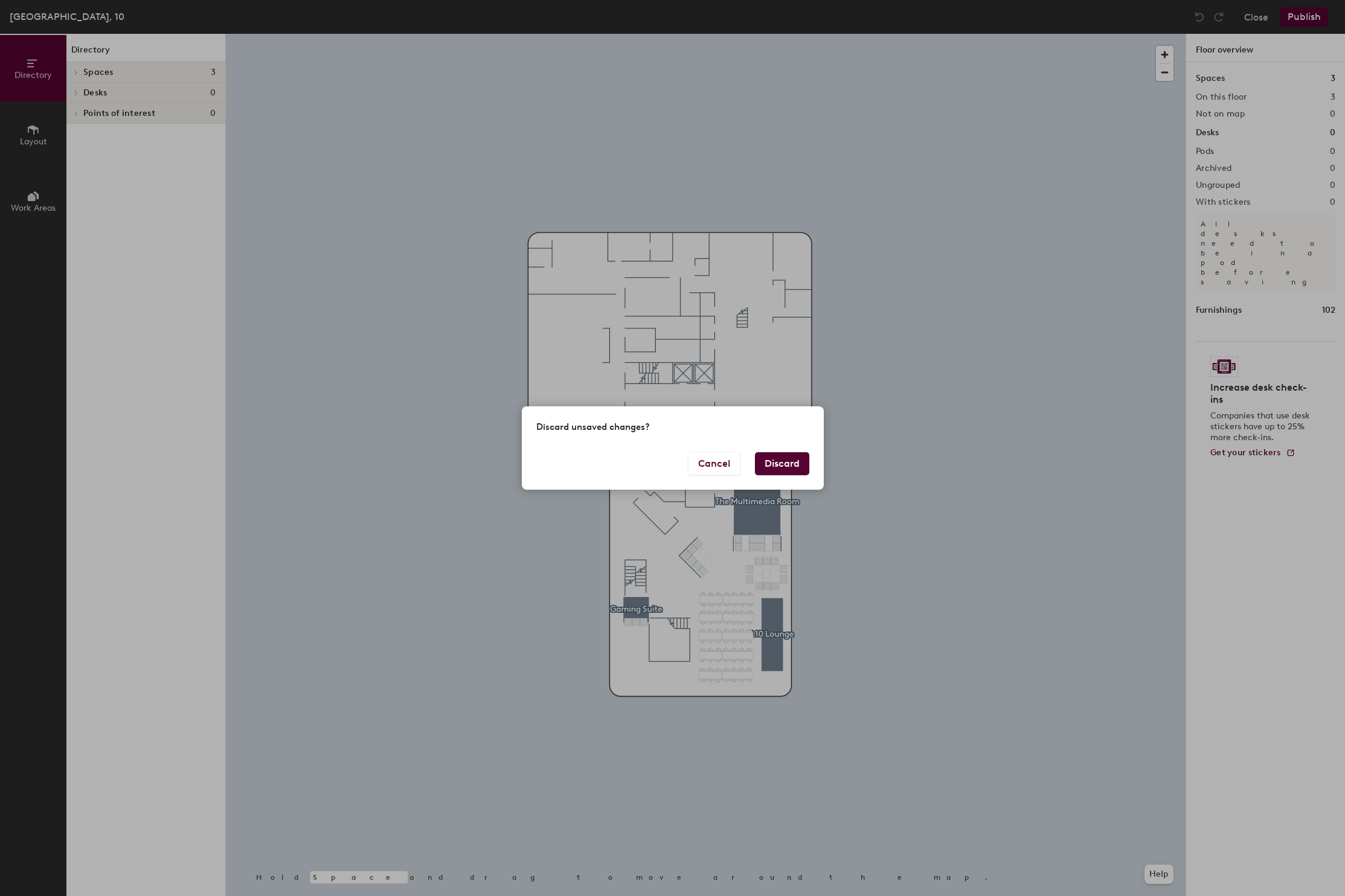
click at [774, 460] on button "Discard" at bounding box center [782, 464] width 54 height 23
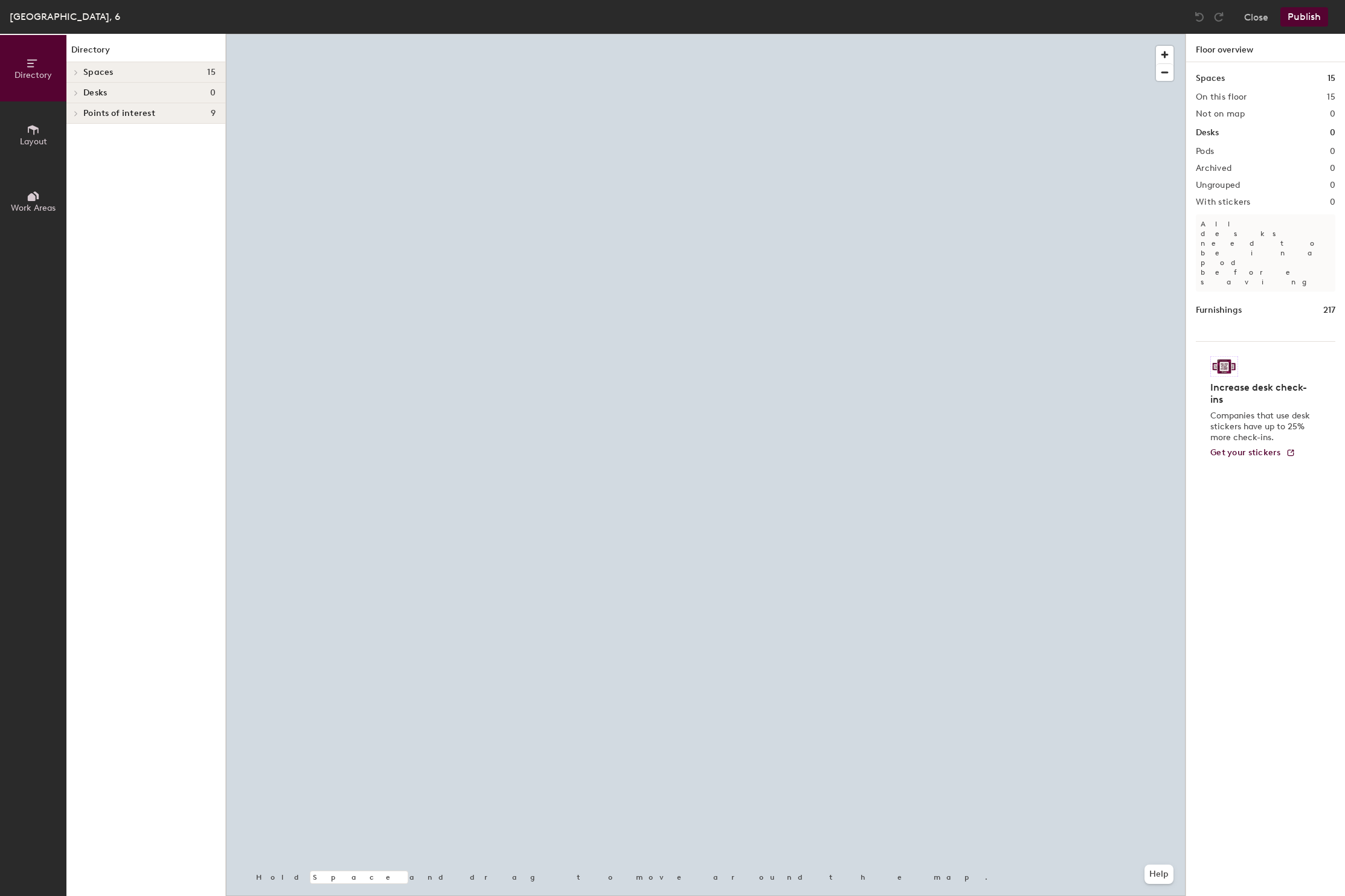
click at [77, 117] on div at bounding box center [75, 113] width 16 height 20
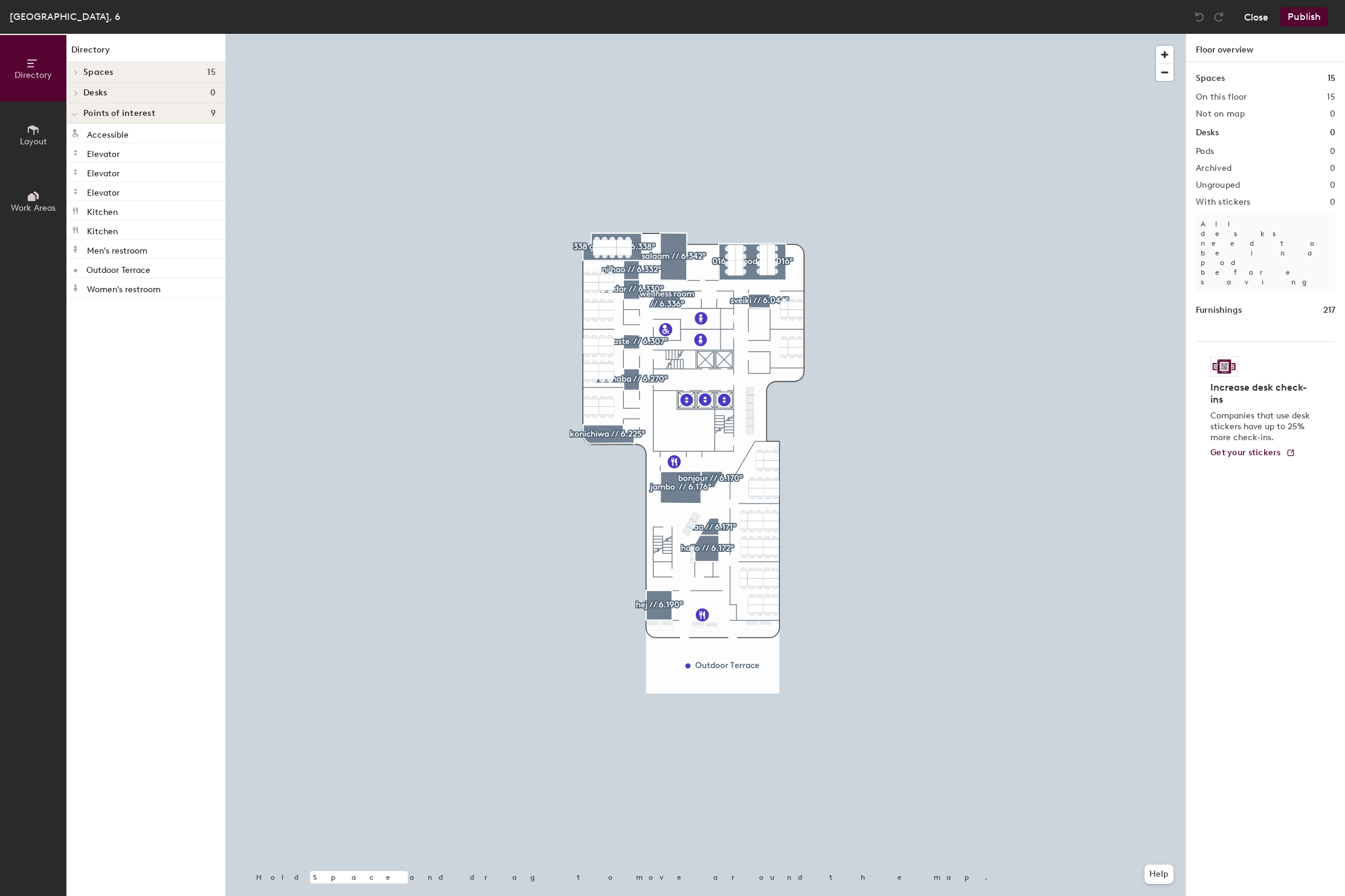
click at [1256, 18] on button "Close" at bounding box center [1257, 16] width 24 height 19
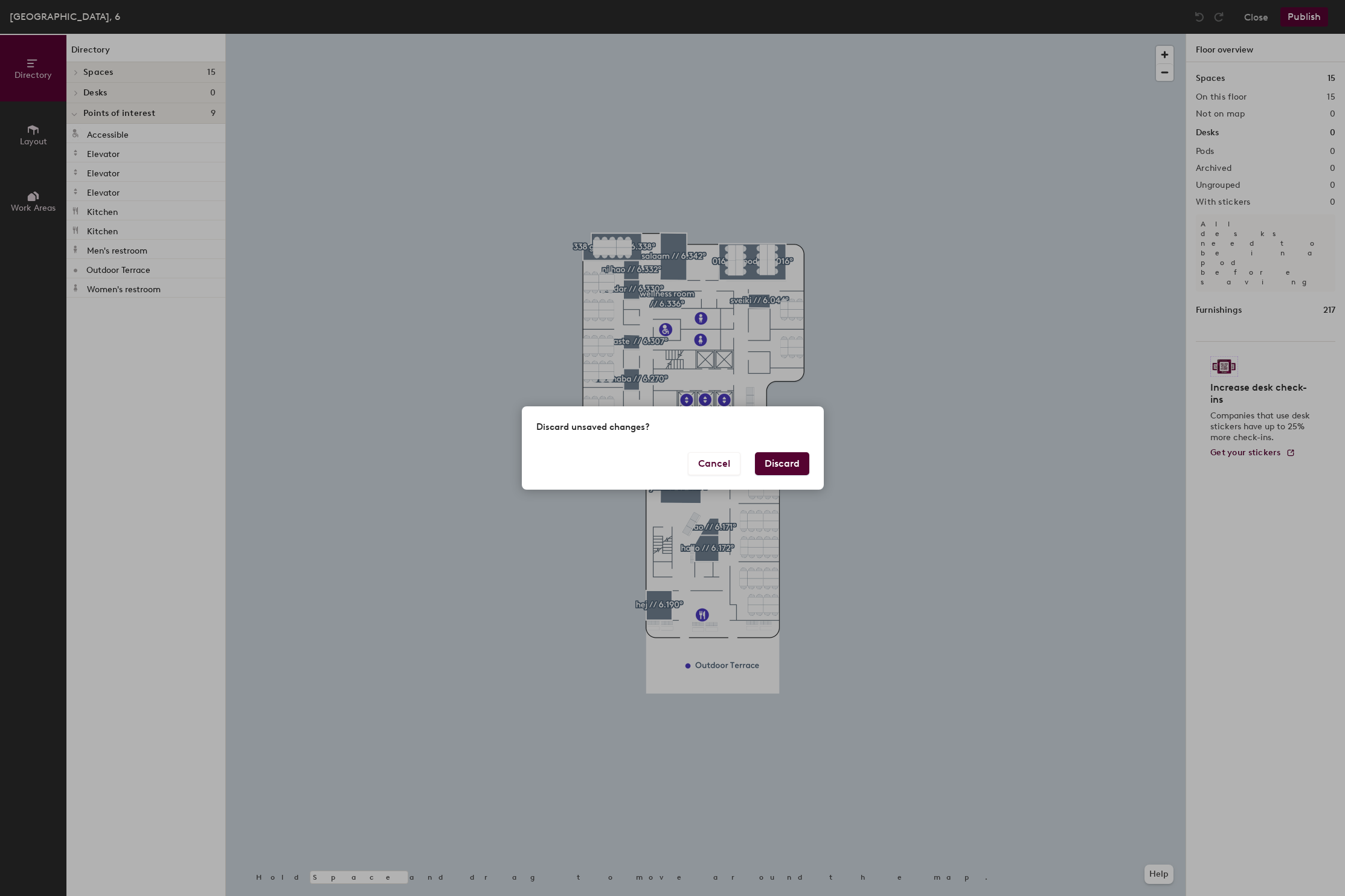
click at [791, 466] on button "Discard" at bounding box center [782, 464] width 54 height 23
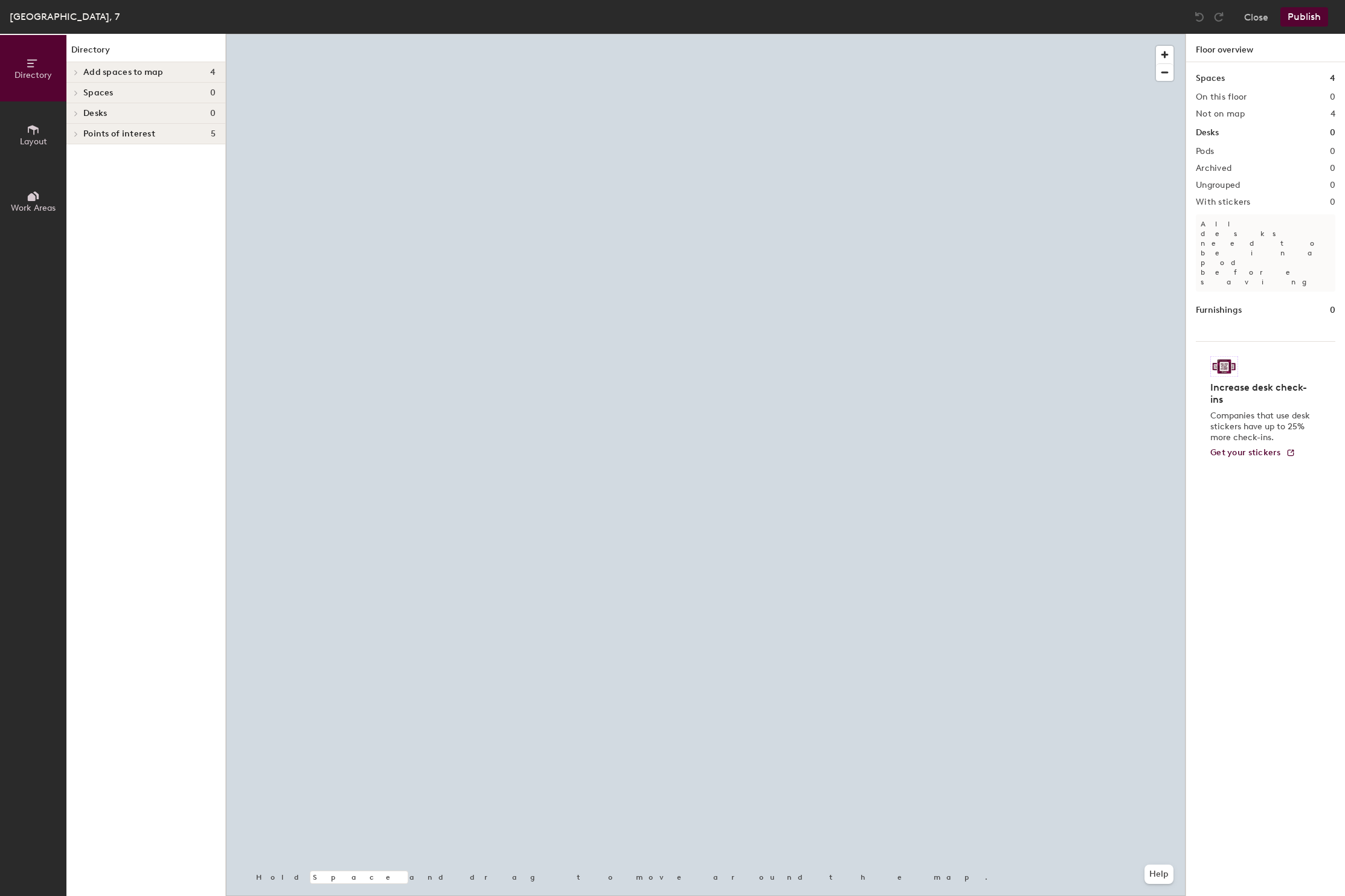
click at [87, 136] on span "Points of interest" at bounding box center [119, 134] width 72 height 10
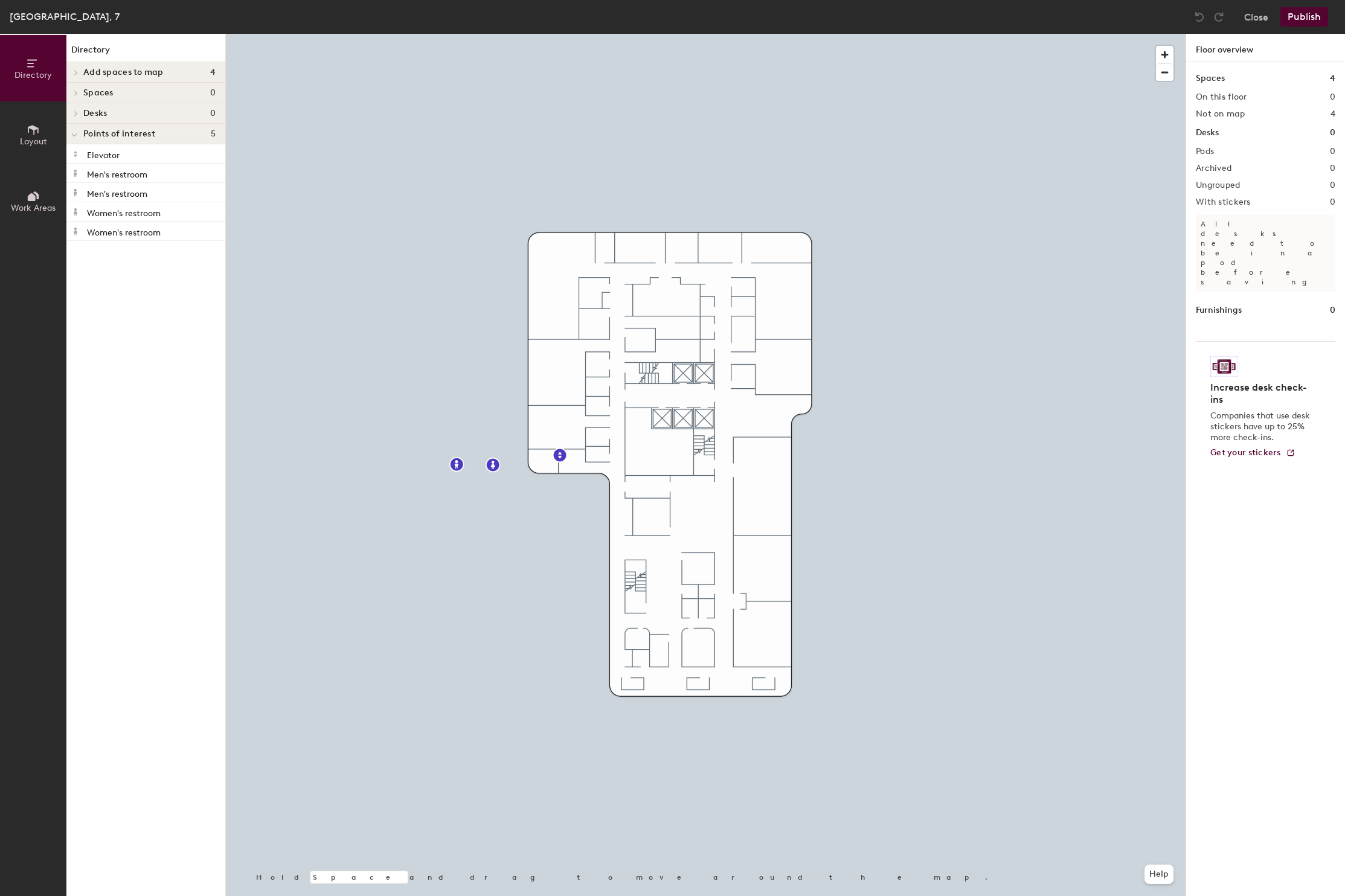
click at [75, 136] on icon at bounding box center [74, 135] width 6 height 5
click at [78, 135] on icon at bounding box center [76, 134] width 5 height 6
click at [1256, 17] on button "Close" at bounding box center [1257, 16] width 24 height 19
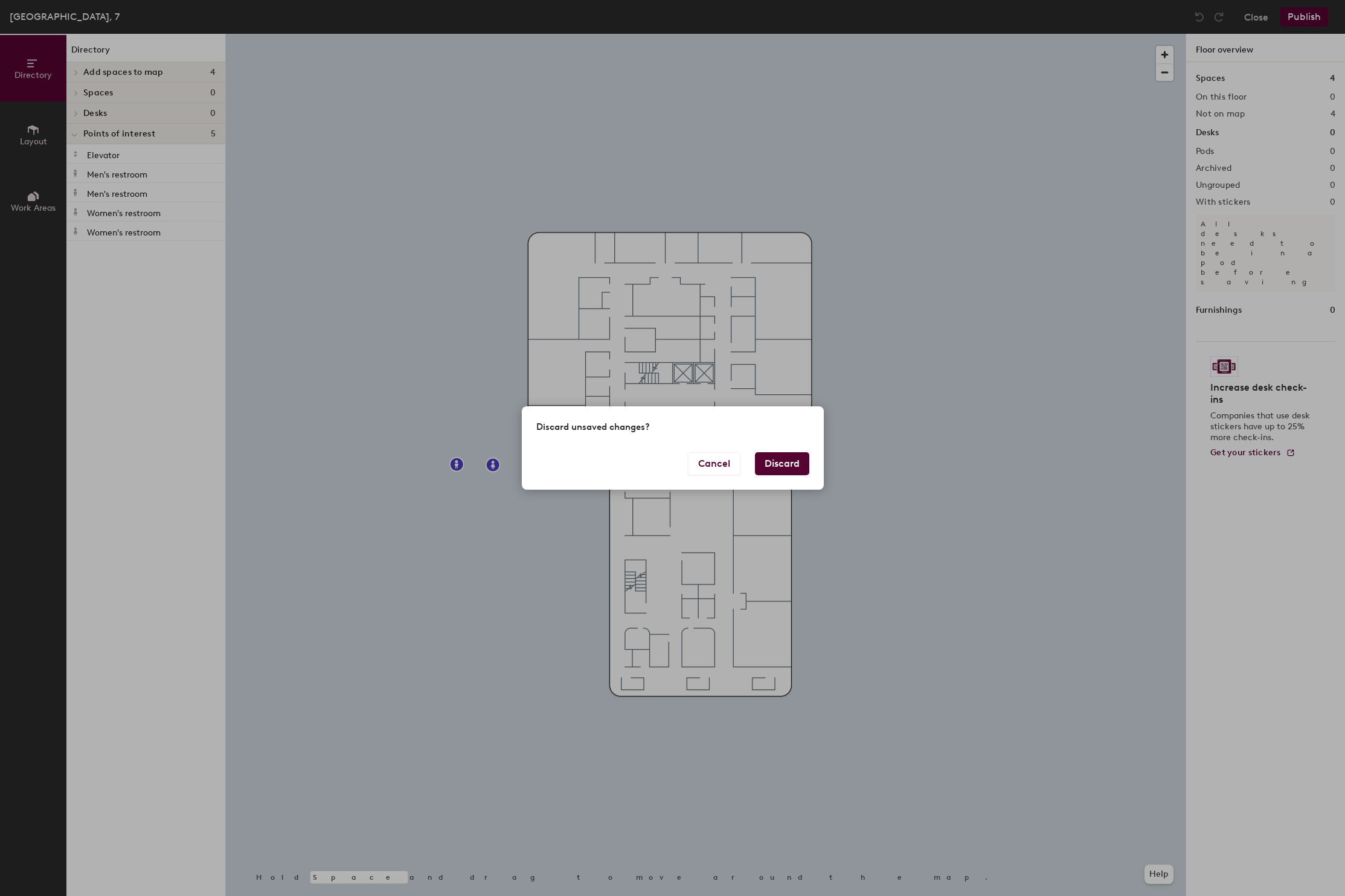
click at [781, 463] on button "Discard" at bounding box center [782, 464] width 54 height 23
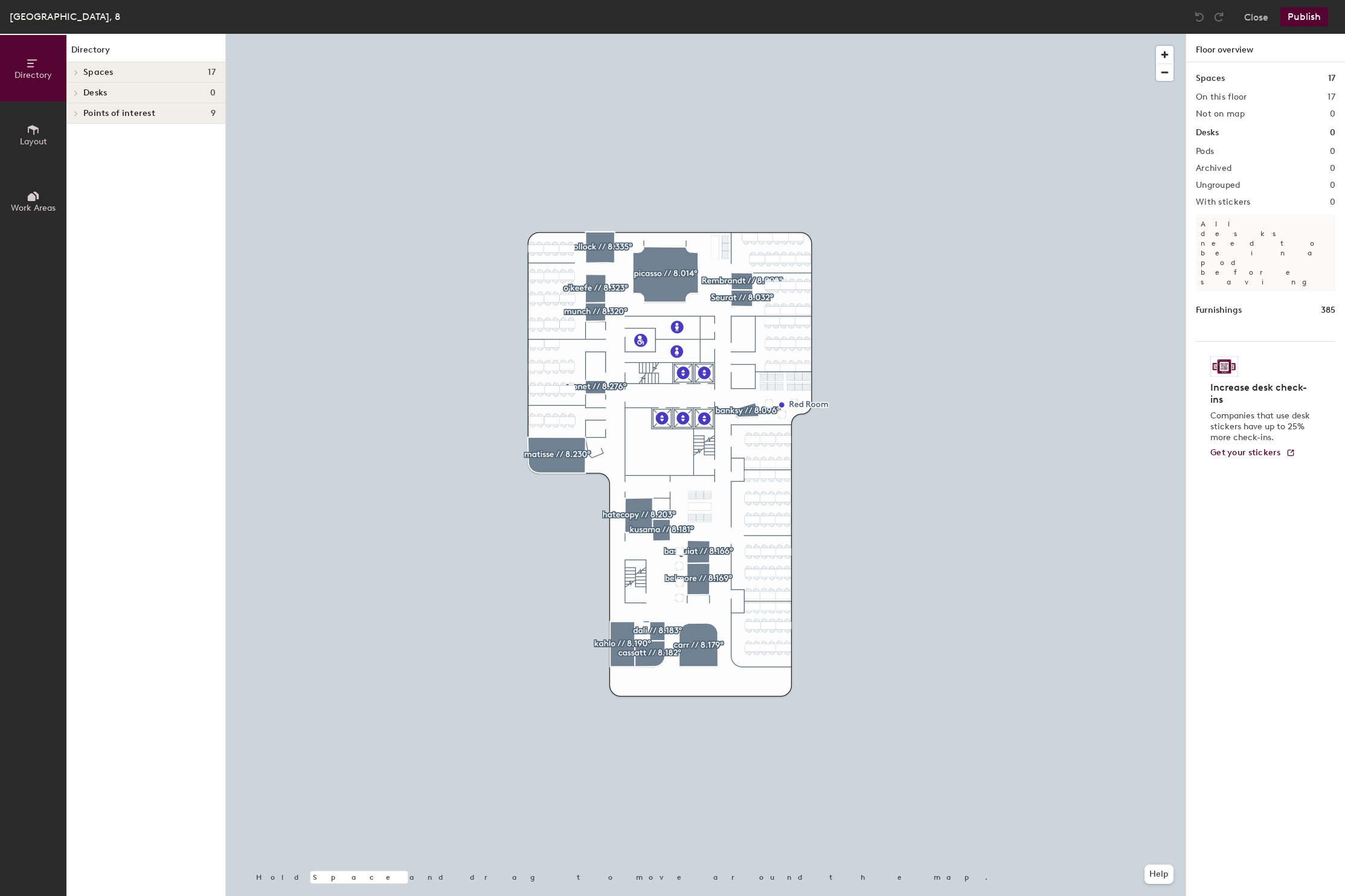
click at [79, 112] on span at bounding box center [75, 113] width 11 height 6
click at [1259, 19] on button "Close" at bounding box center [1257, 16] width 24 height 19
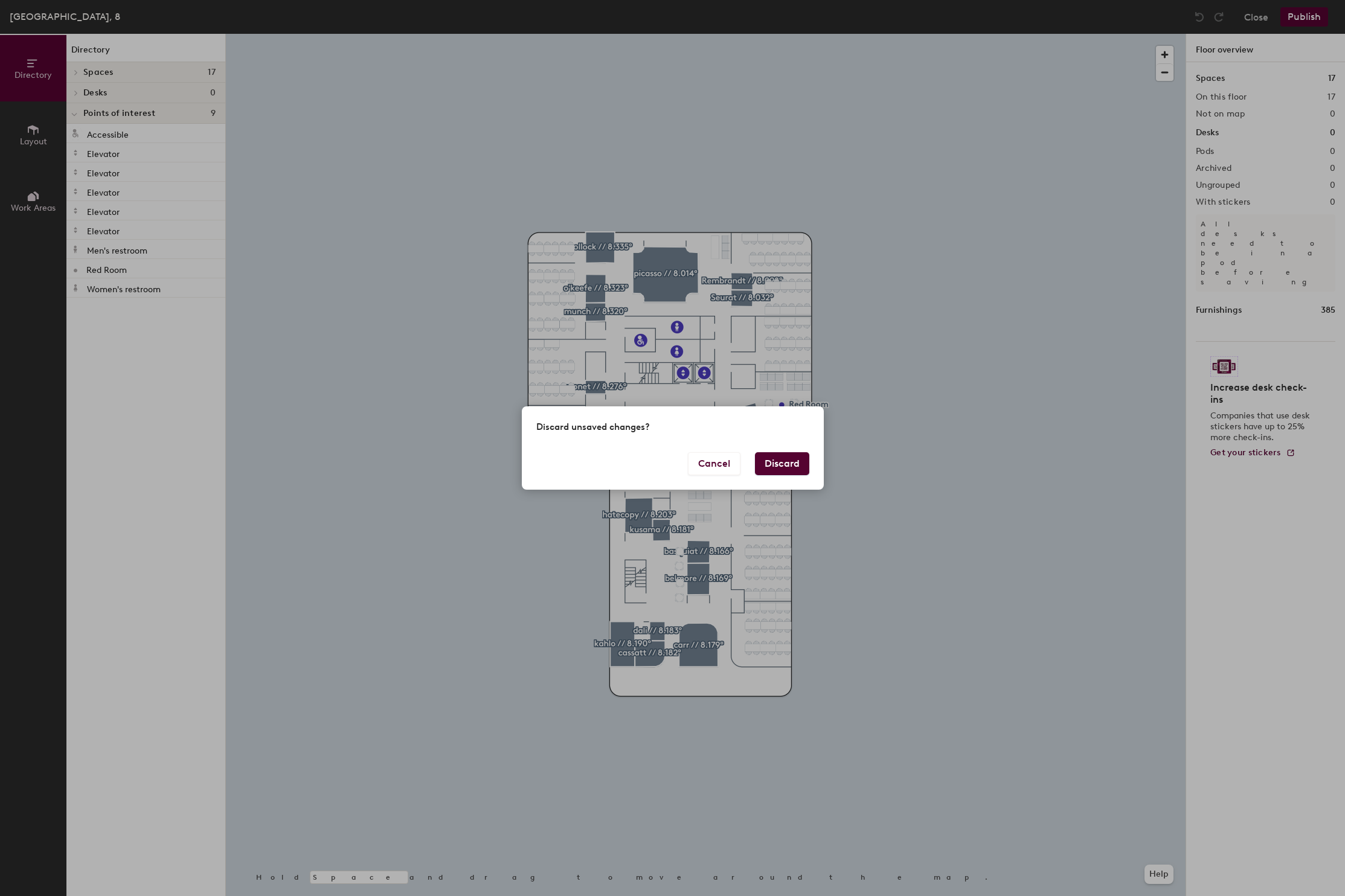
click at [784, 470] on button "Discard" at bounding box center [782, 464] width 54 height 23
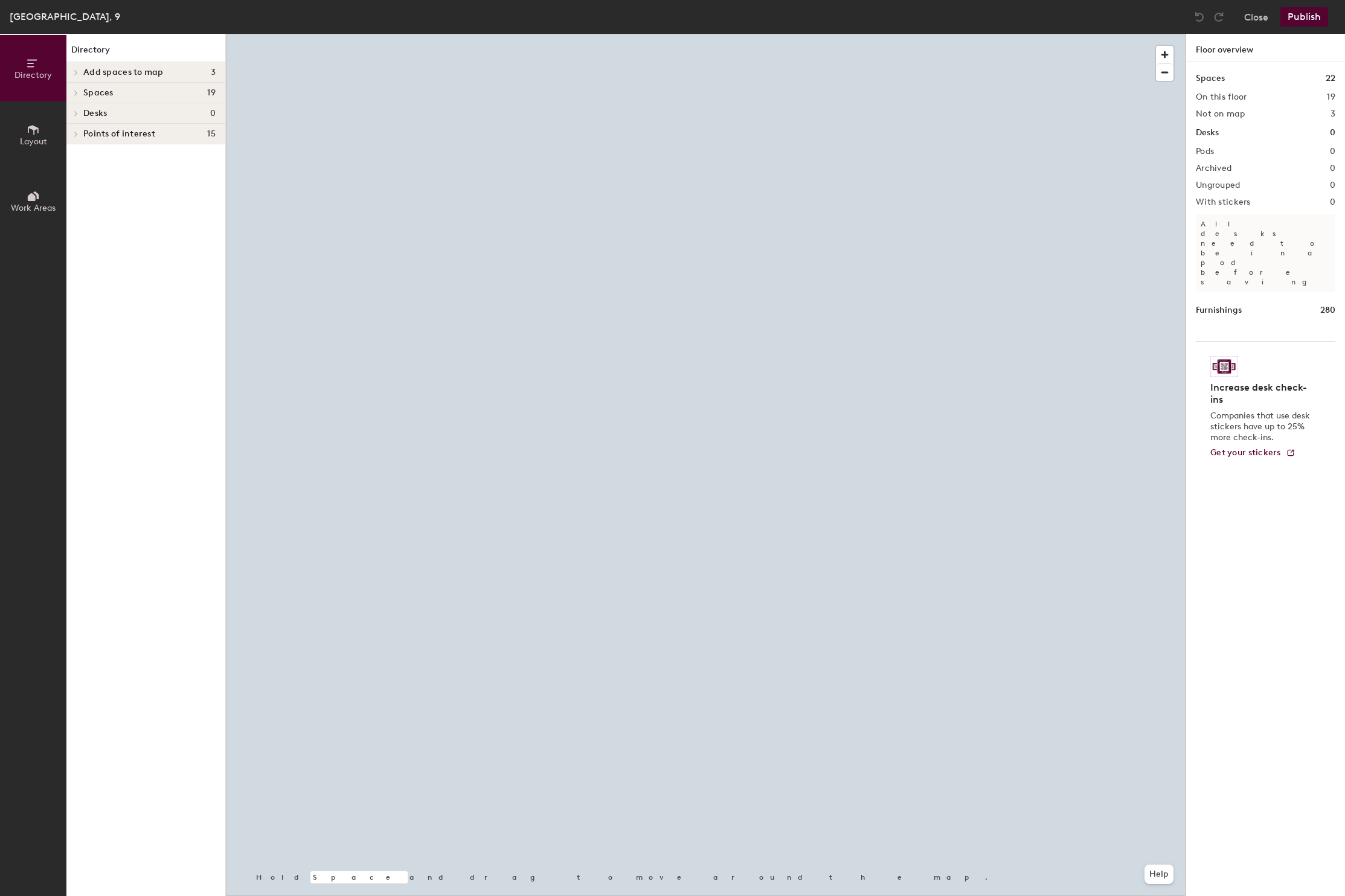
click at [71, 134] on span at bounding box center [75, 134] width 11 height 6
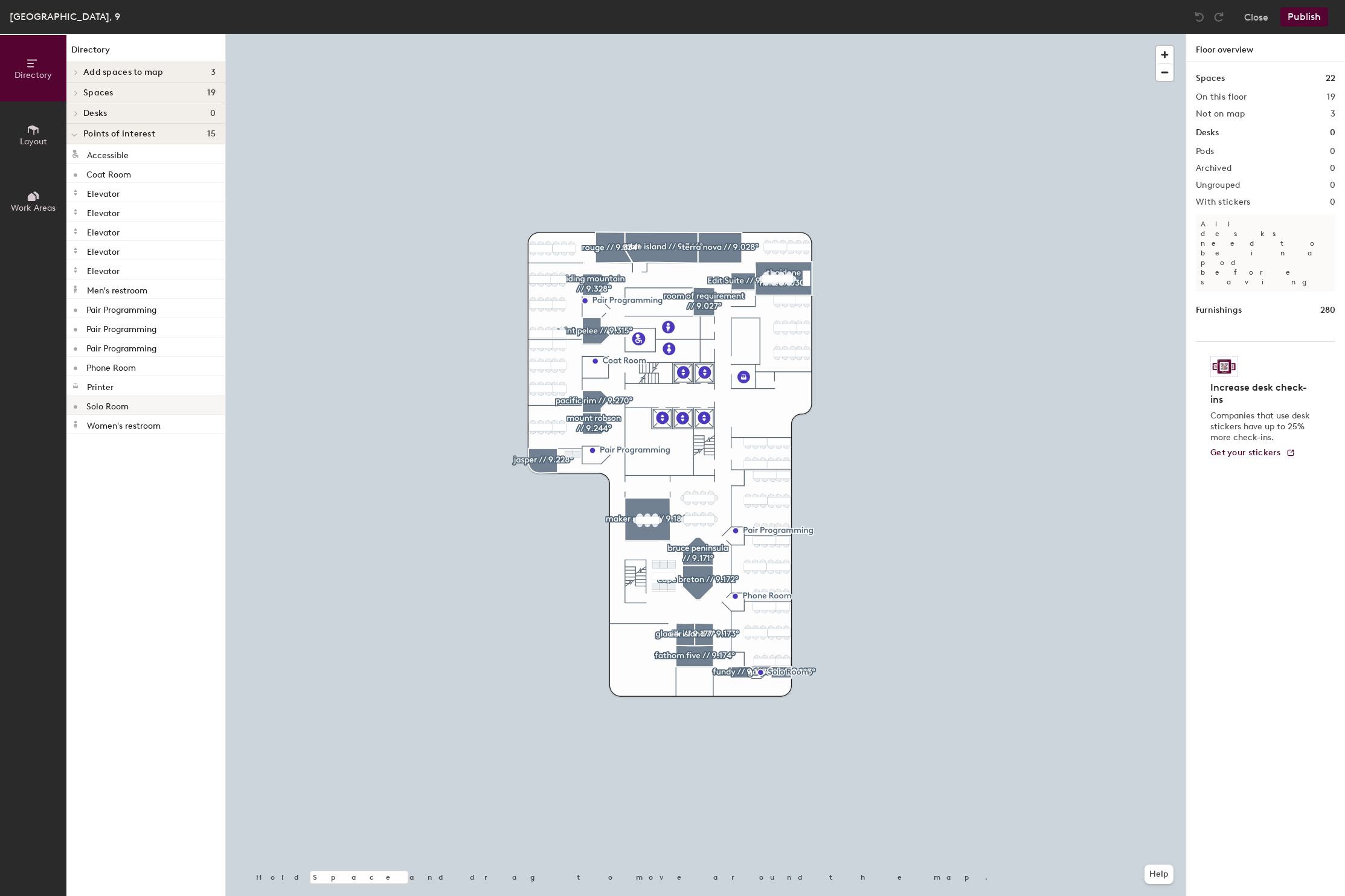
click at [115, 407] on p "Solo Room" at bounding box center [108, 404] width 42 height 14
click at [760, 699] on span "Edit" at bounding box center [766, 699] width 32 height 20
type input "Call Room"
click at [785, 702] on span "Done" at bounding box center [786, 699] width 36 height 20
click at [1308, 18] on button "Publish" at bounding box center [1304, 16] width 48 height 19
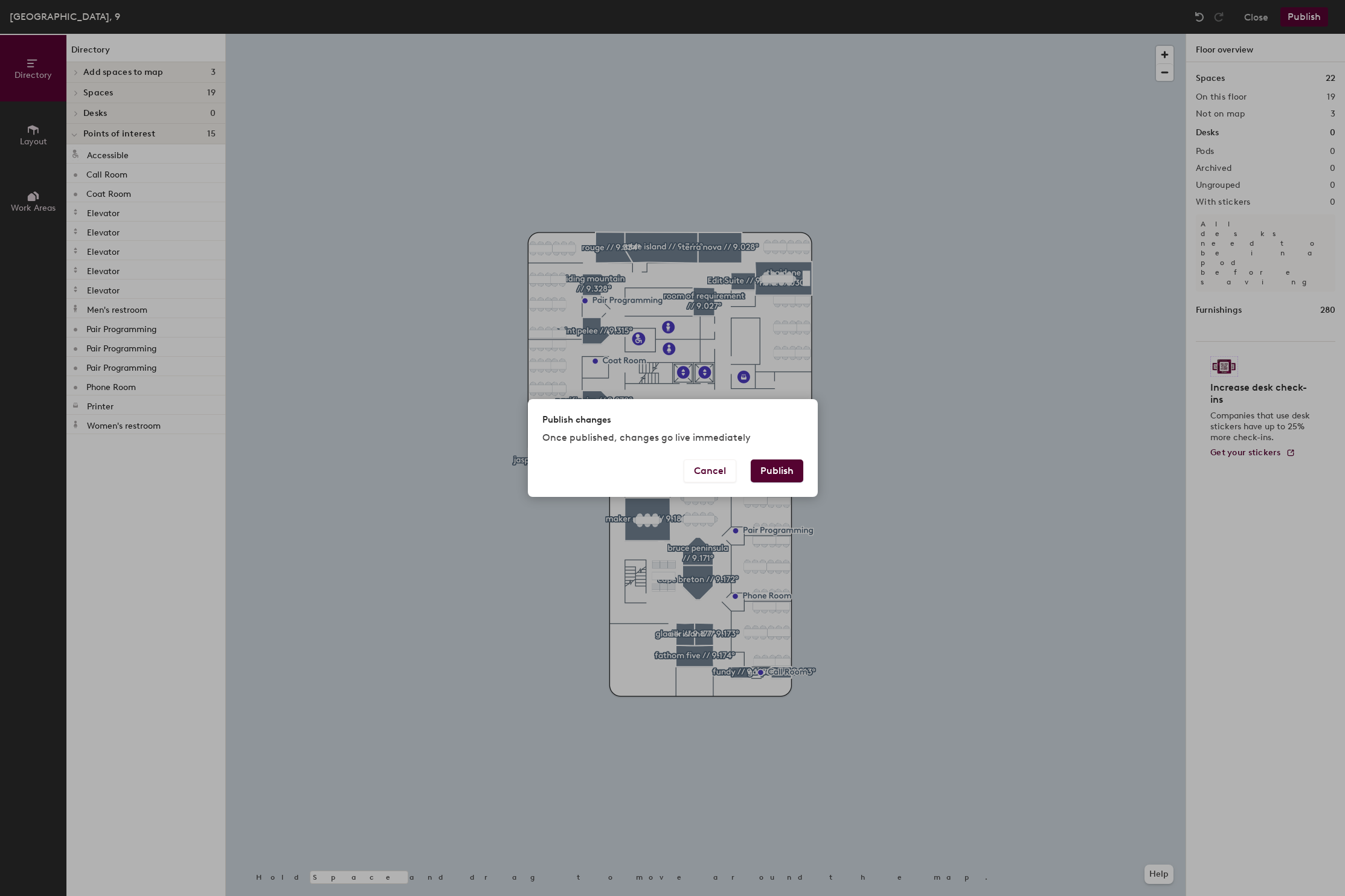
click at [771, 469] on button "Publish" at bounding box center [777, 471] width 53 height 23
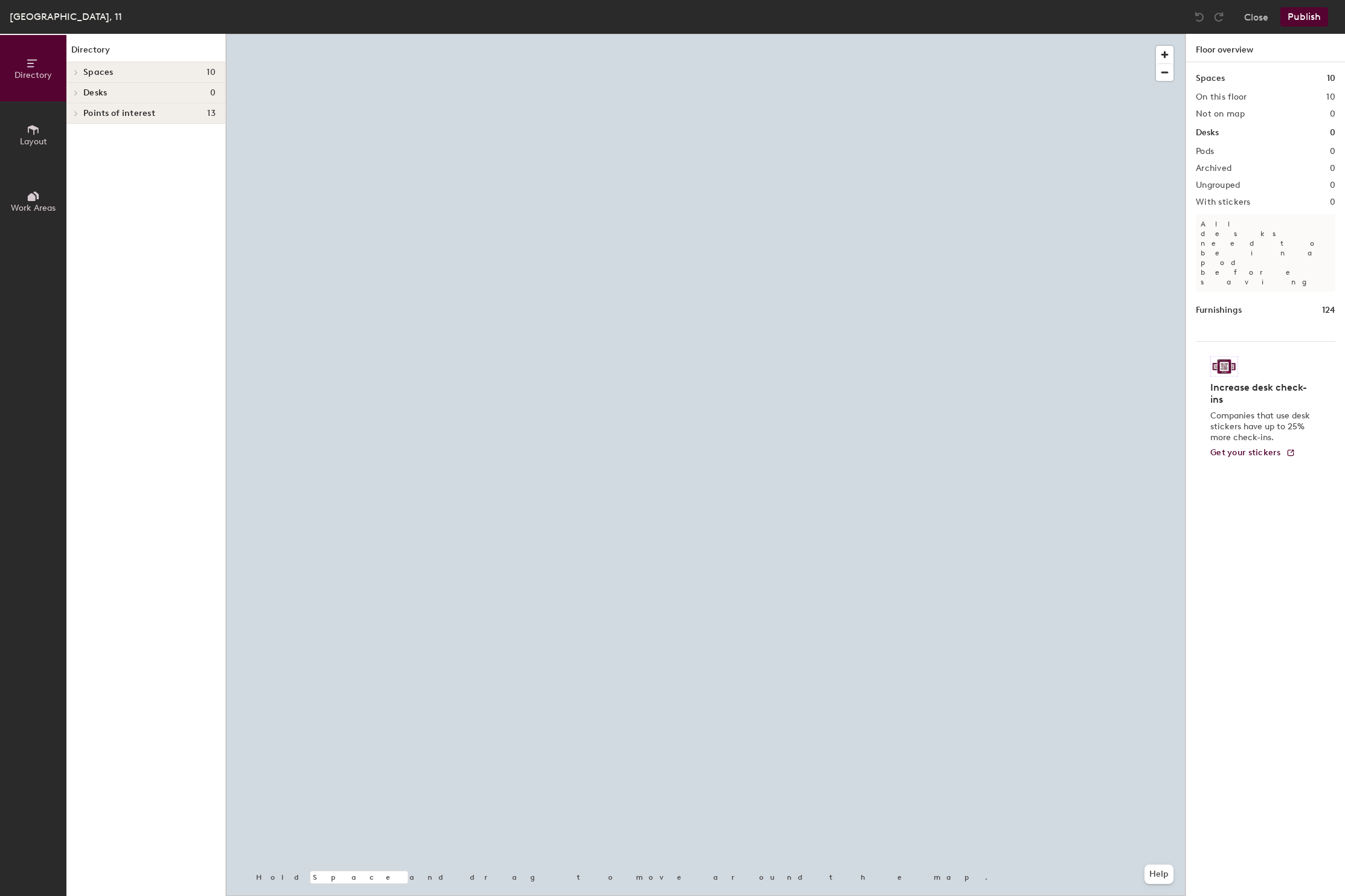
click at [77, 112] on icon at bounding box center [76, 113] width 5 height 6
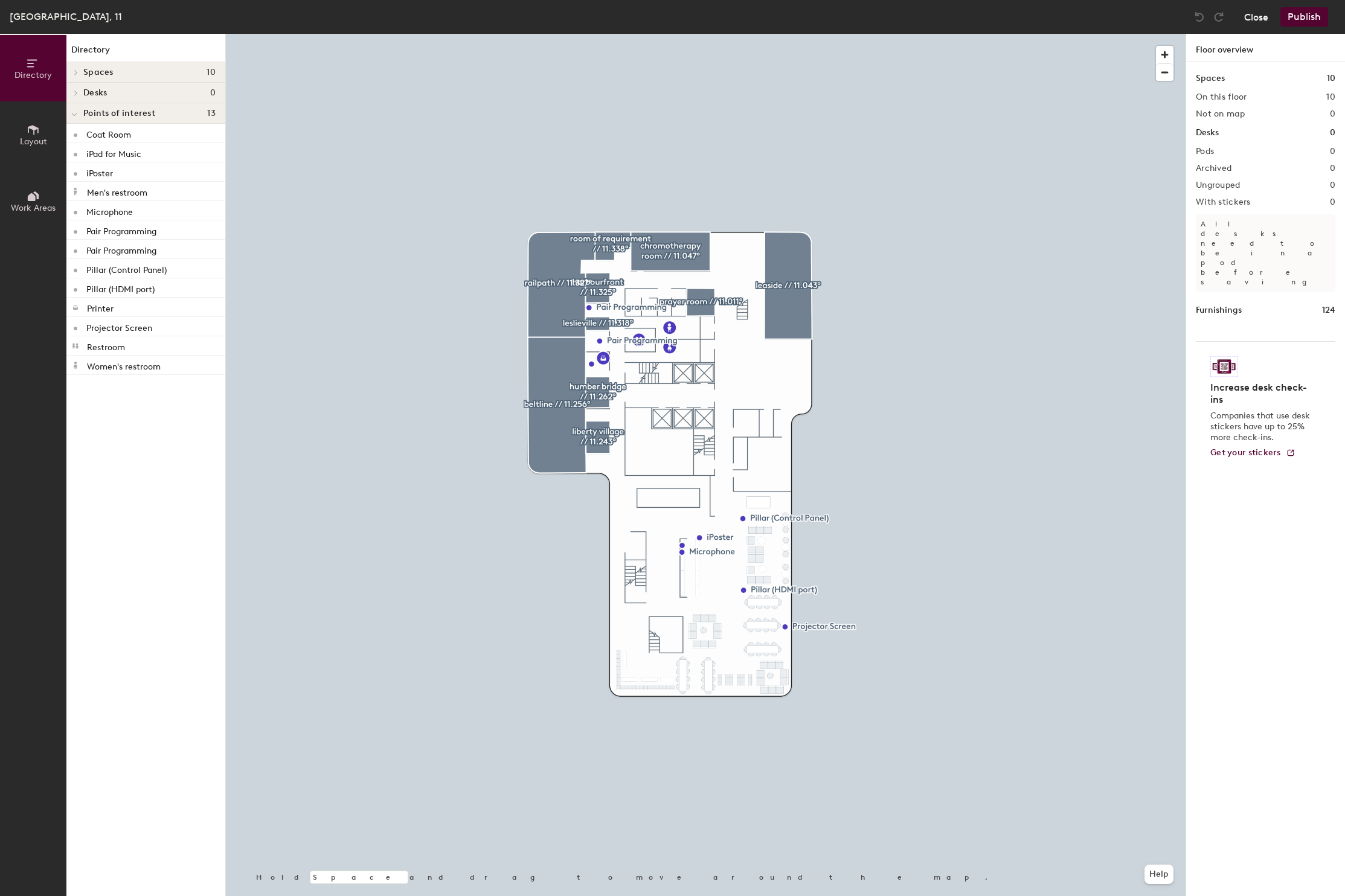
click at [1257, 17] on button "Close" at bounding box center [1257, 16] width 24 height 19
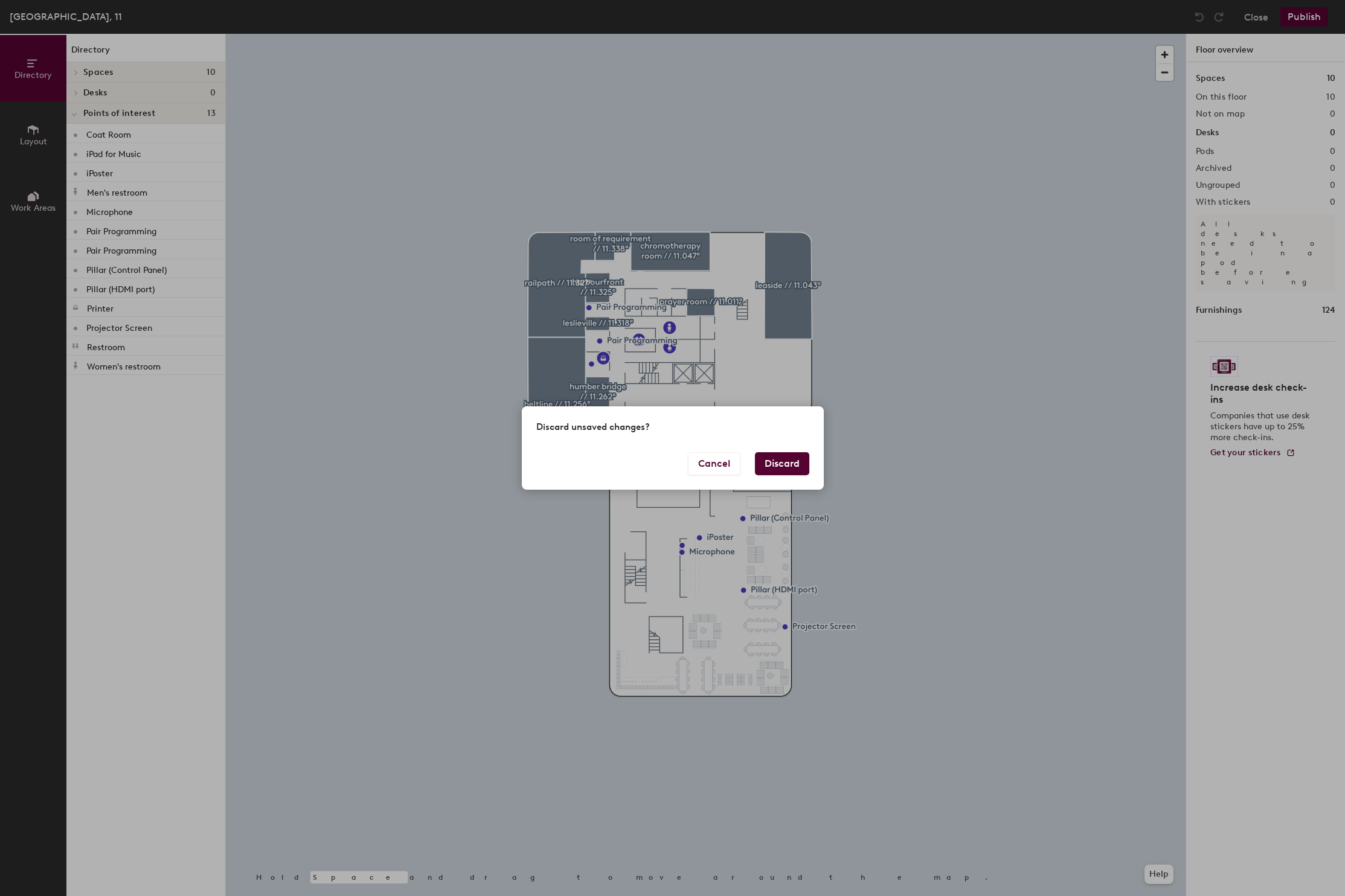
click at [771, 462] on button "Discard" at bounding box center [782, 464] width 54 height 23
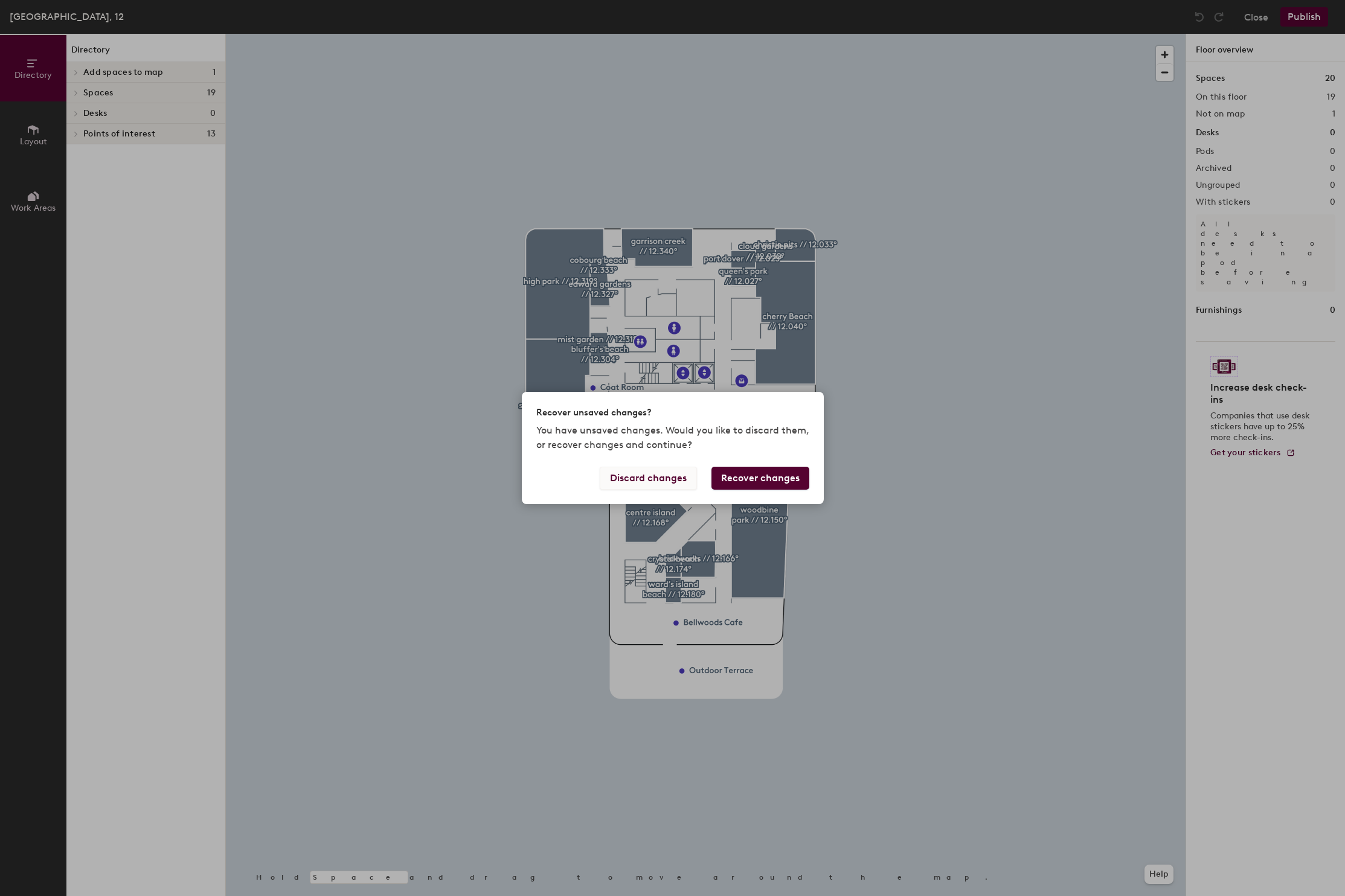
click at [654, 480] on button "Discard changes" at bounding box center [648, 478] width 97 height 23
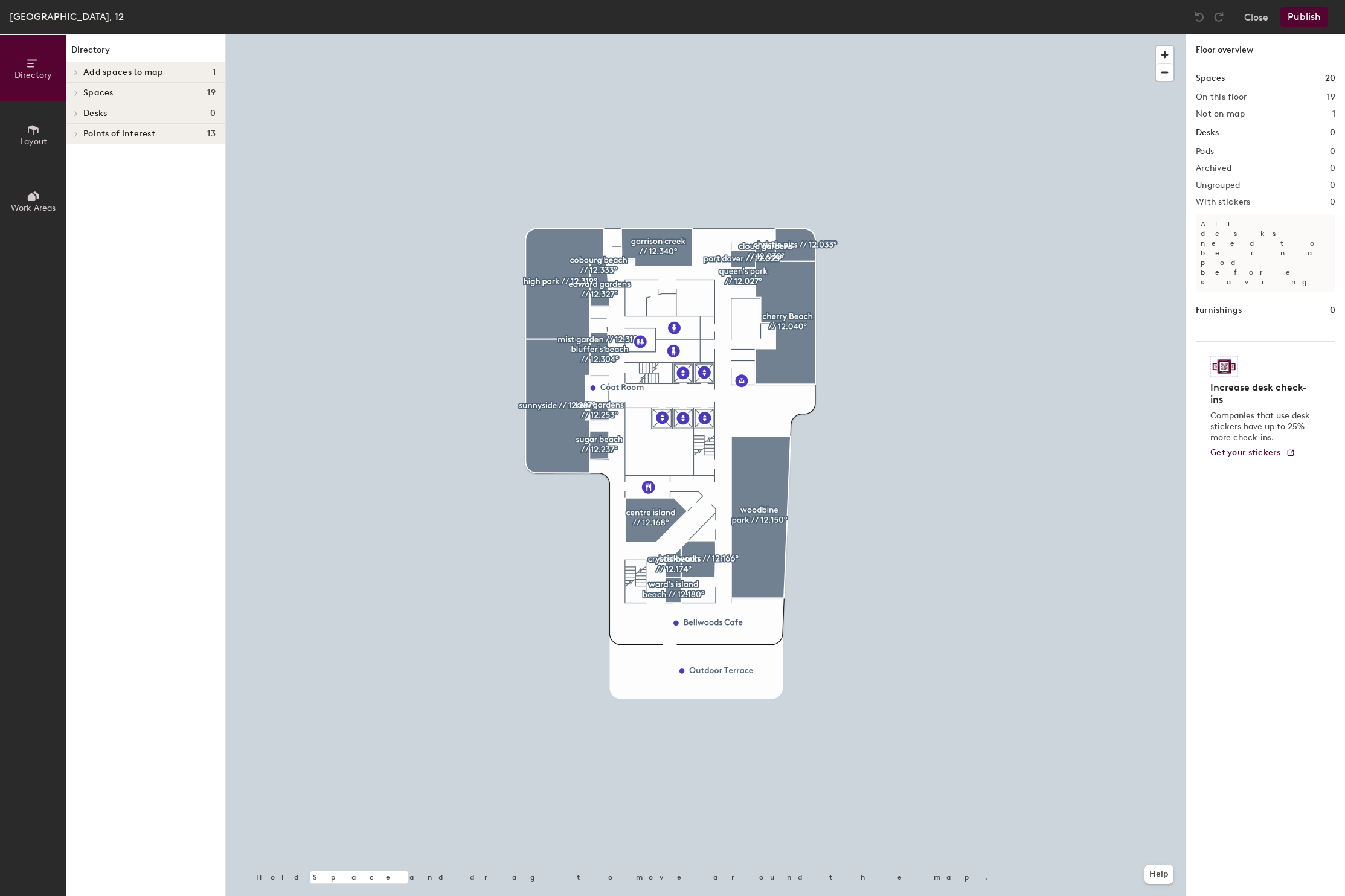
click at [75, 135] on icon at bounding box center [76, 134] width 5 height 6
click at [1264, 16] on button "Close" at bounding box center [1257, 16] width 24 height 19
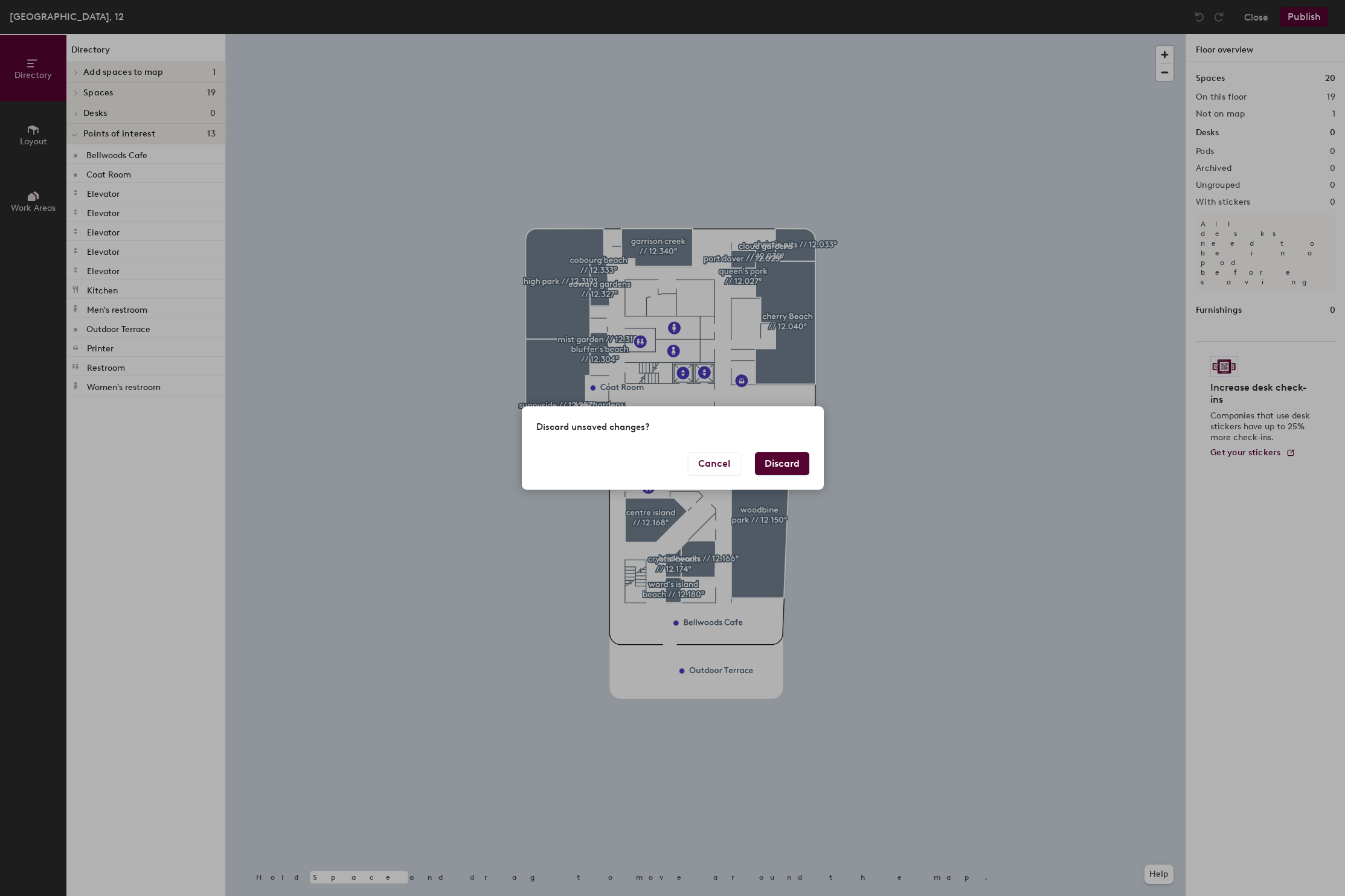
click at [792, 468] on button "Discard" at bounding box center [782, 464] width 54 height 23
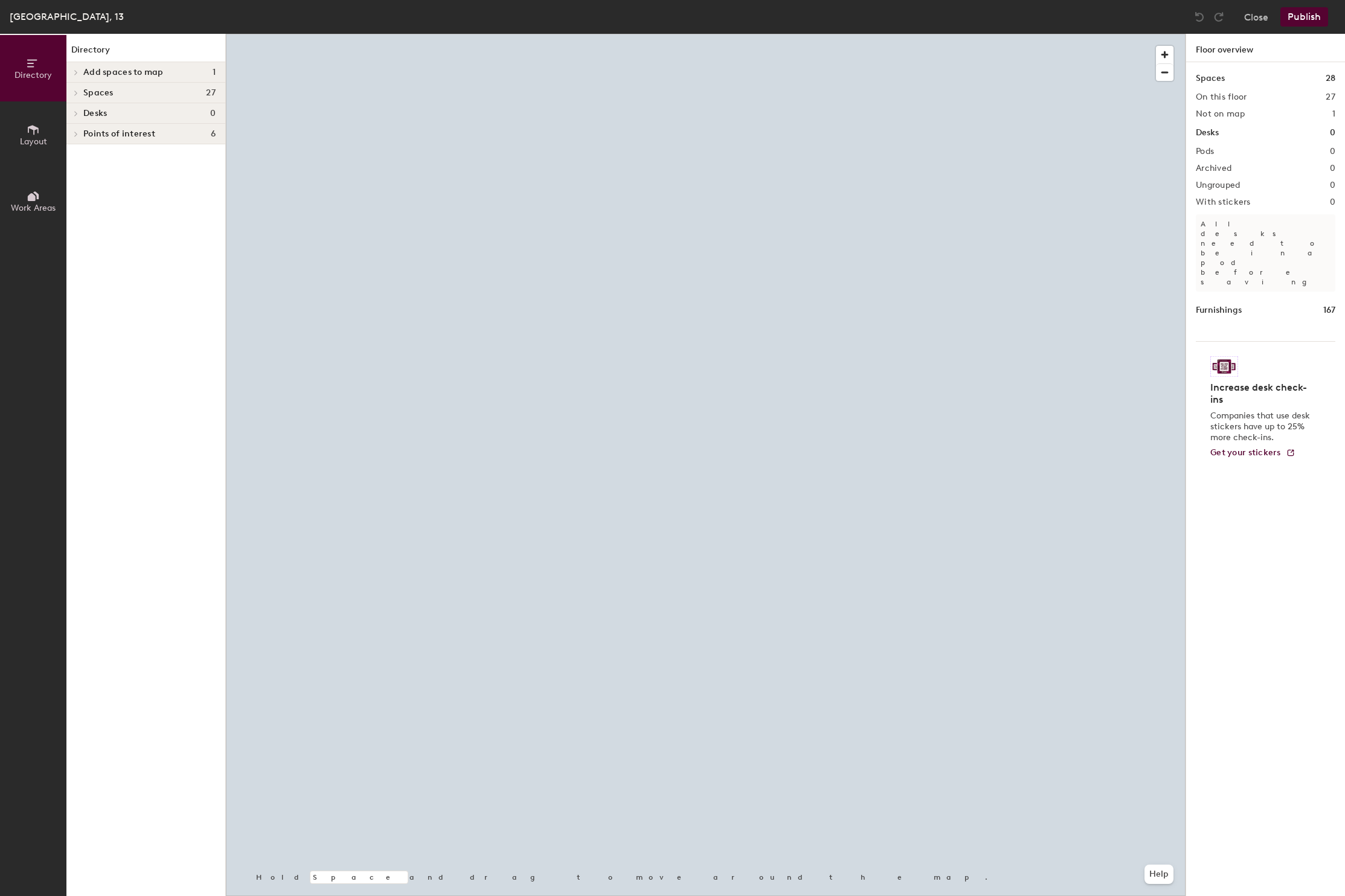
click at [73, 135] on span at bounding box center [75, 134] width 11 height 6
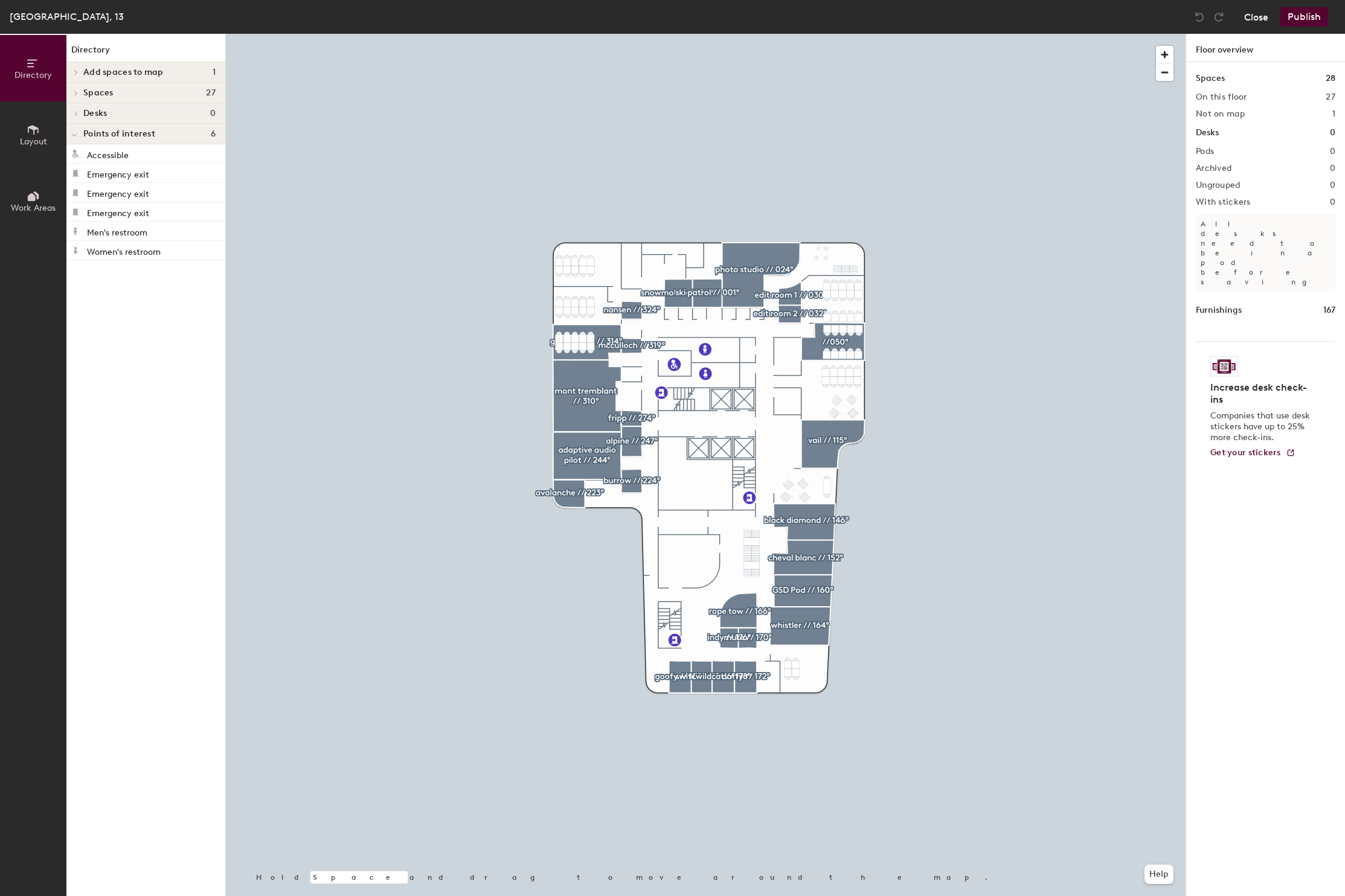
click at [1256, 18] on button "Close" at bounding box center [1257, 16] width 24 height 19
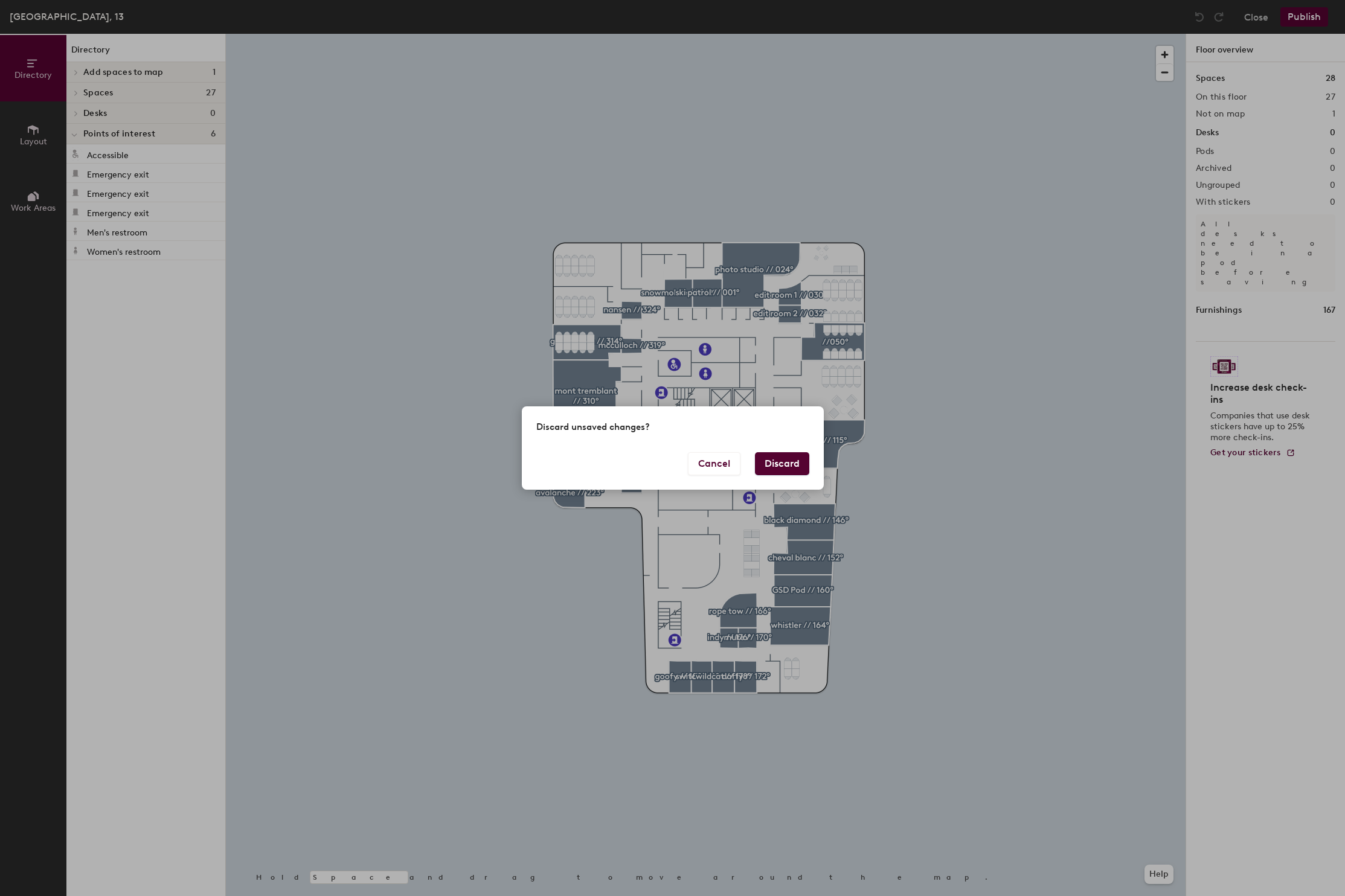
click at [779, 464] on button "Discard" at bounding box center [782, 464] width 54 height 23
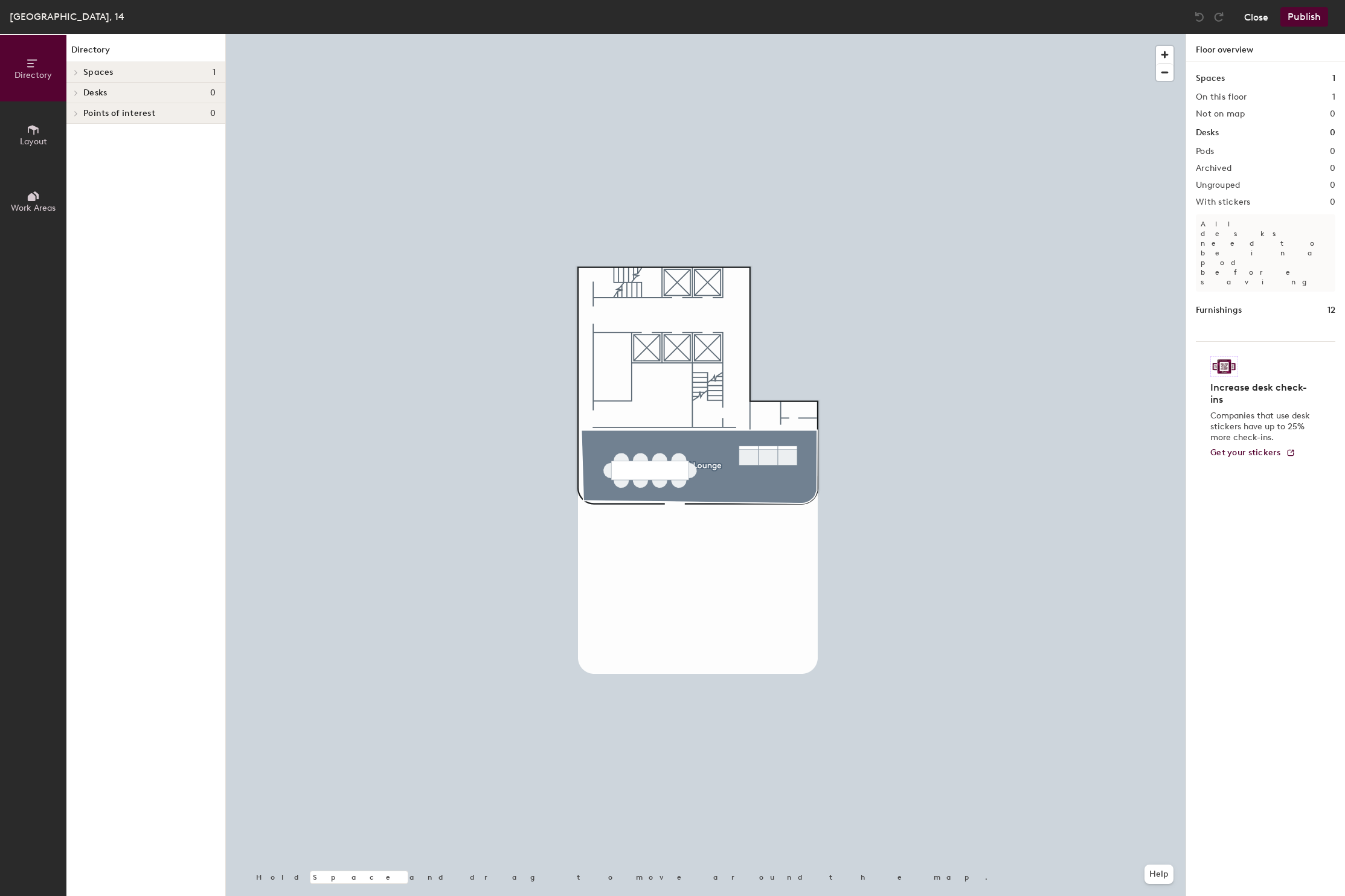
click at [1251, 23] on button "Close" at bounding box center [1257, 16] width 24 height 19
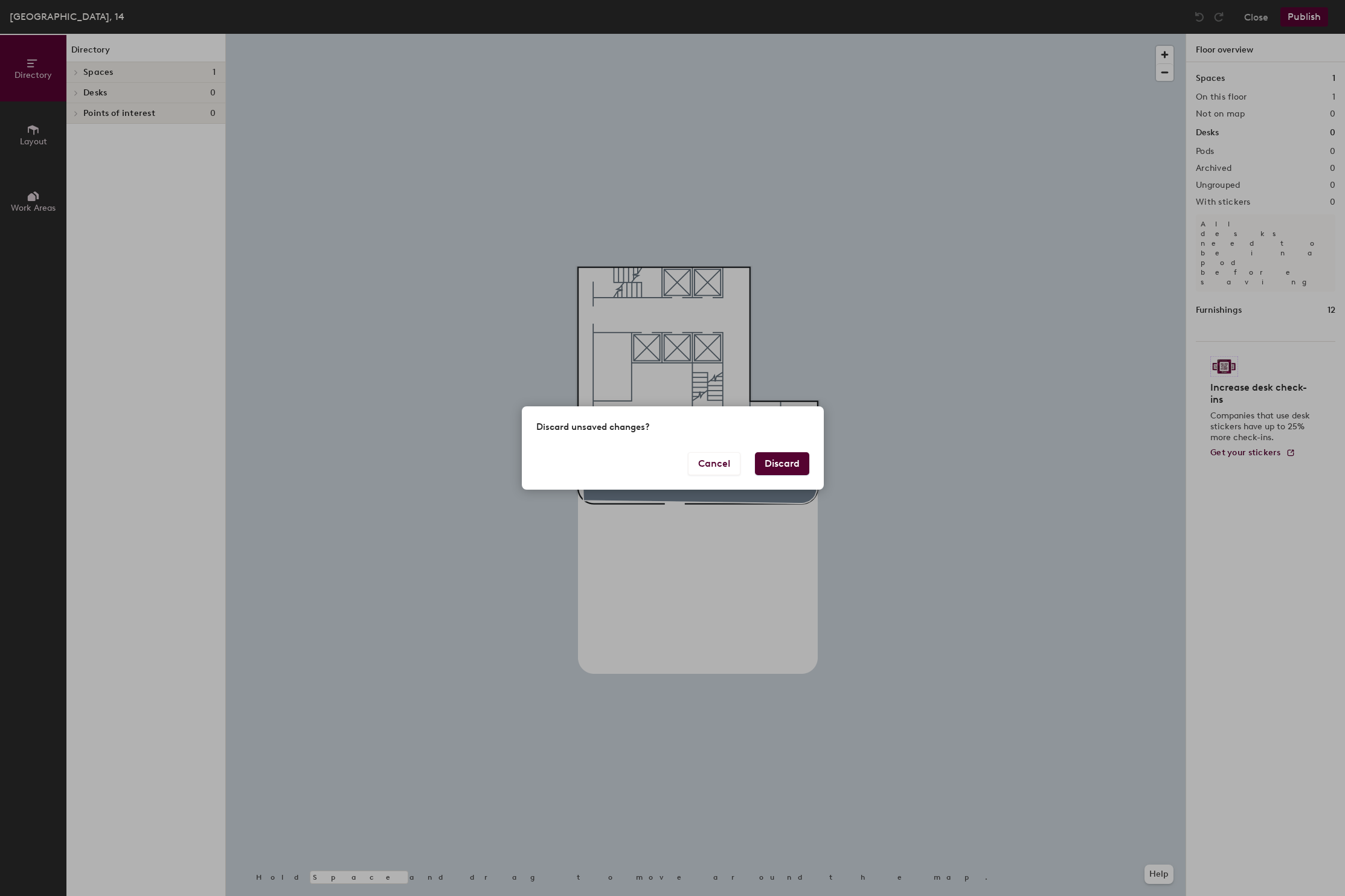
click at [787, 470] on button "Discard" at bounding box center [782, 464] width 54 height 23
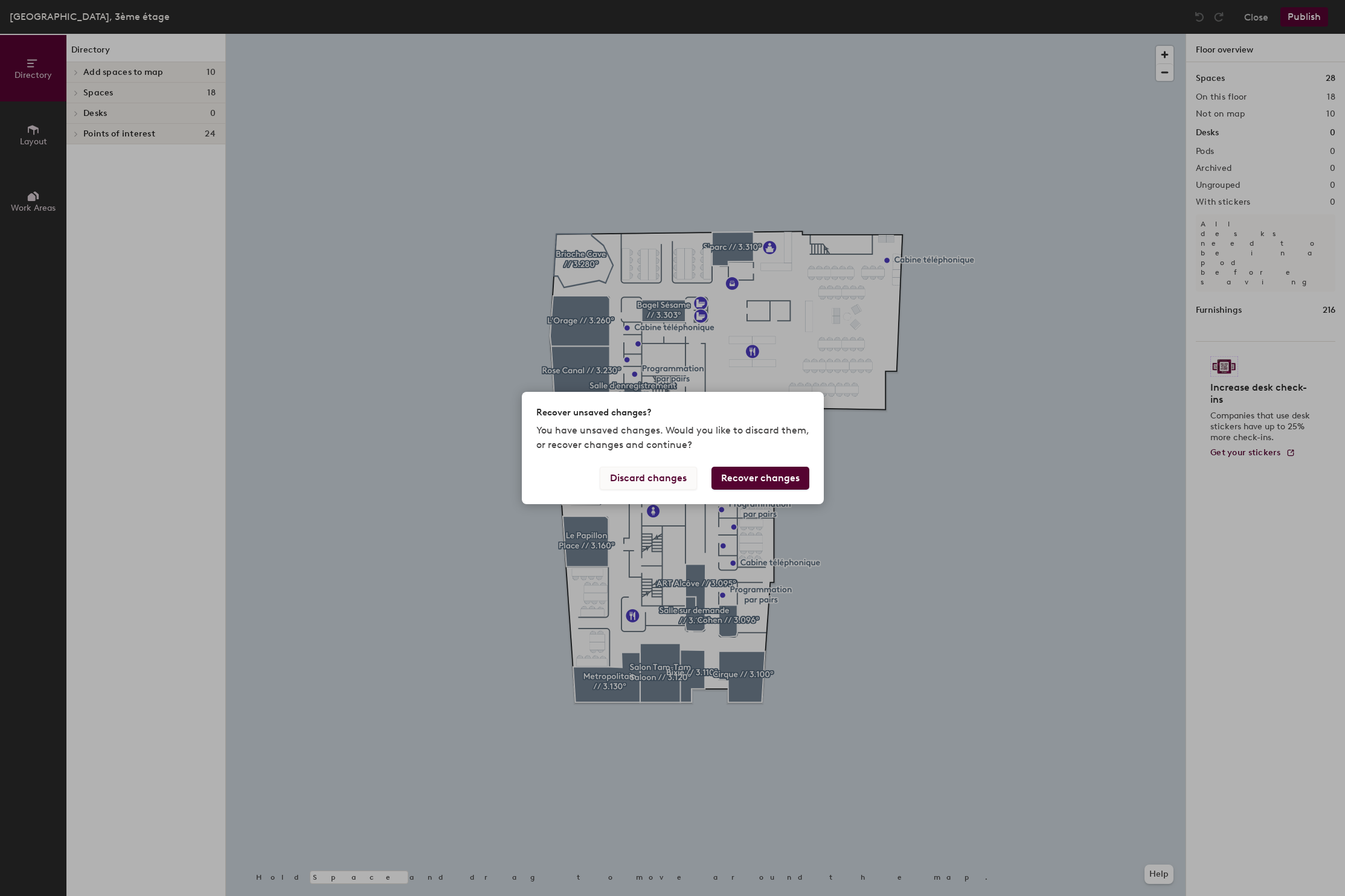
click at [643, 480] on button "Discard changes" at bounding box center [648, 478] width 97 height 23
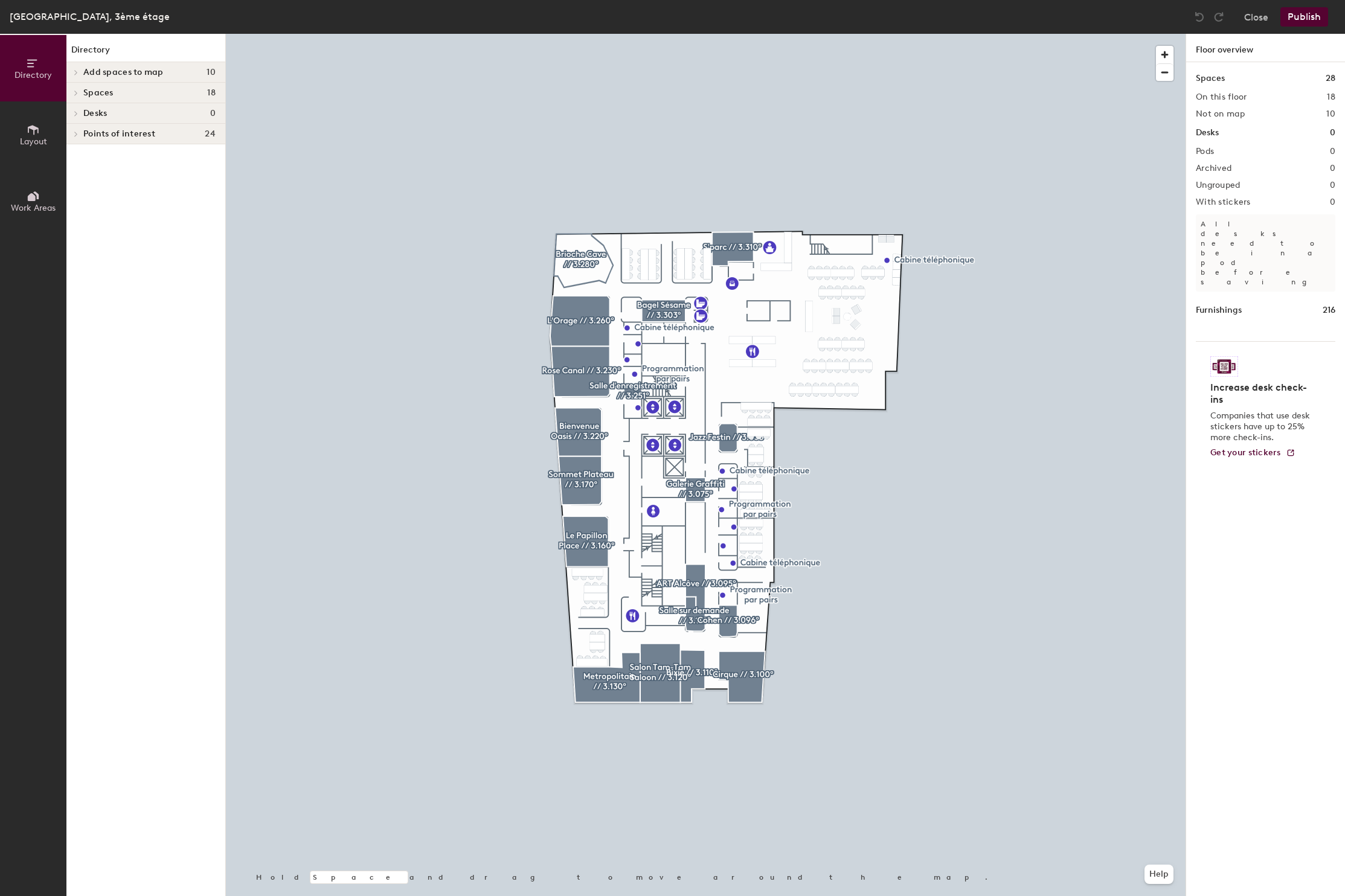
click at [79, 131] on span at bounding box center [75, 134] width 11 height 6
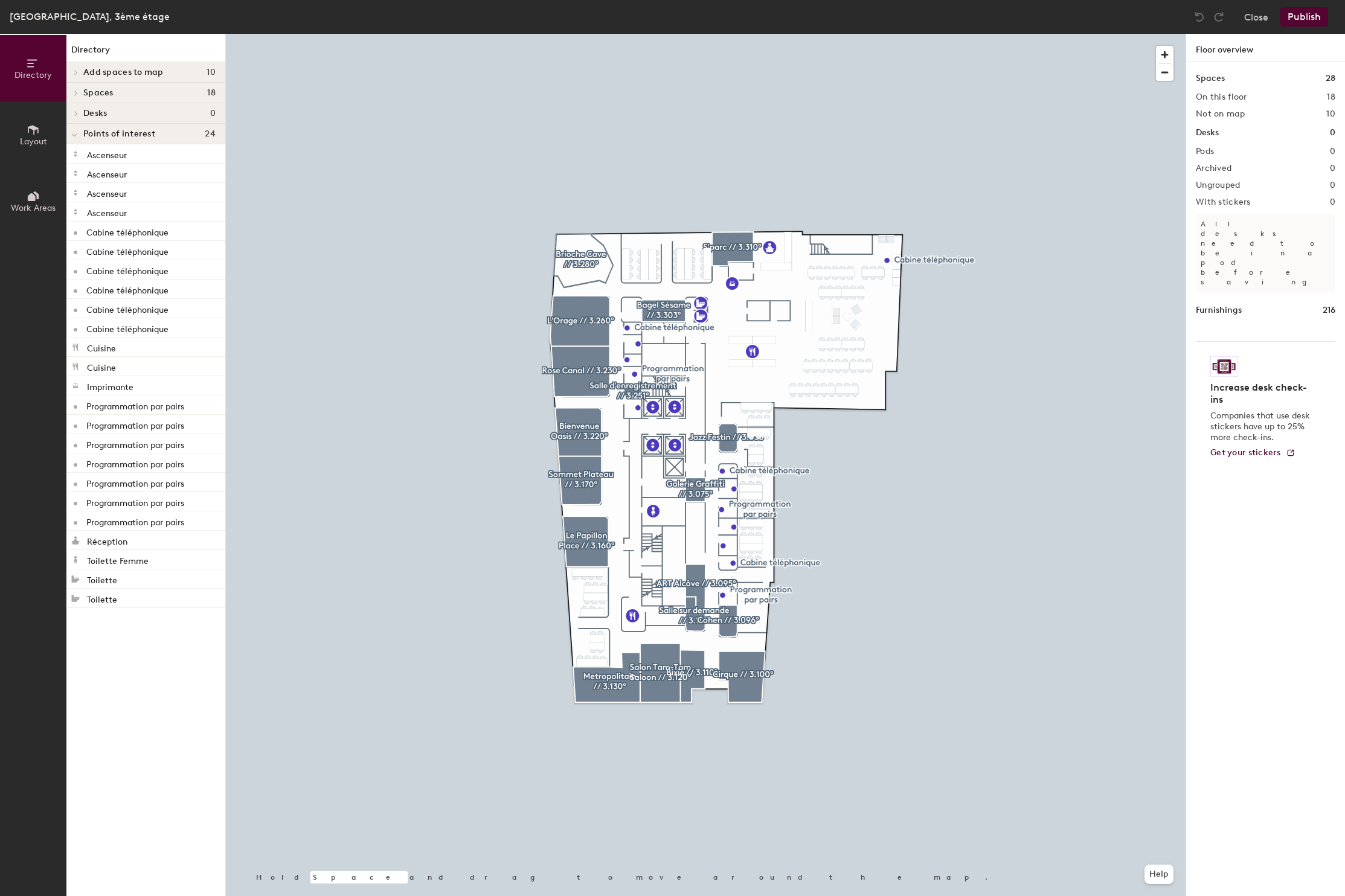
click at [727, 544] on div "[GEOGRAPHIC_DATA], 3ème étage Close Publish Directory Layout Work Areas Directo…" at bounding box center [672, 448] width 1345 height 896
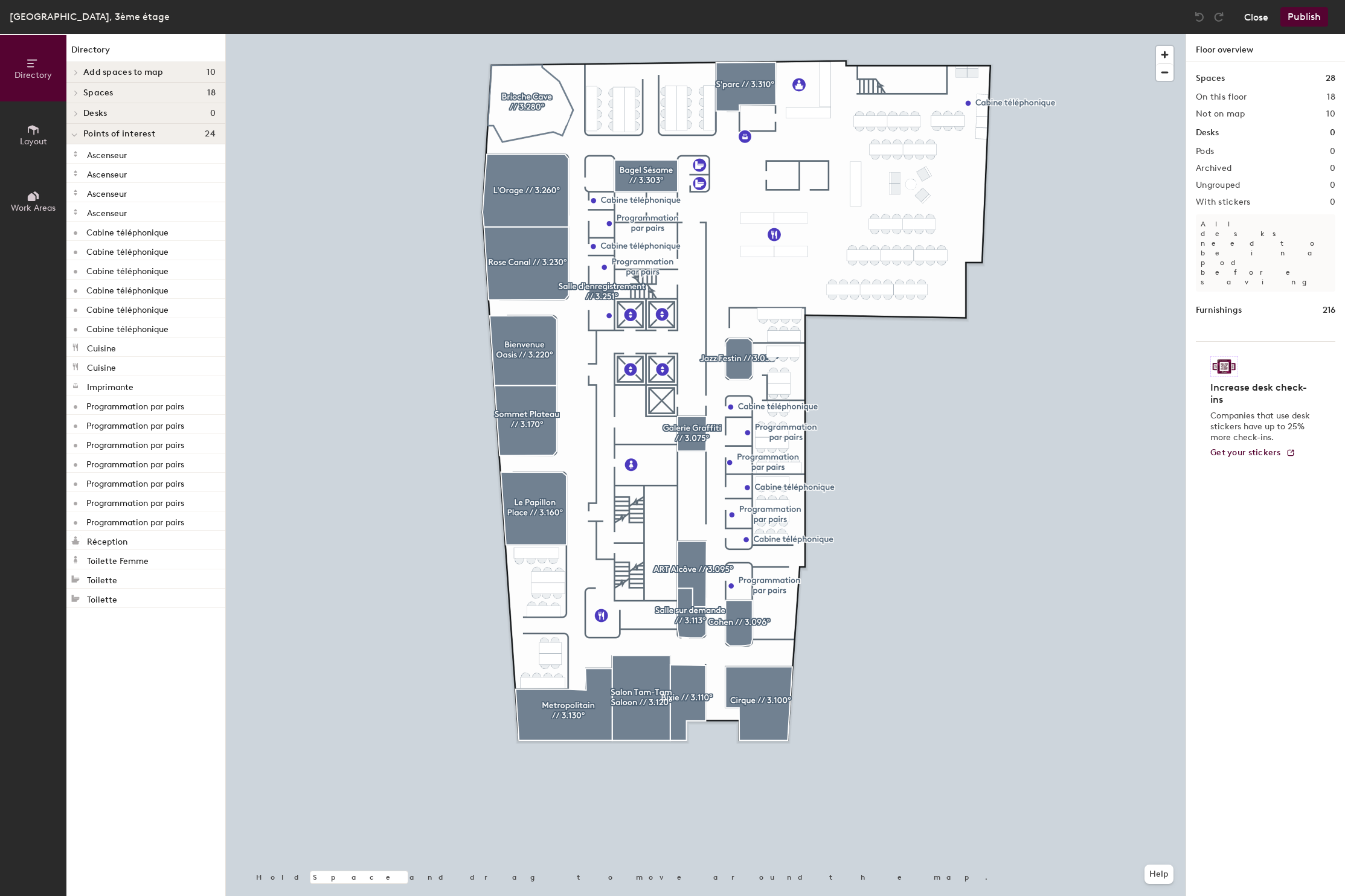
click at [1248, 20] on button "Close" at bounding box center [1257, 16] width 24 height 19
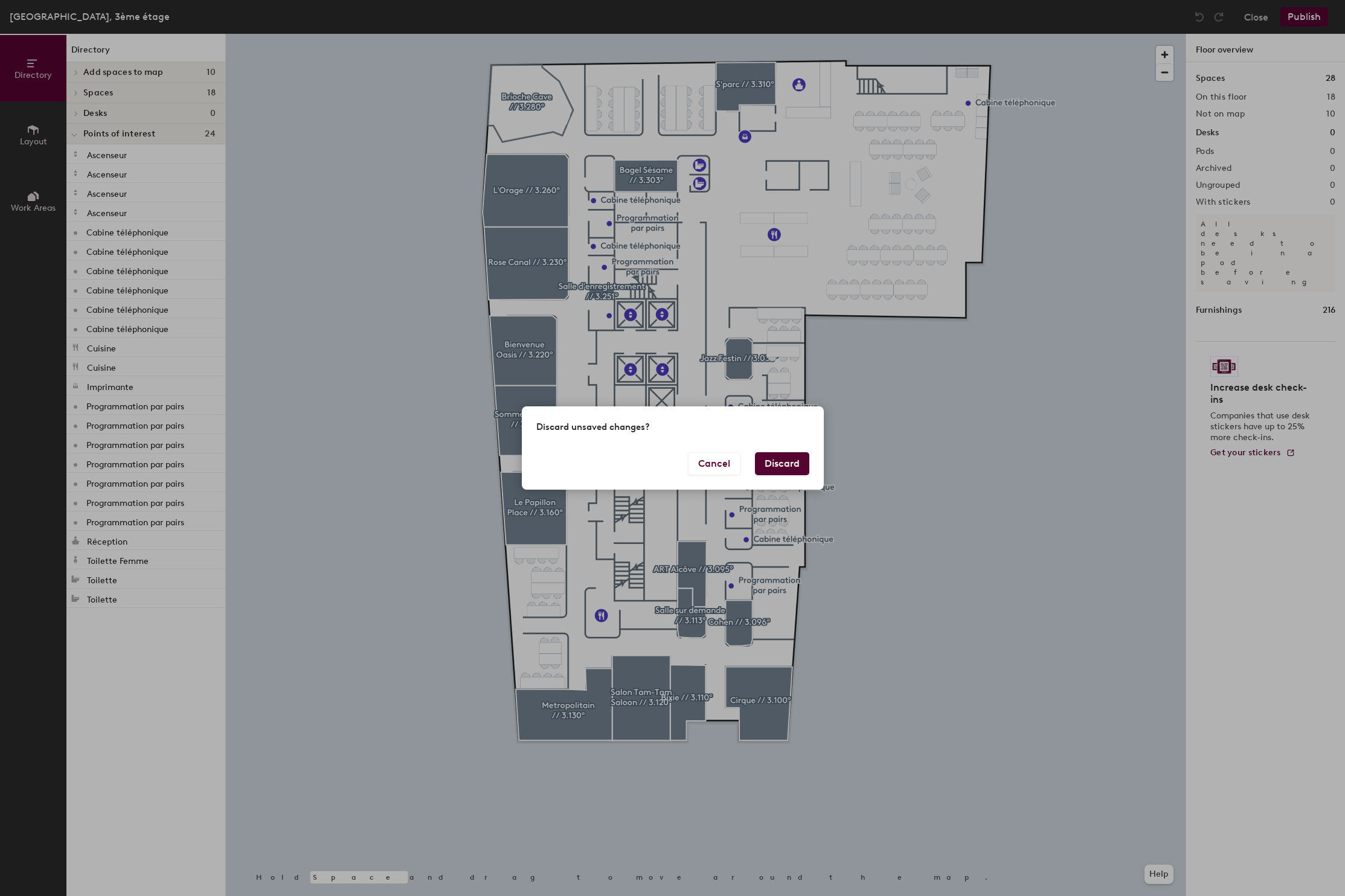
click at [790, 459] on button "Discard" at bounding box center [782, 464] width 54 height 23
